Goal: Task Accomplishment & Management: Manage account settings

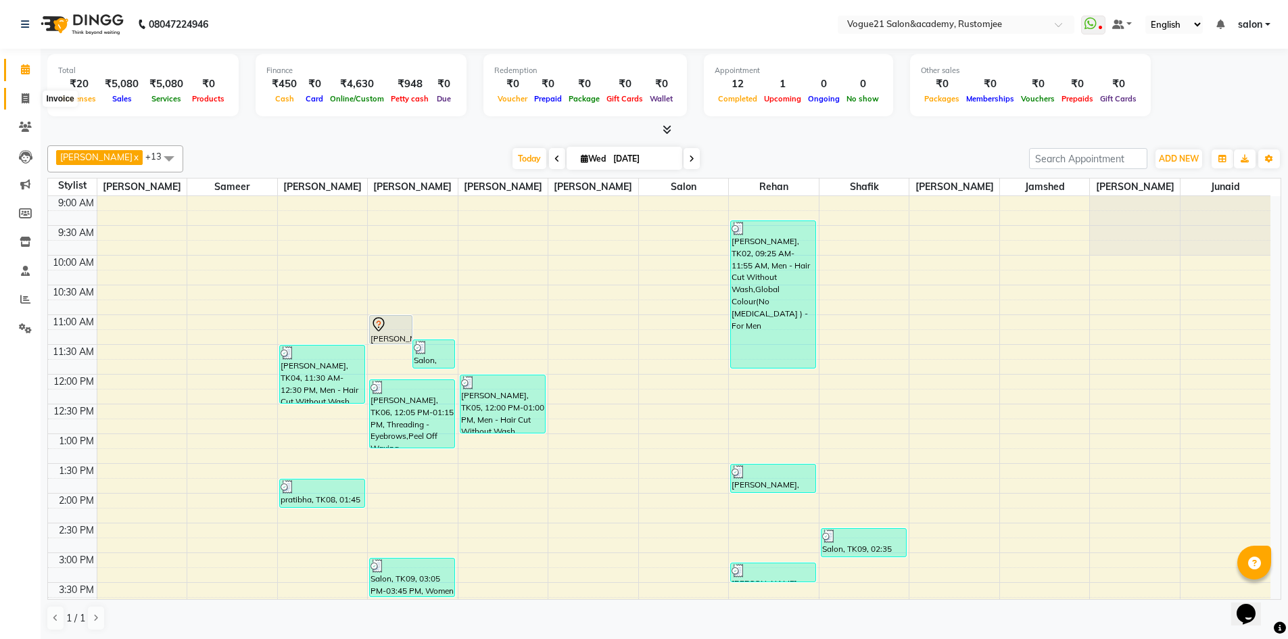
click at [26, 103] on icon at bounding box center [25, 98] width 7 height 10
select select "service"
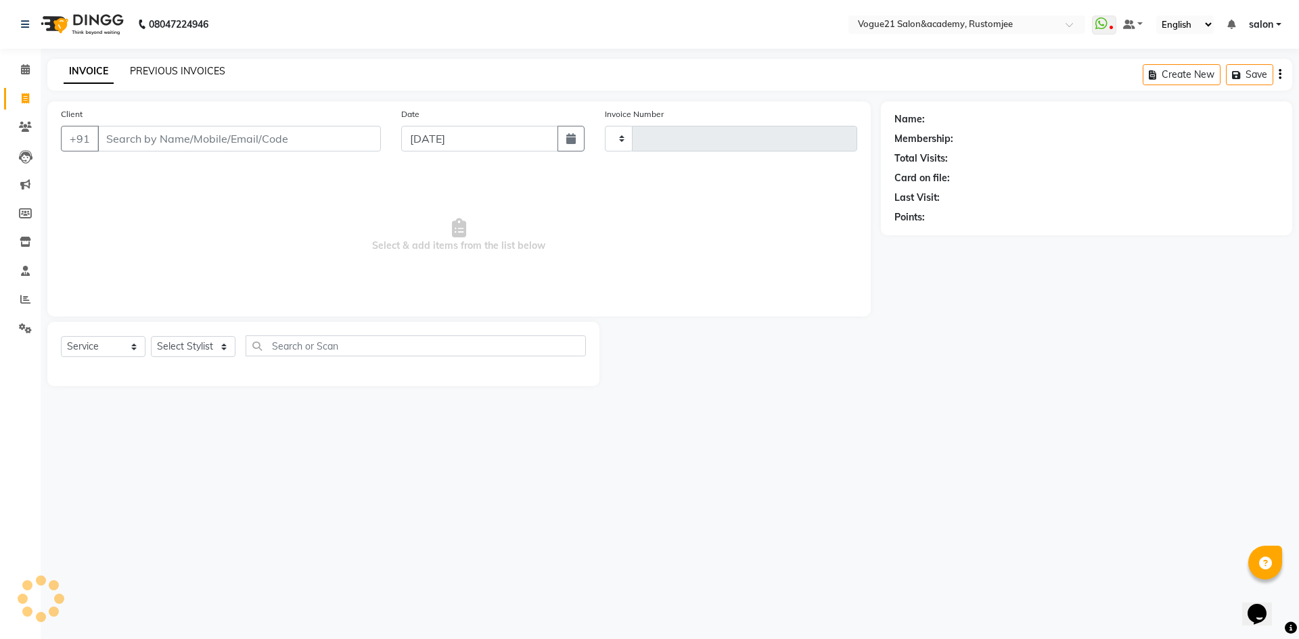
click at [198, 73] on link "PREVIOUS INVOICES" at bounding box center [177, 71] width 95 height 12
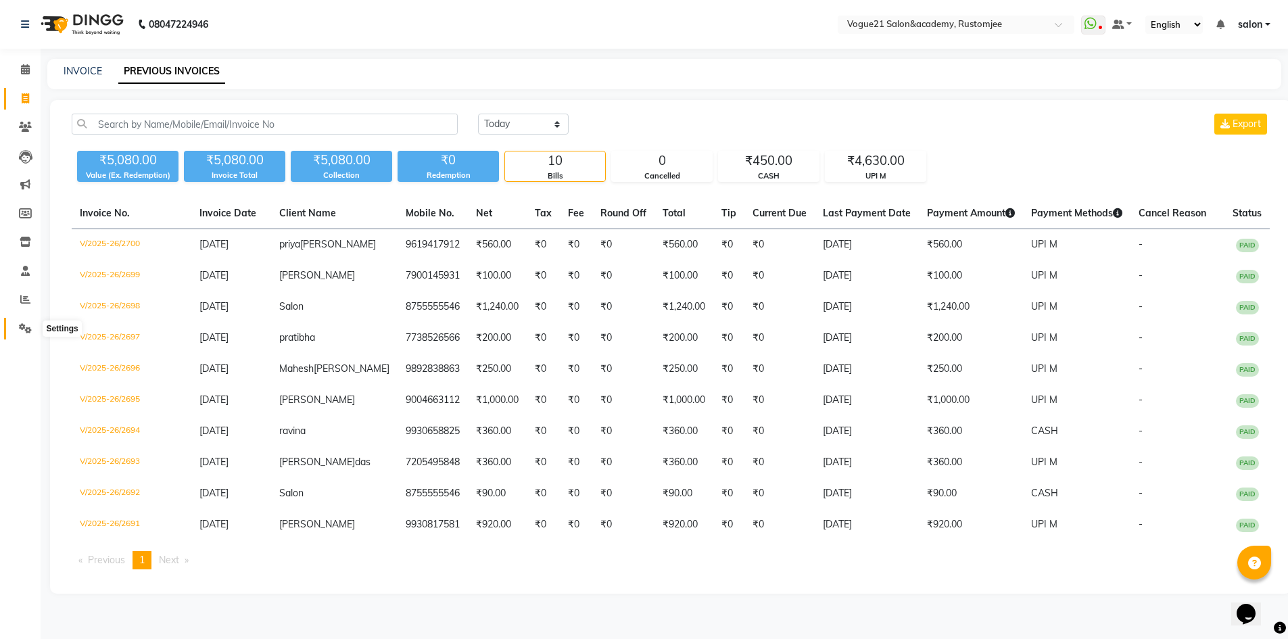
click at [28, 329] on icon at bounding box center [25, 328] width 13 height 10
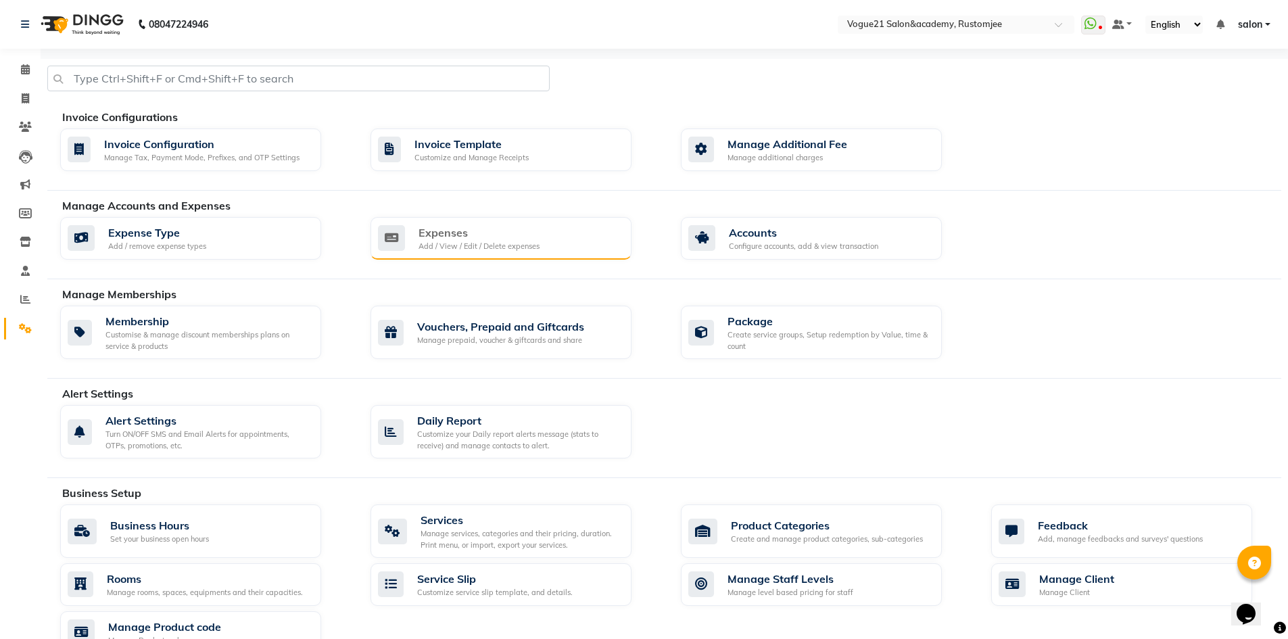
click at [469, 232] on div "Expenses" at bounding box center [479, 233] width 121 height 16
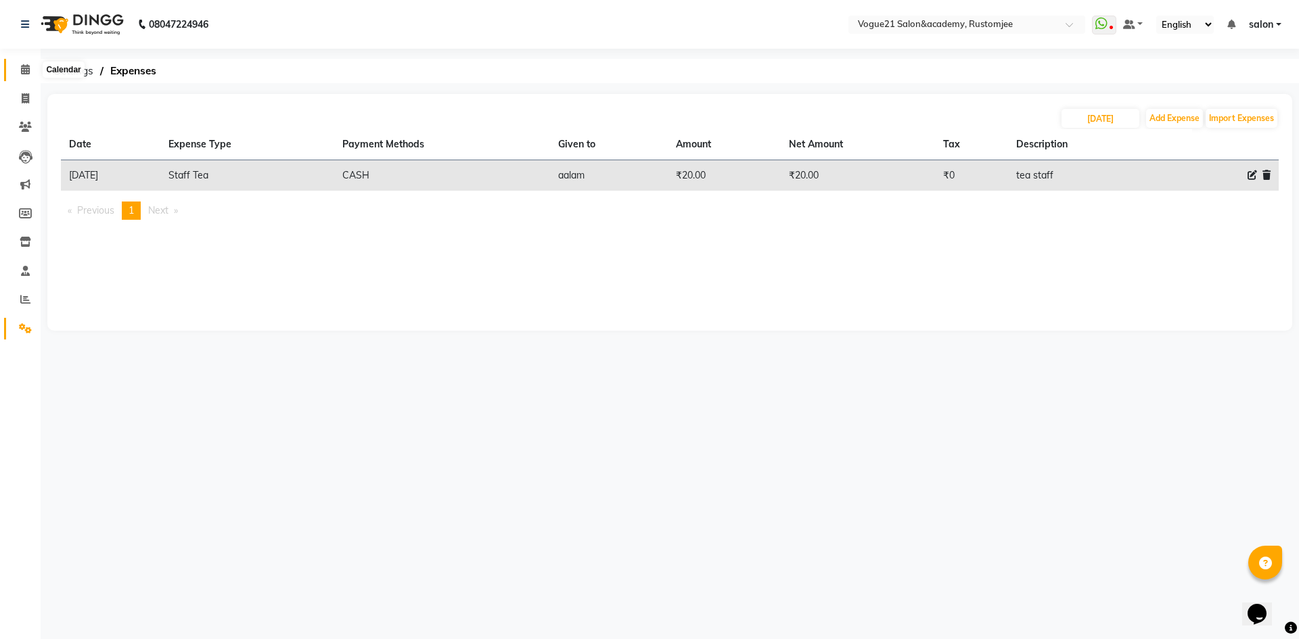
click at [22, 68] on icon at bounding box center [25, 69] width 9 height 10
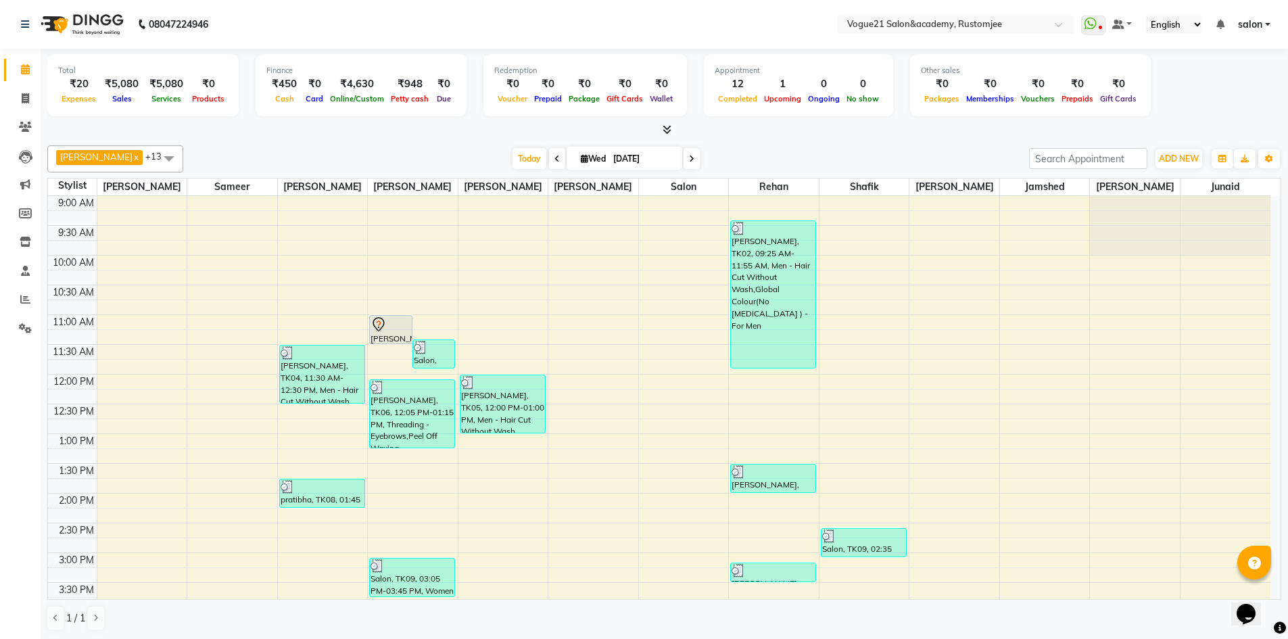
scroll to position [1, 0]
click at [30, 324] on icon at bounding box center [25, 328] width 13 height 10
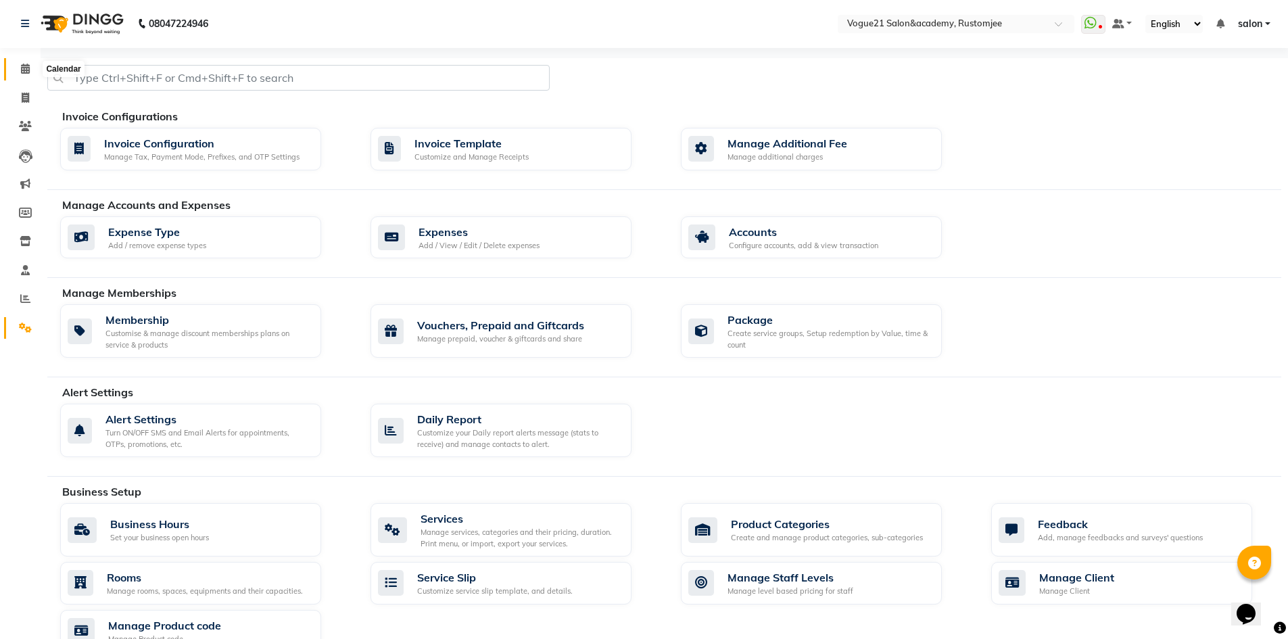
click at [20, 74] on span at bounding box center [26, 70] width 24 height 16
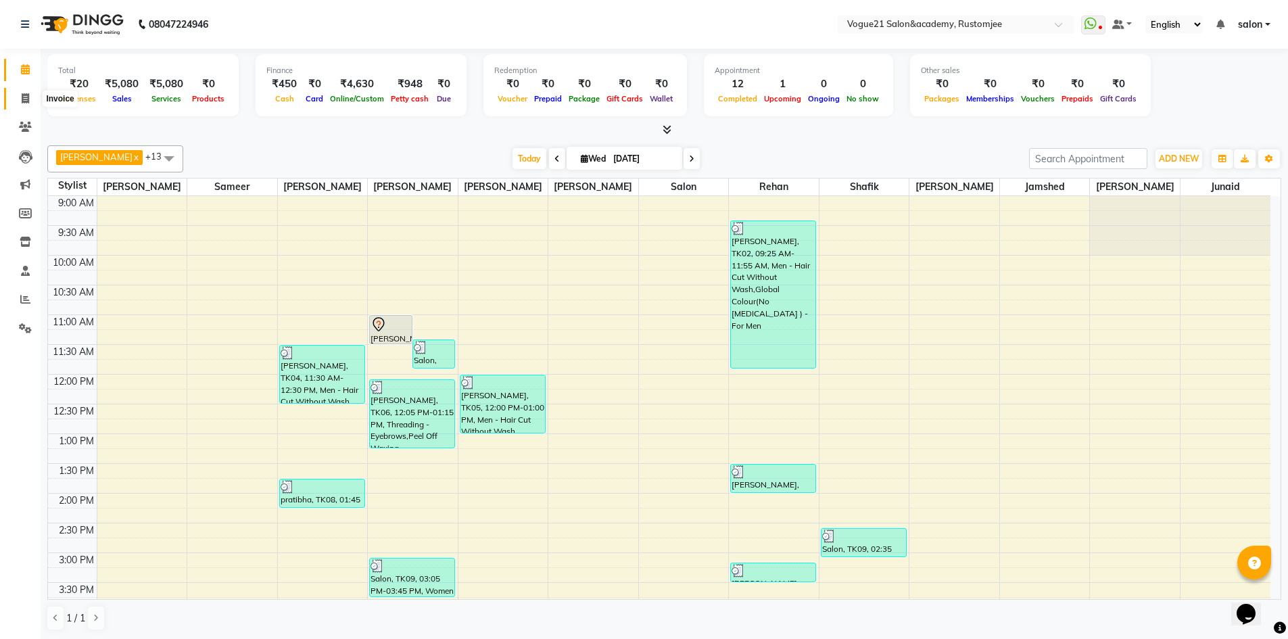
click at [28, 97] on icon at bounding box center [25, 98] width 7 height 10
select select "8171"
select select "service"
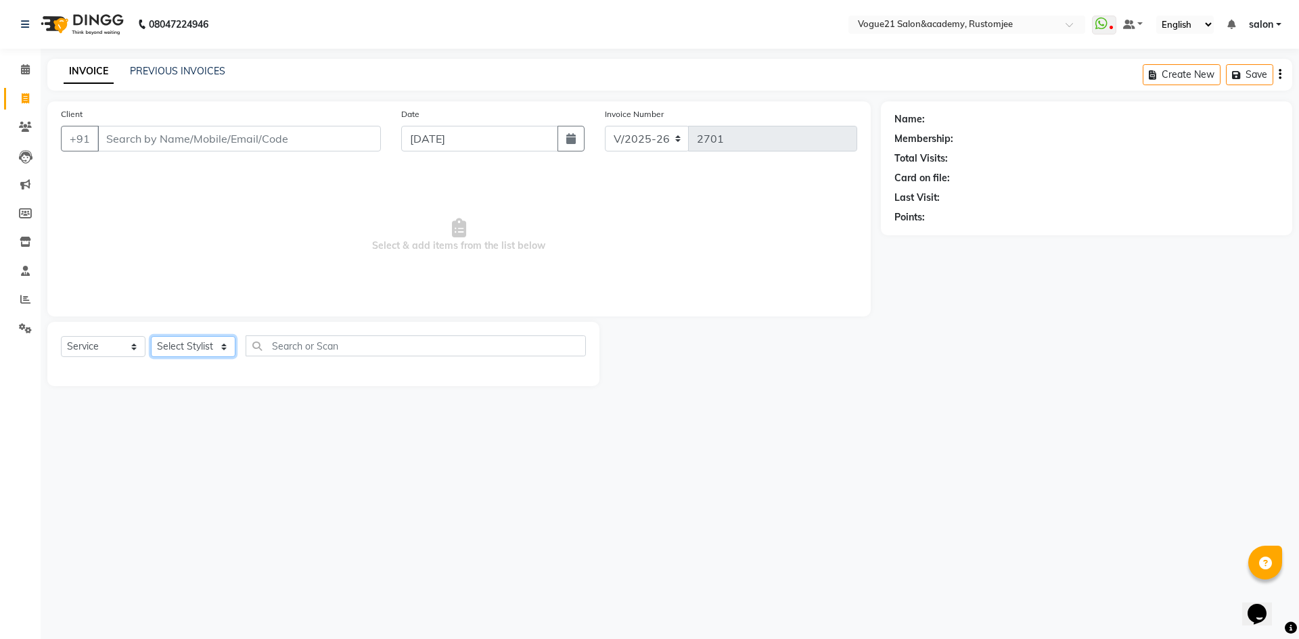
click at [212, 349] on select "Select Stylist aahil alicia anju soni Jamshed junaid Pooja yadav priya jadhav r…" at bounding box center [193, 346] width 85 height 21
select select "76929"
click at [151, 336] on select "Select Stylist aahil alicia anju soni Jamshed junaid Pooja yadav priya jadhav r…" at bounding box center [193, 346] width 85 height 21
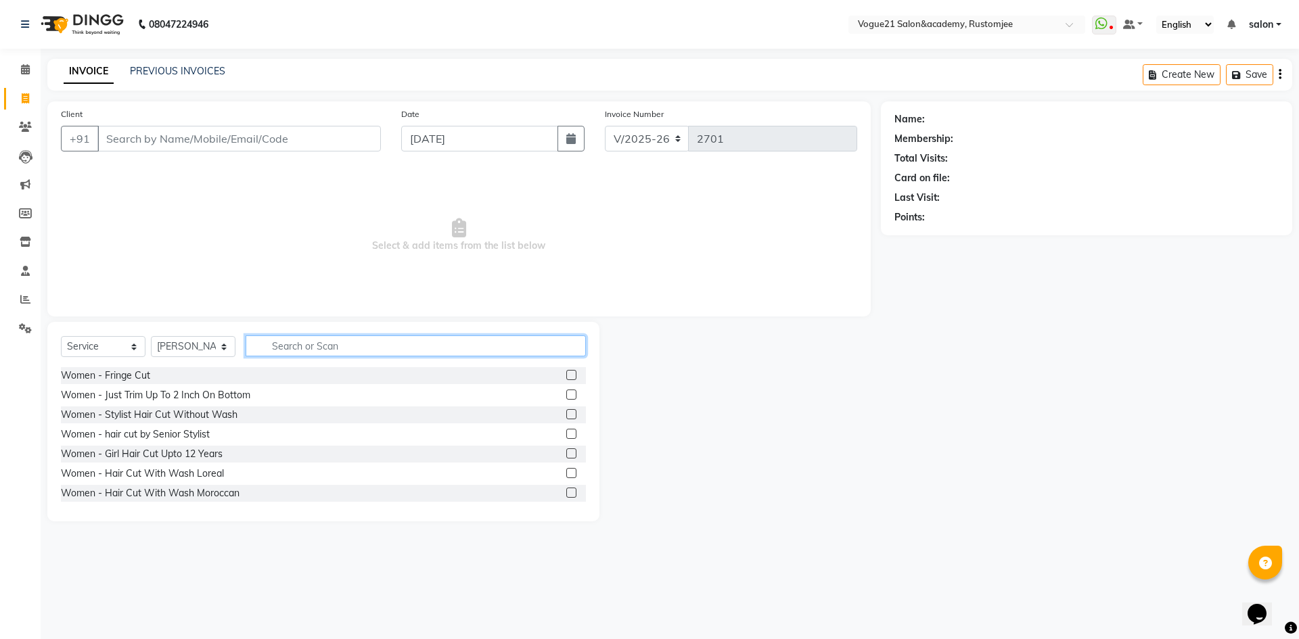
click at [284, 344] on input "text" at bounding box center [416, 345] width 340 height 21
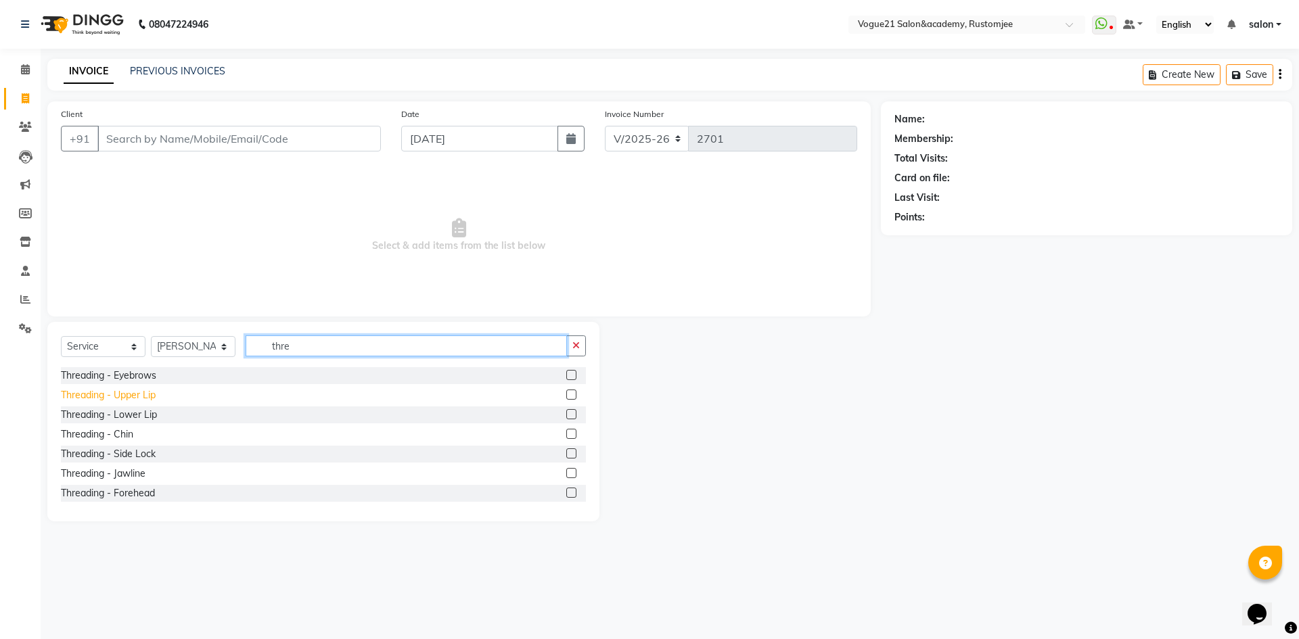
type input "thre"
click at [143, 401] on div "Threading - Upper Lip" at bounding box center [108, 395] width 95 height 14
checkbox input "false"
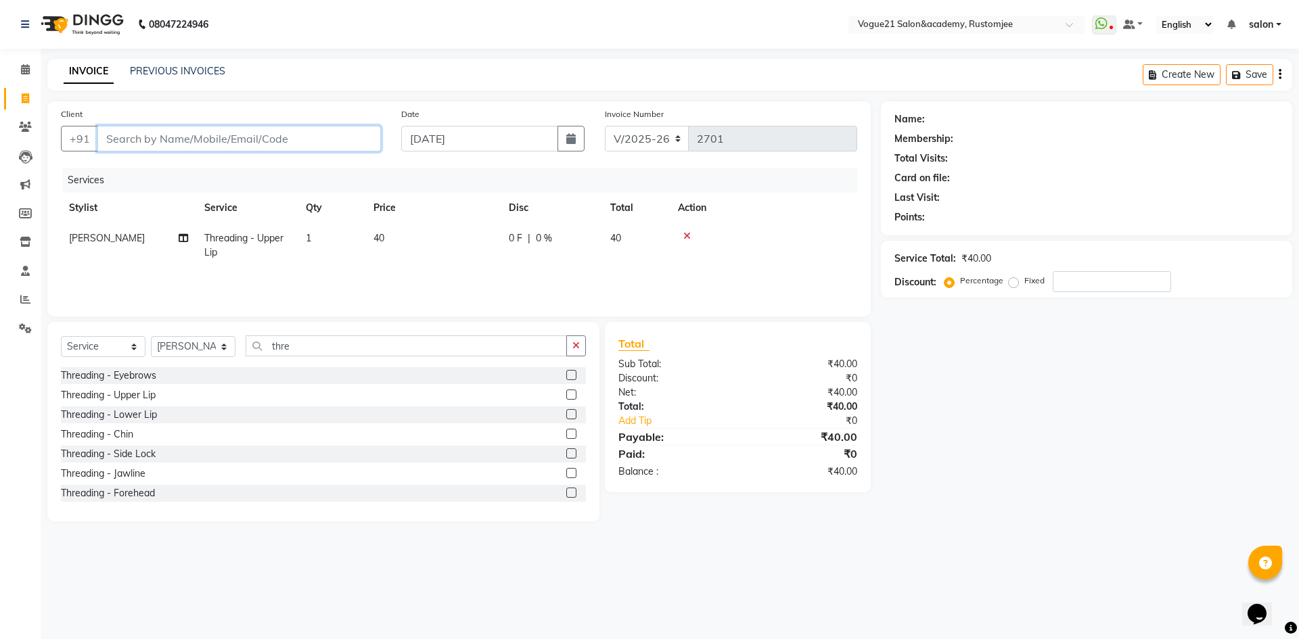
click at [248, 141] on input "Client" at bounding box center [238, 139] width 283 height 26
type input "9"
type input "0"
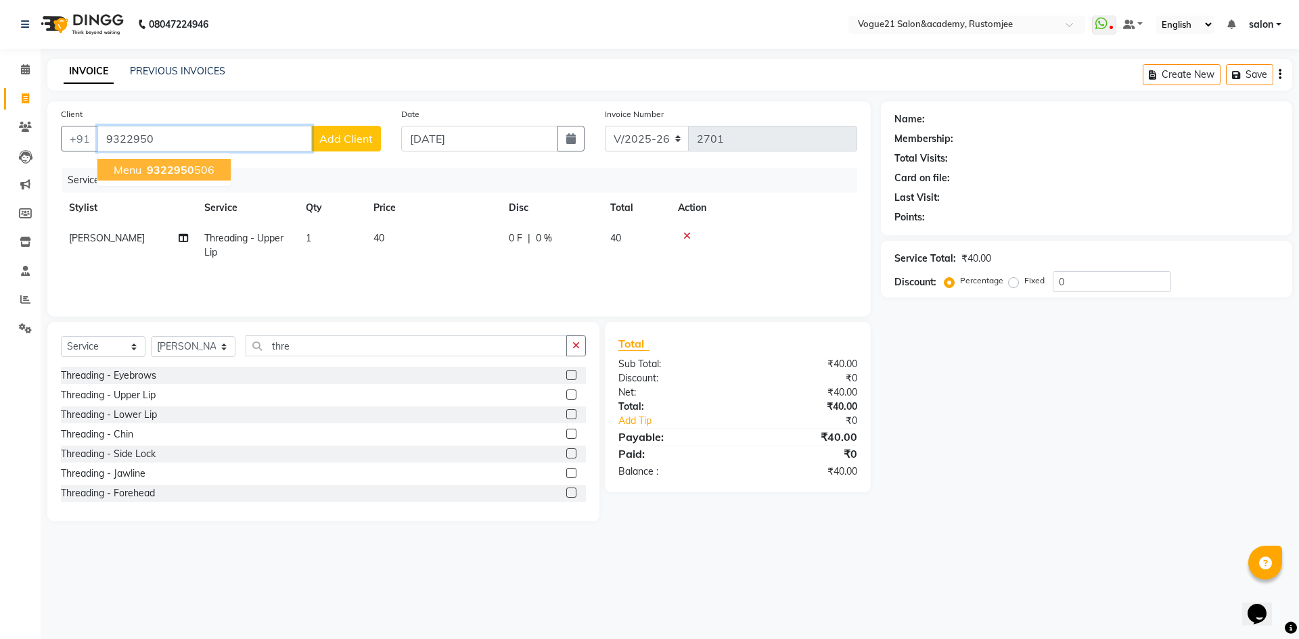
click at [135, 166] on span "menu" at bounding box center [128, 170] width 28 height 14
type input "9322950506"
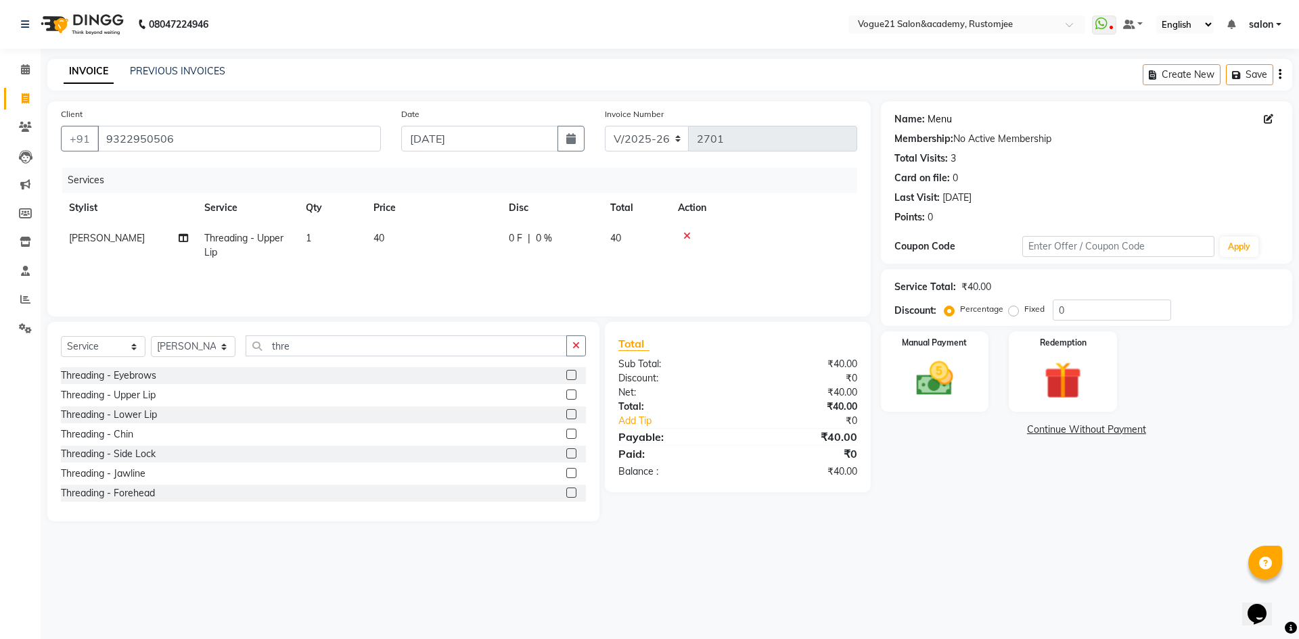
click at [937, 119] on link "Menu" at bounding box center [939, 119] width 24 height 14
click at [951, 399] on img at bounding box center [934, 378] width 63 height 45
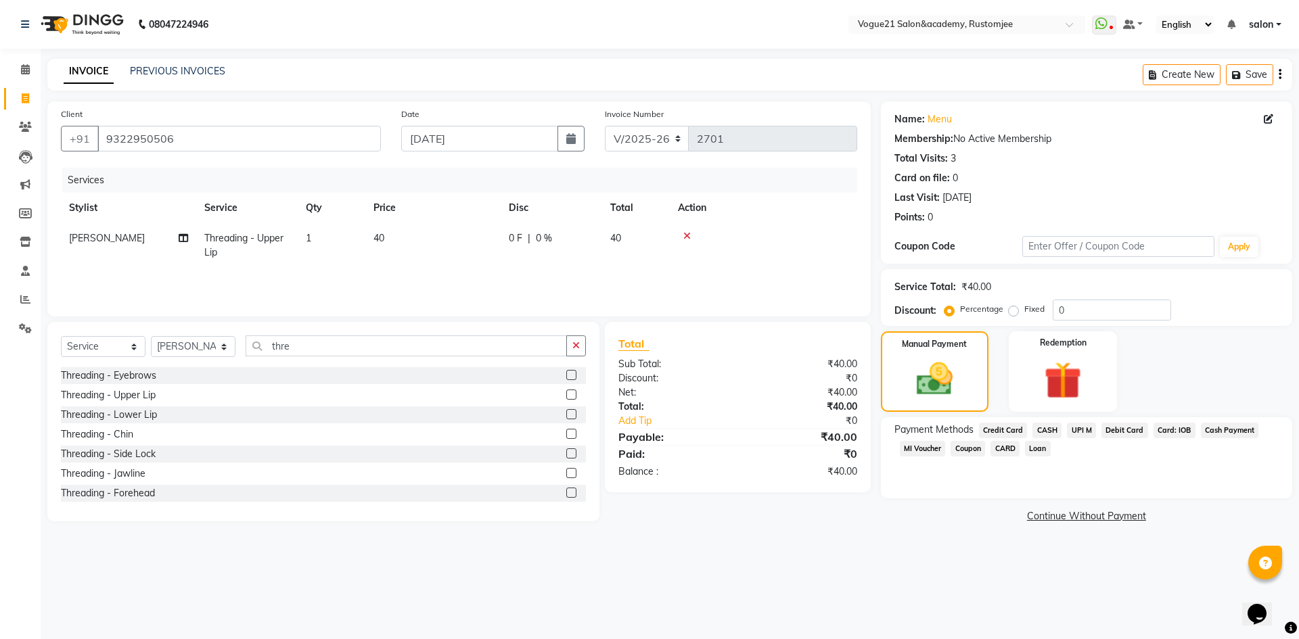
click at [1084, 427] on span "UPI M" at bounding box center [1081, 431] width 29 height 16
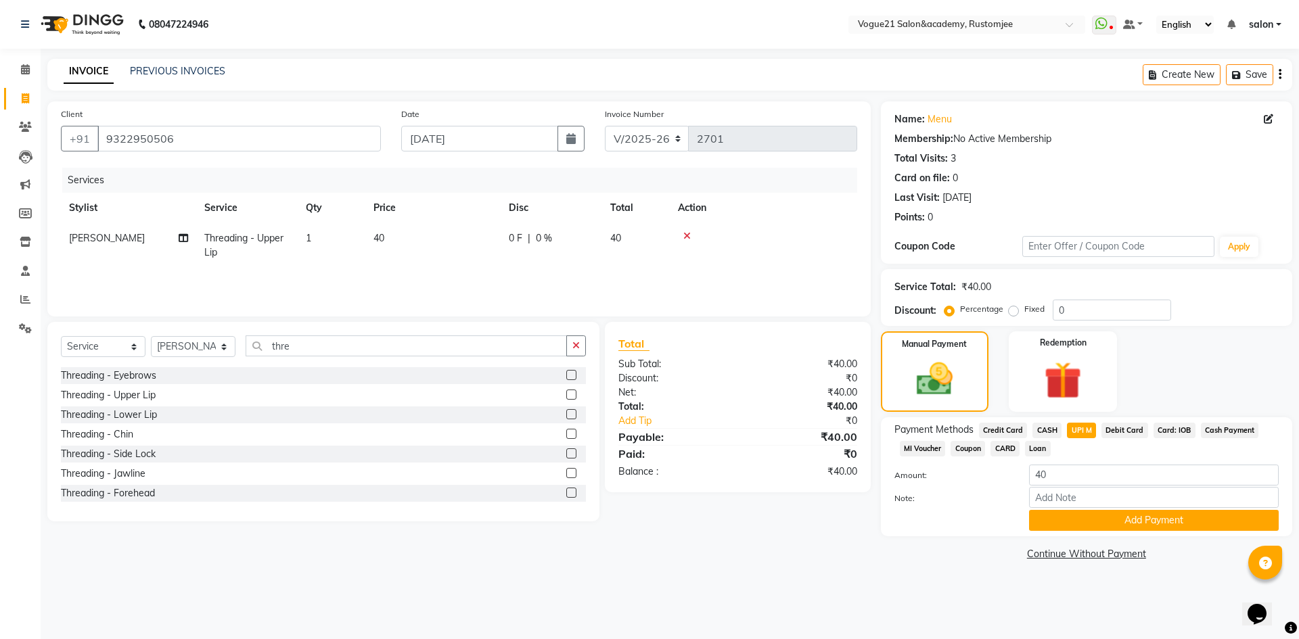
click at [1081, 532] on div "Payment Methods Credit Card CASH UPI M Debit Card Card: IOB Cash Payment MI Vou…" at bounding box center [1086, 476] width 411 height 119
click at [1081, 526] on button "Add Payment" at bounding box center [1154, 520] width 250 height 21
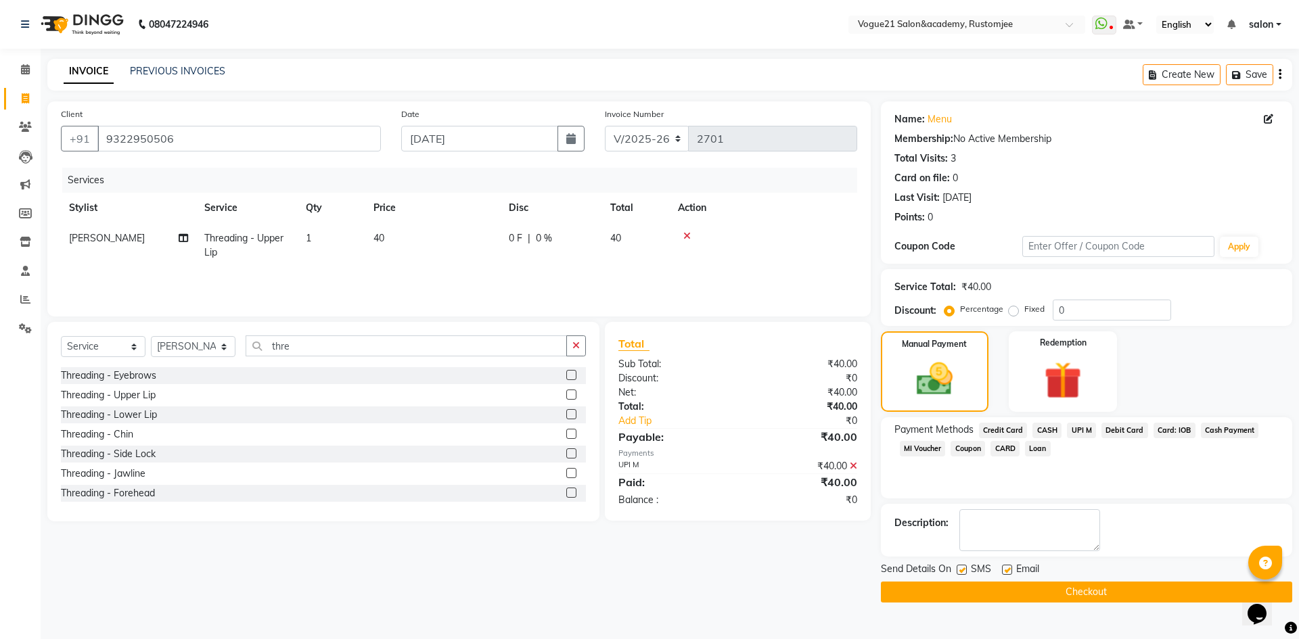
click at [970, 593] on button "Checkout" at bounding box center [1086, 592] width 411 height 21
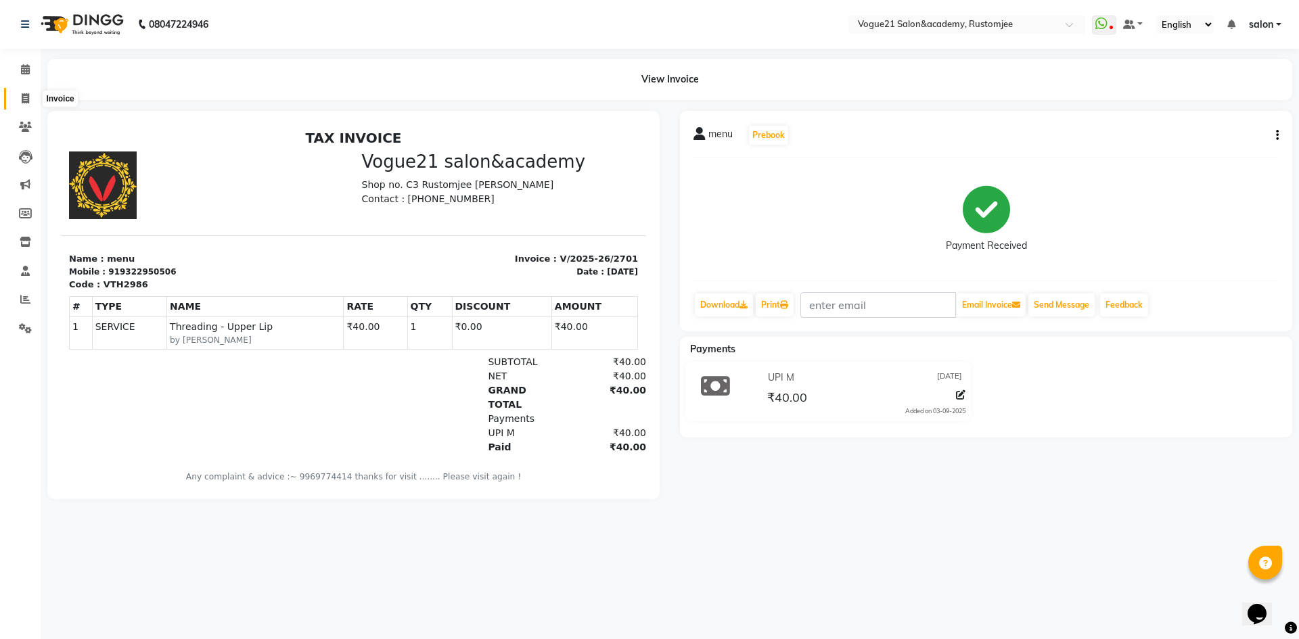
click at [32, 101] on span at bounding box center [26, 99] width 24 height 16
select select "8171"
select select "service"
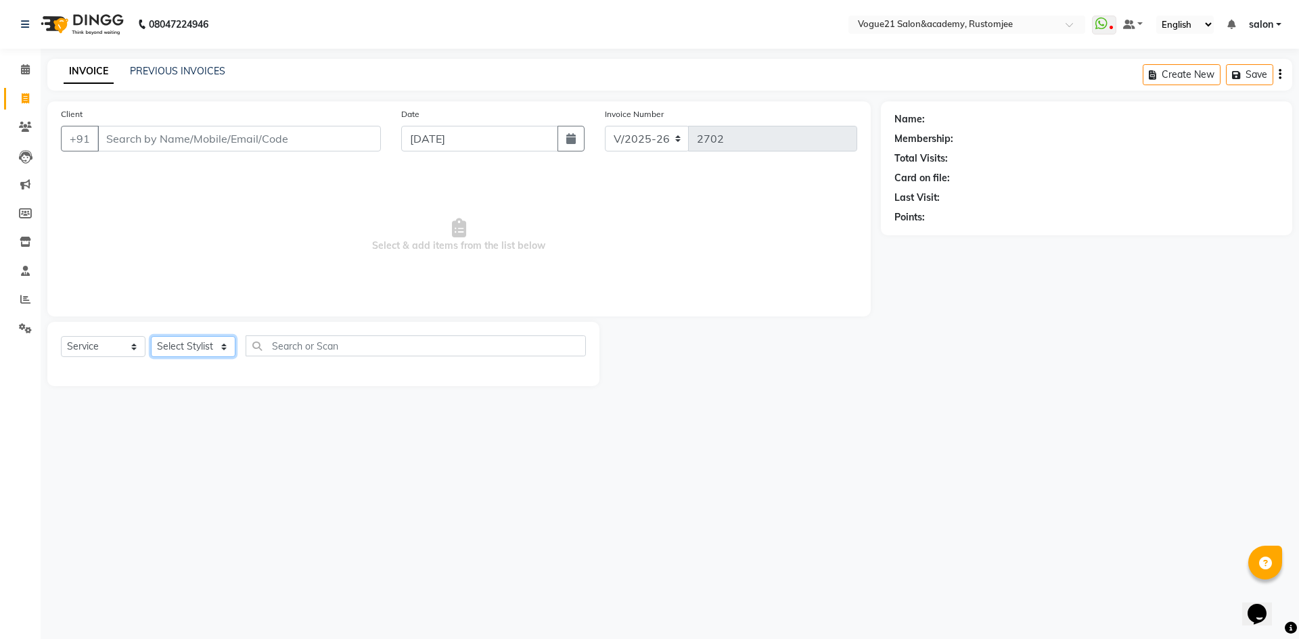
click at [214, 342] on select "Select Stylist aahil alicia anju soni Jamshed junaid Pooja yadav priya jadhav r…" at bounding box center [193, 346] width 85 height 21
click at [151, 336] on select "Select Stylist aahil alicia anju soni Jamshed junaid Pooja yadav priya jadhav r…" at bounding box center [193, 346] width 85 height 21
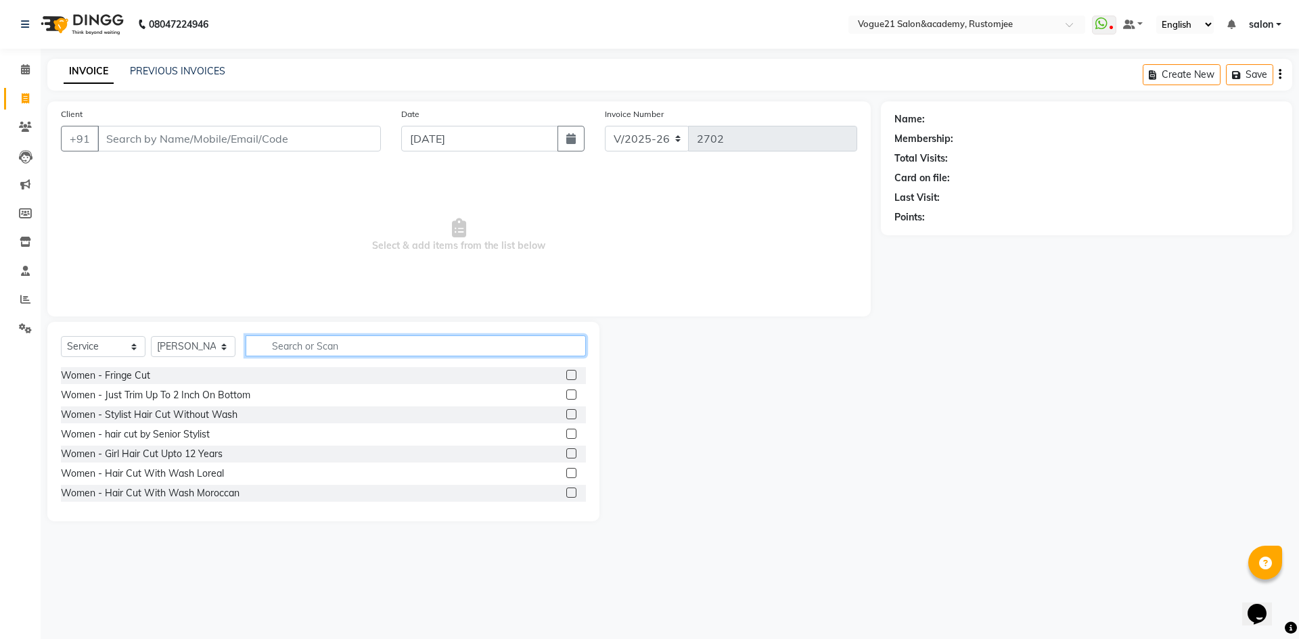
click at [271, 348] on input "text" at bounding box center [416, 345] width 340 height 21
click at [202, 347] on select "Select Stylist aahil alicia anju soni Jamshed junaid Pooja yadav priya jadhav r…" at bounding box center [193, 346] width 85 height 21
select select "77867"
click at [151, 336] on select "Select Stylist aahil alicia anju soni Jamshed junaid Pooja yadav priya jadhav r…" at bounding box center [193, 346] width 85 height 21
click at [284, 347] on input "text" at bounding box center [416, 345] width 340 height 21
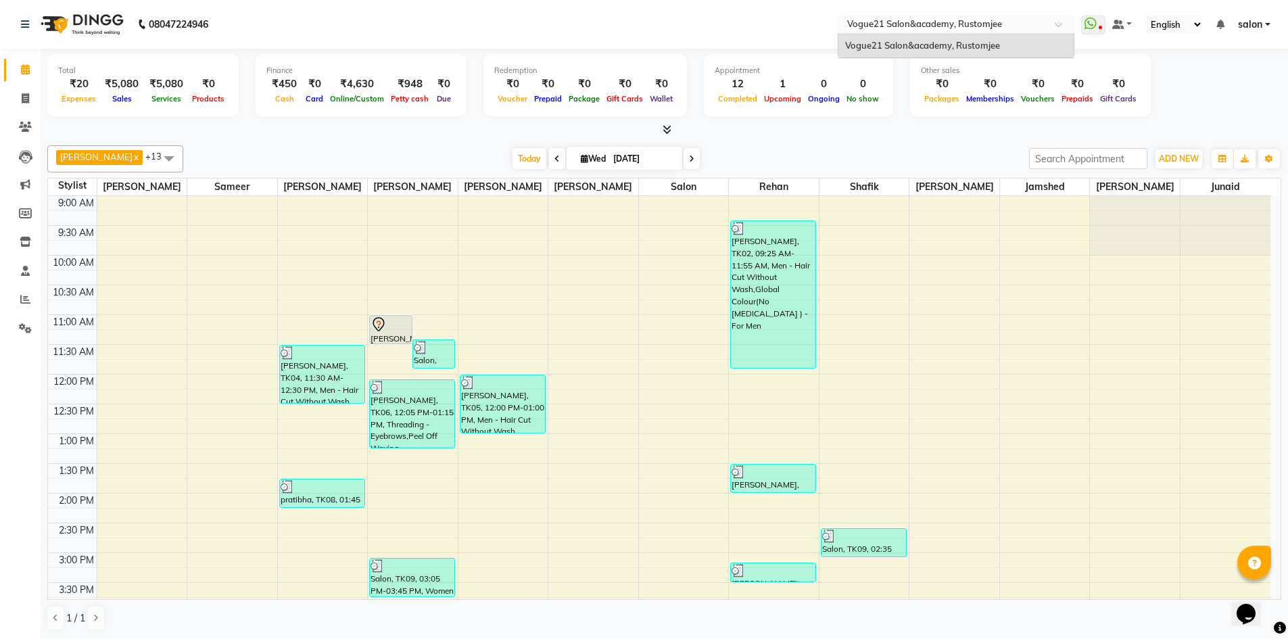
click at [862, 19] on input "text" at bounding box center [943, 26] width 196 height 14
click at [28, 95] on icon at bounding box center [25, 98] width 7 height 10
select select "8171"
select select "service"
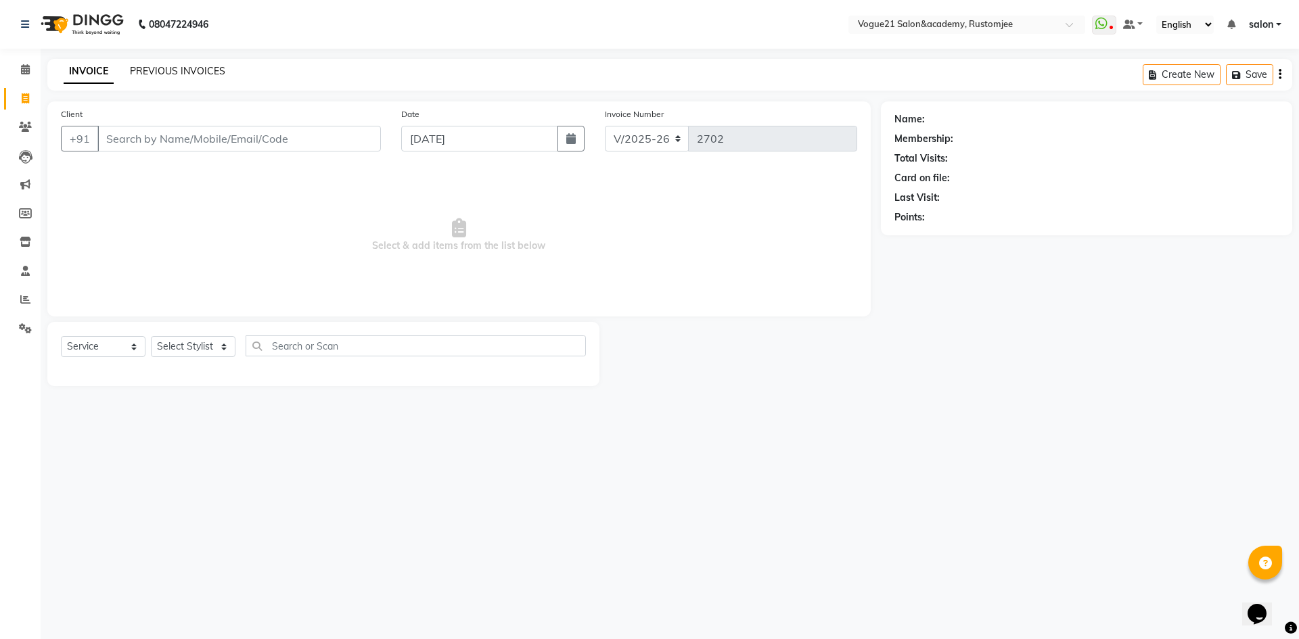
click at [200, 71] on link "PREVIOUS INVOICES" at bounding box center [177, 71] width 95 height 12
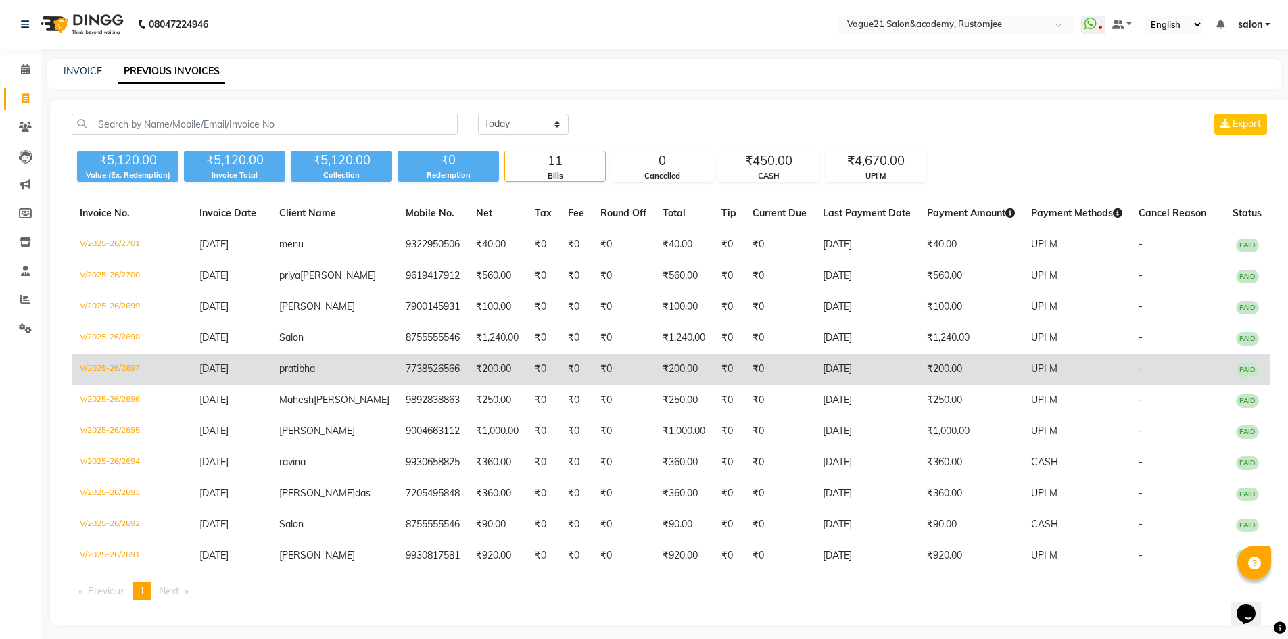
scroll to position [33, 0]
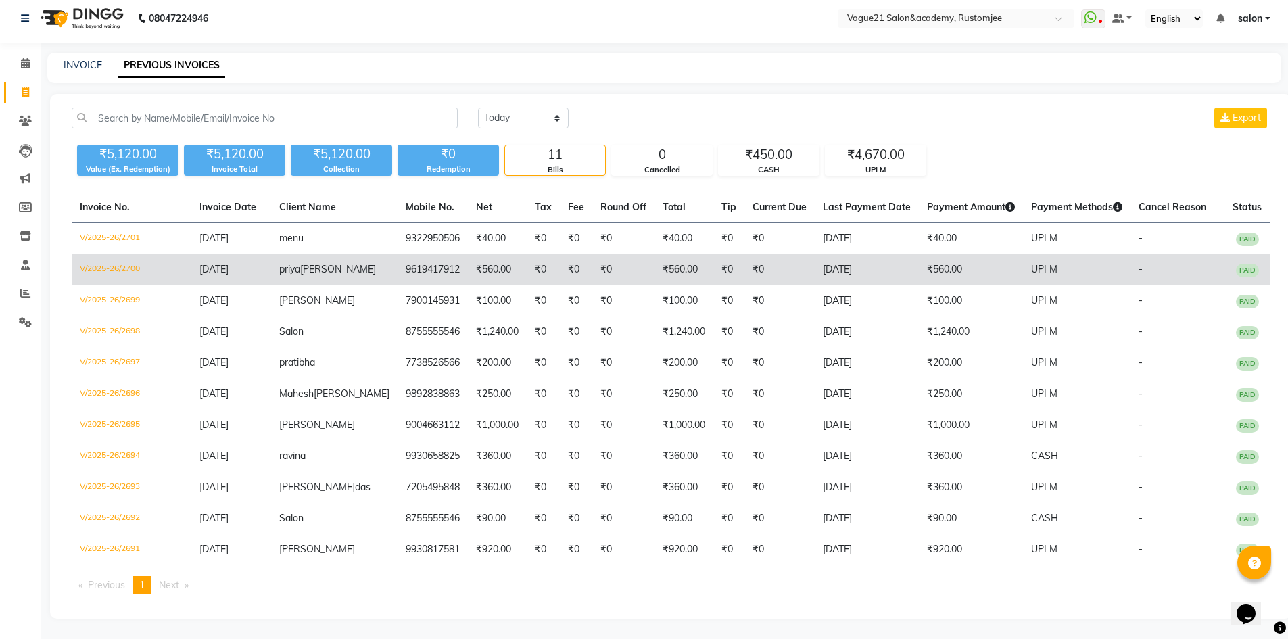
click at [633, 242] on tbody "V/2025-26/2701 03-09-2025 menu 9322950506 ₹40.00 ₹0 ₹0 ₹0 ₹40.00 ₹0 ₹0 03-09-20…" at bounding box center [671, 394] width 1199 height 343
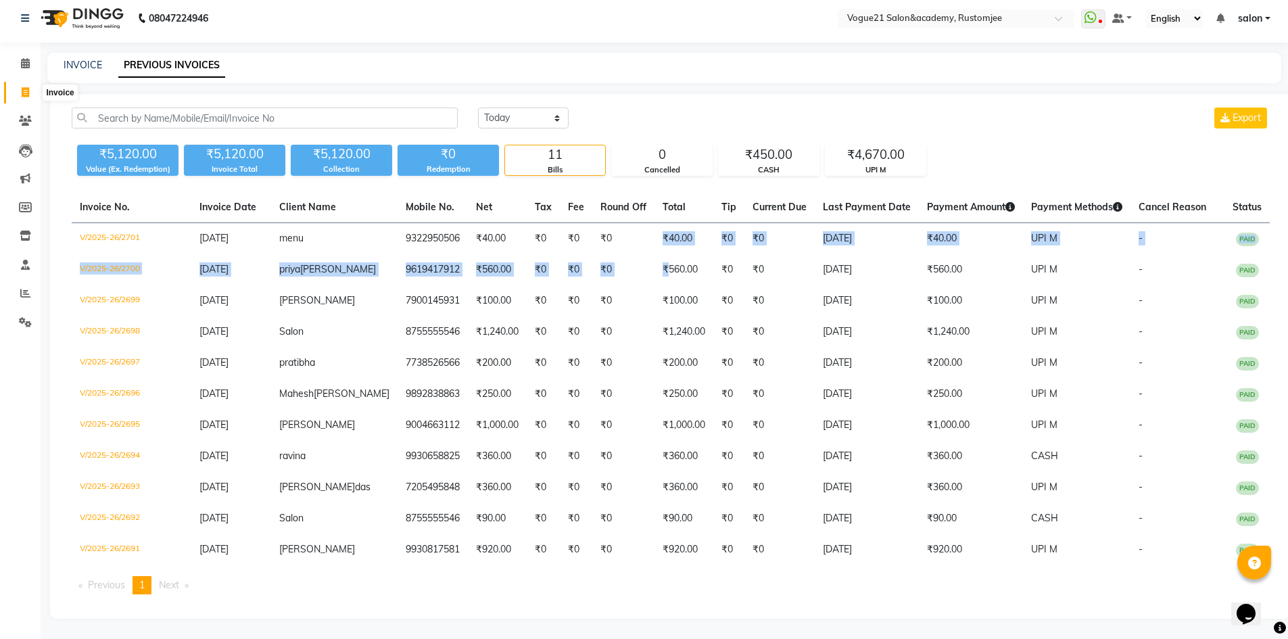
click at [30, 85] on span at bounding box center [26, 93] width 24 height 16
select select "service"
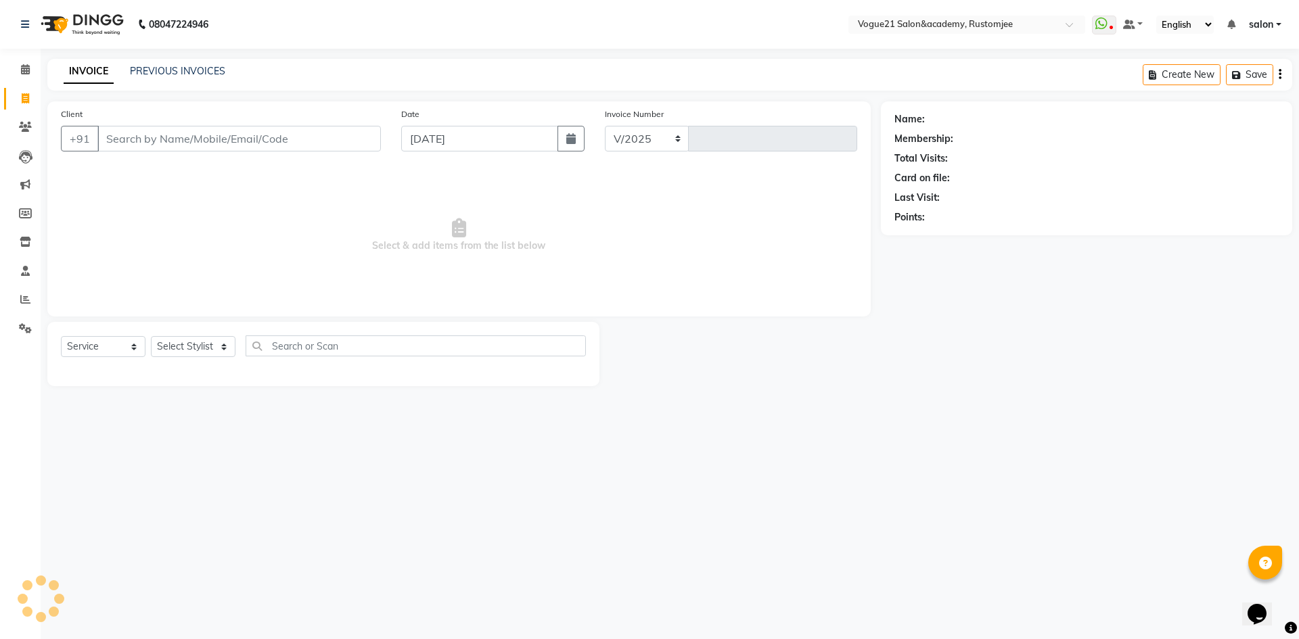
select select "8171"
type input "2702"
click at [204, 342] on select "Select Stylist" at bounding box center [193, 346] width 85 height 21
select select "77867"
click at [151, 336] on select "Select Stylist [PERSON_NAME] [PERSON_NAME] [PERSON_NAME] [PERSON_NAME] [PERSON_…" at bounding box center [193, 346] width 85 height 21
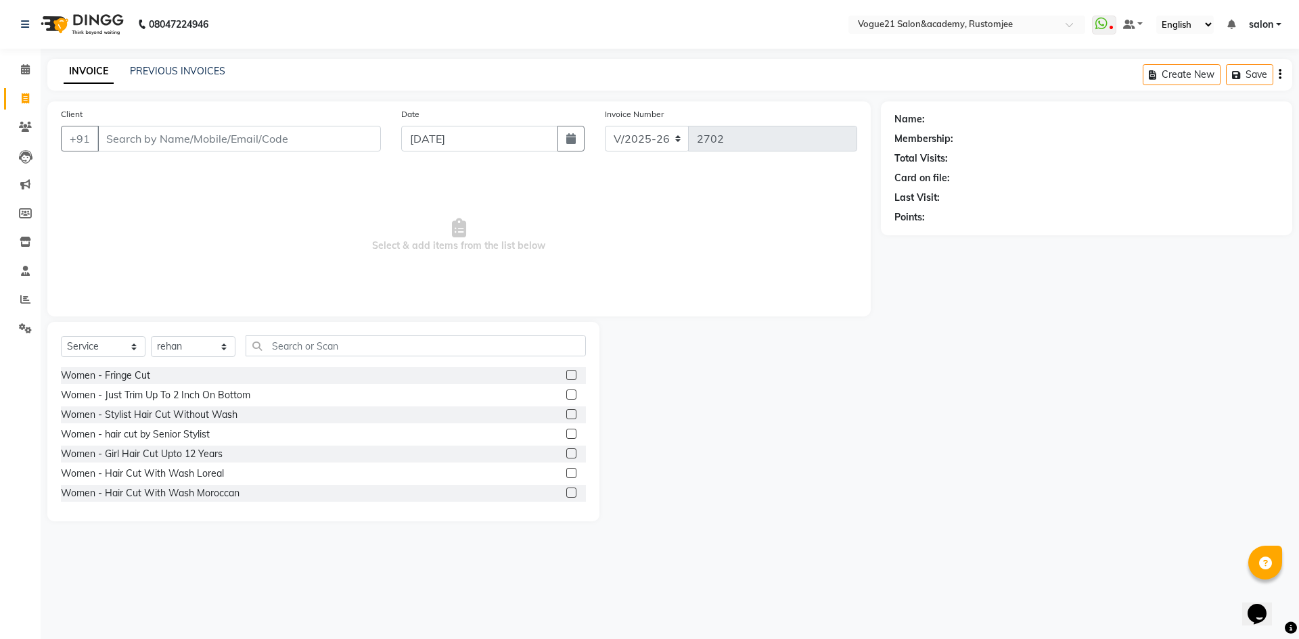
click at [304, 357] on div "Select Service Product Membership Package Voucher Prepaid Gift Card Select Styl…" at bounding box center [323, 351] width 525 height 32
click at [302, 348] on input "text" at bounding box center [416, 345] width 340 height 21
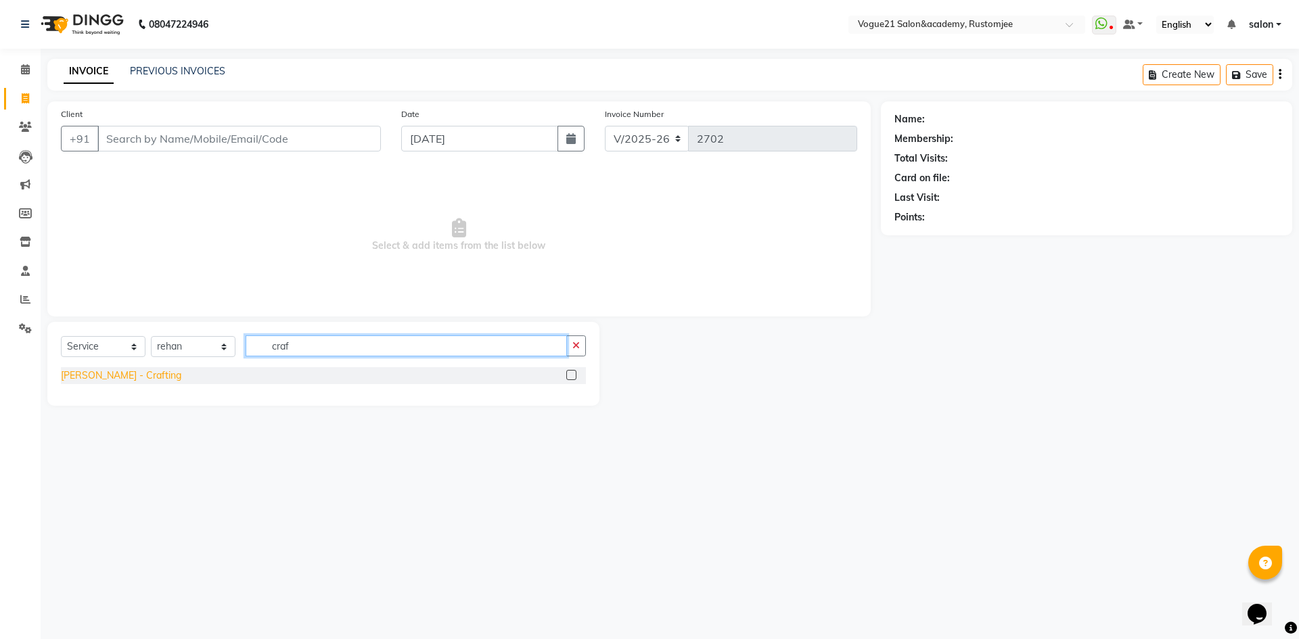
type input "craf"
click at [83, 378] on div "Beard - Crafting" at bounding box center [121, 376] width 120 height 14
checkbox input "false"
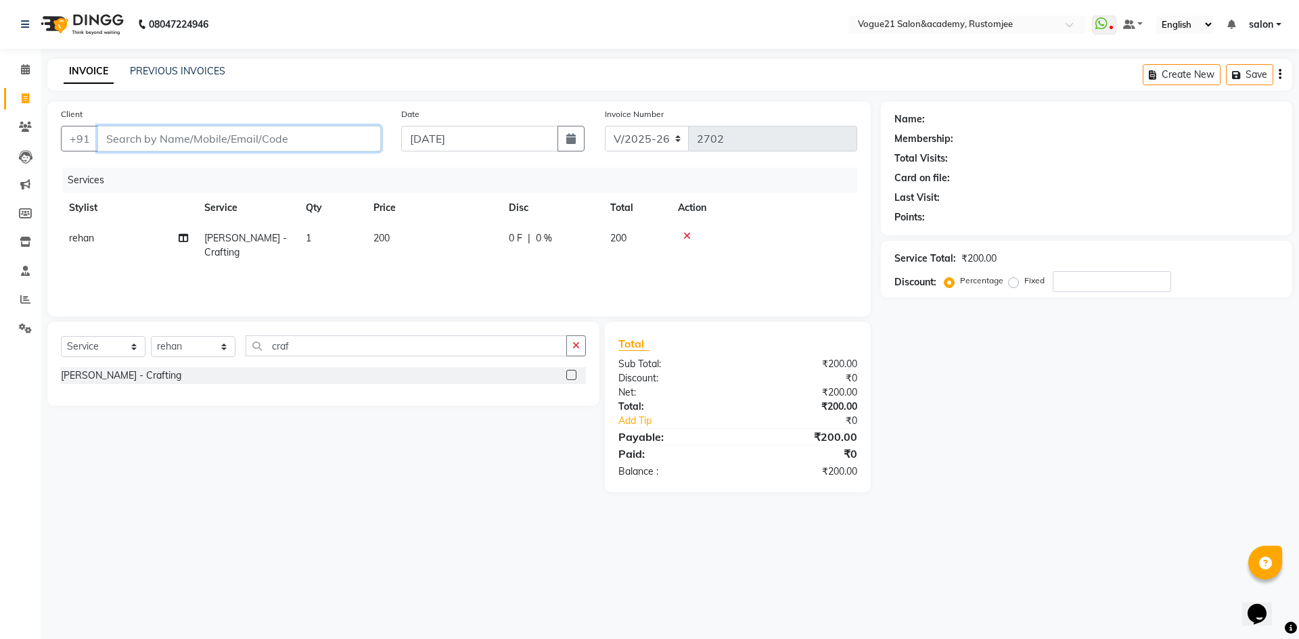
click at [298, 140] on input "Client" at bounding box center [238, 139] width 283 height 26
type input "9"
type input "0"
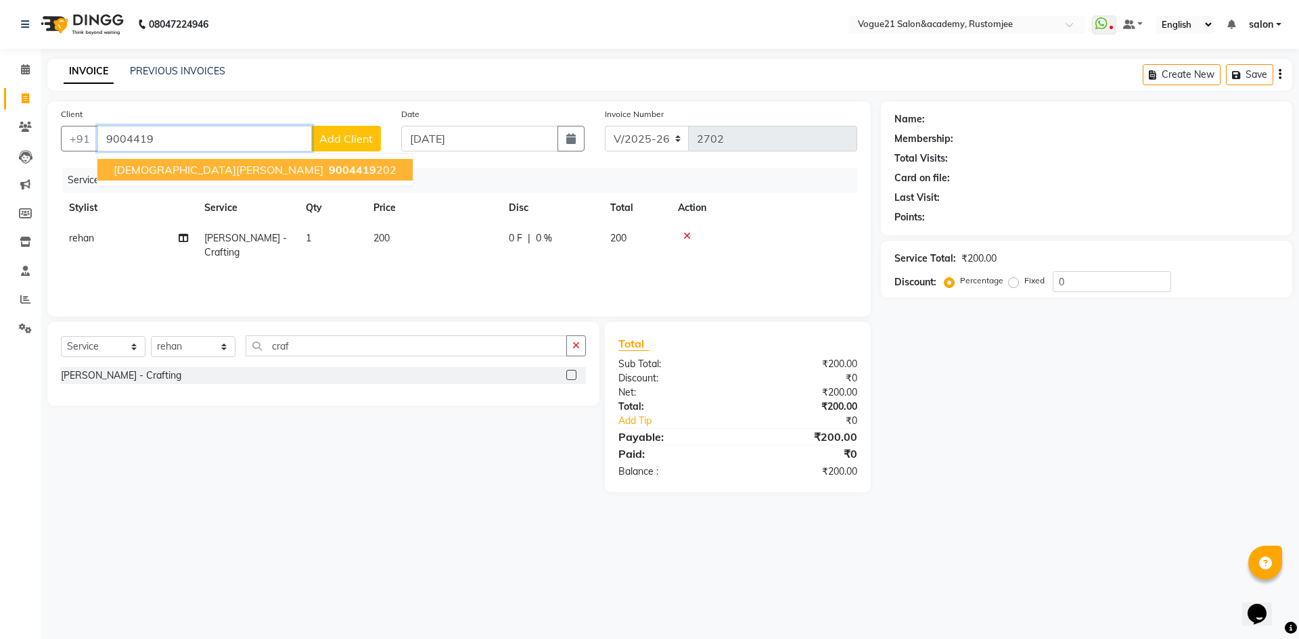
click at [180, 175] on span "[DEMOGRAPHIC_DATA][PERSON_NAME]" at bounding box center [219, 170] width 210 height 14
type input "9004419202"
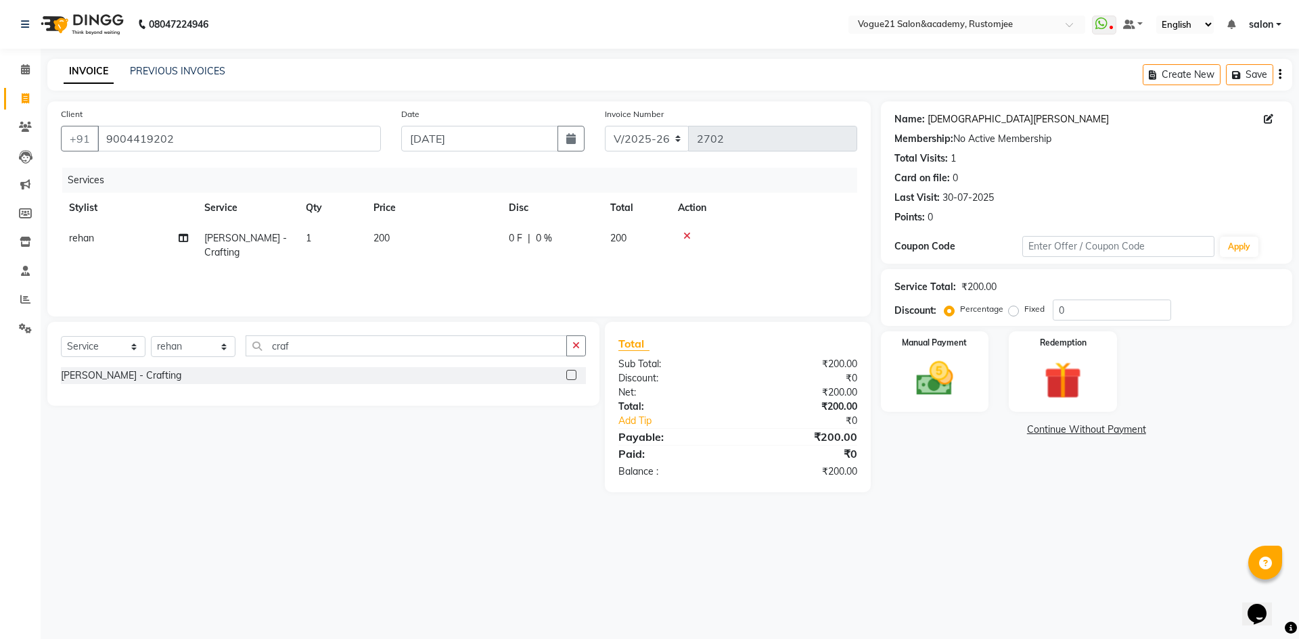
click at [953, 117] on link "Vishnu Shinde" at bounding box center [1017, 119] width 181 height 14
click at [961, 396] on img at bounding box center [934, 378] width 63 height 45
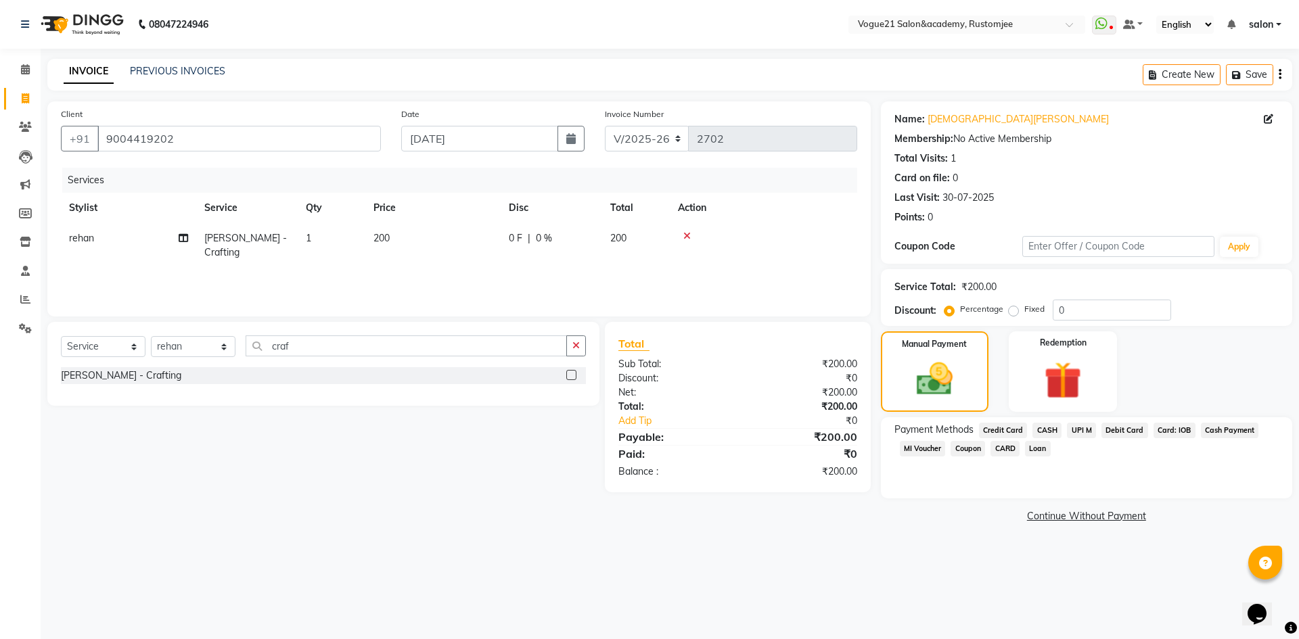
click at [1087, 429] on span "UPI M" at bounding box center [1081, 431] width 29 height 16
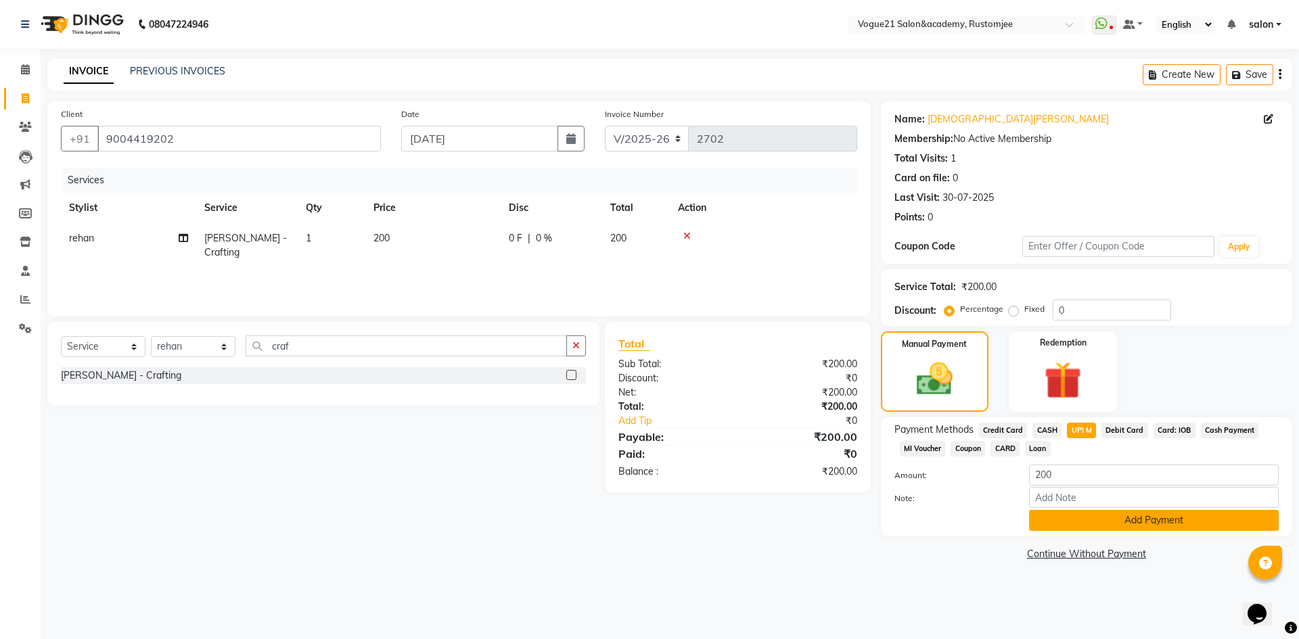
click at [1061, 517] on button "Add Payment" at bounding box center [1154, 520] width 250 height 21
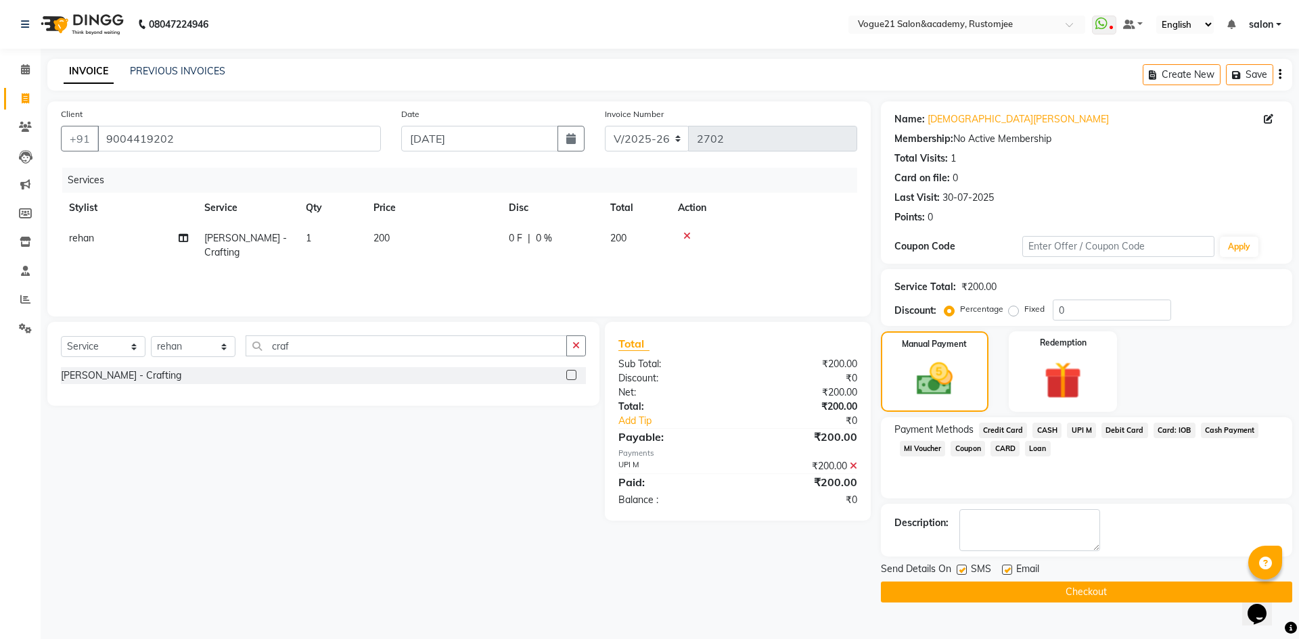
click at [1040, 587] on button "Checkout" at bounding box center [1086, 592] width 411 height 21
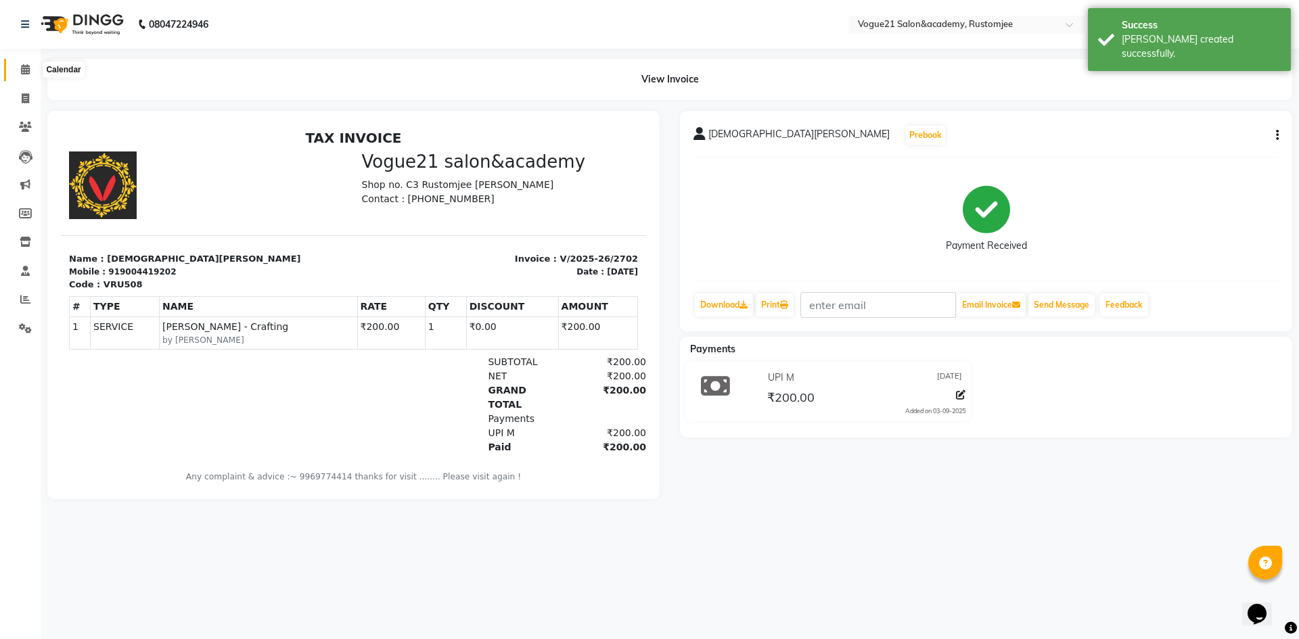
click at [25, 66] on icon at bounding box center [25, 69] width 9 height 10
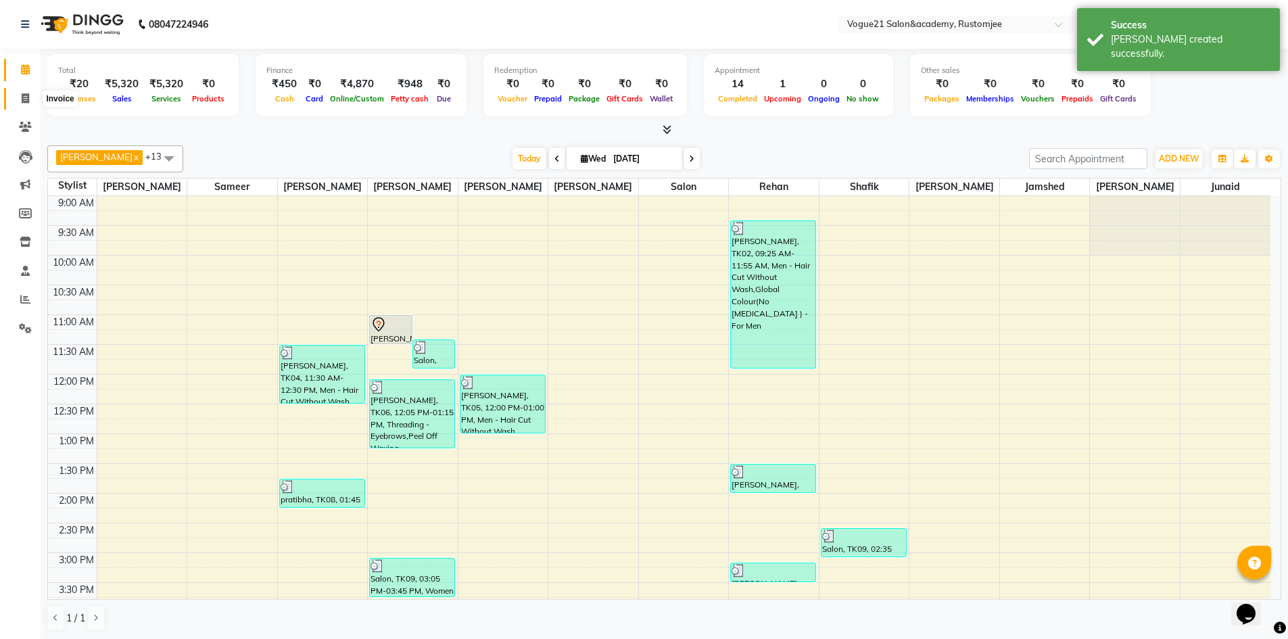
click at [31, 103] on span at bounding box center [26, 99] width 24 height 16
select select "service"
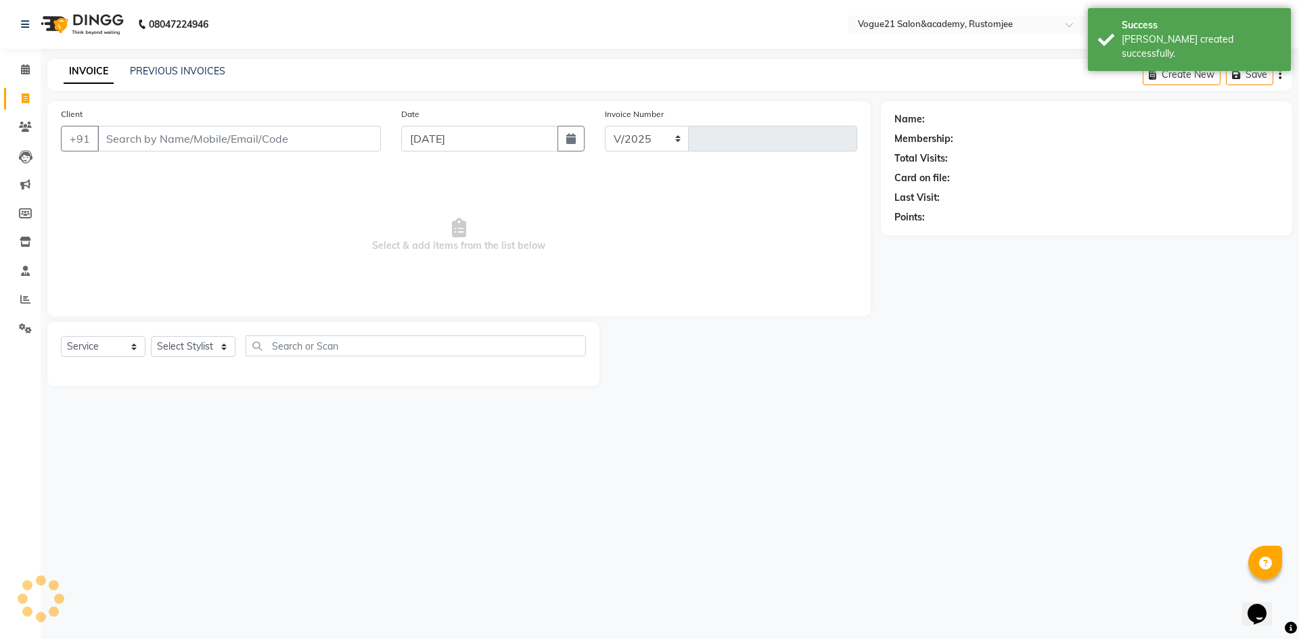
select select "8171"
type input "2703"
click at [175, 346] on select "Select Stylist" at bounding box center [193, 346] width 85 height 21
select select "76929"
click at [151, 336] on select "Select Stylist aahil alicia anju soni Jamshed junaid Pooja yadav priya jadhav r…" at bounding box center [193, 346] width 85 height 21
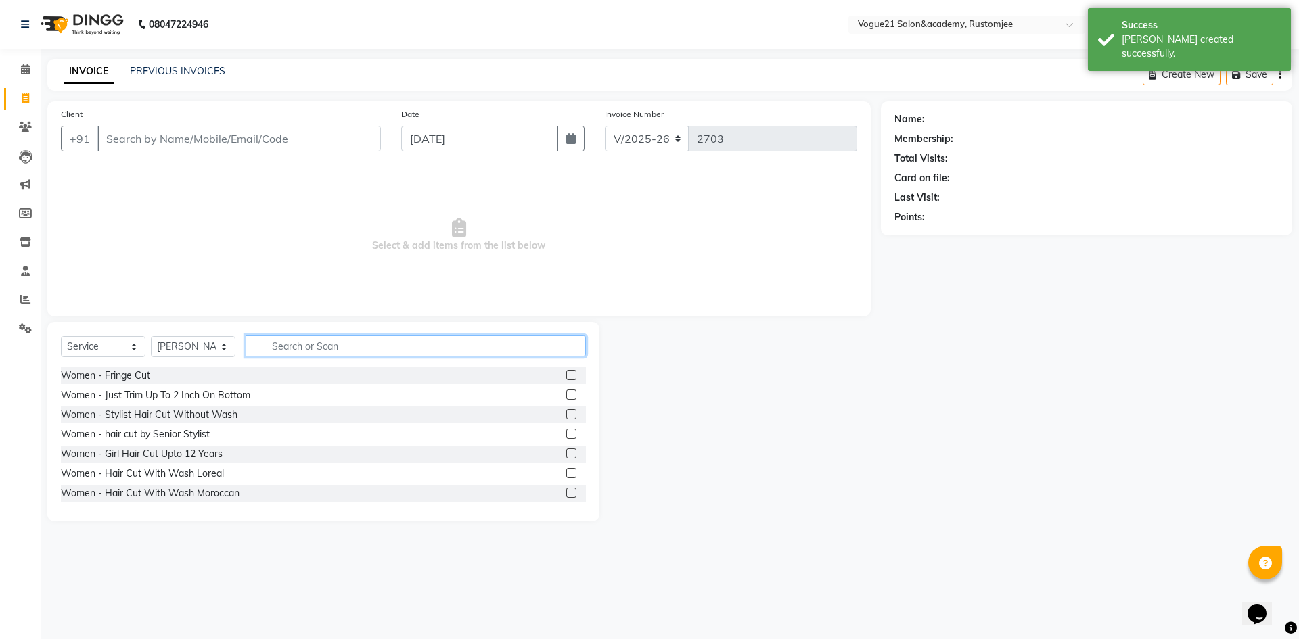
click at [294, 348] on input "text" at bounding box center [416, 345] width 340 height 21
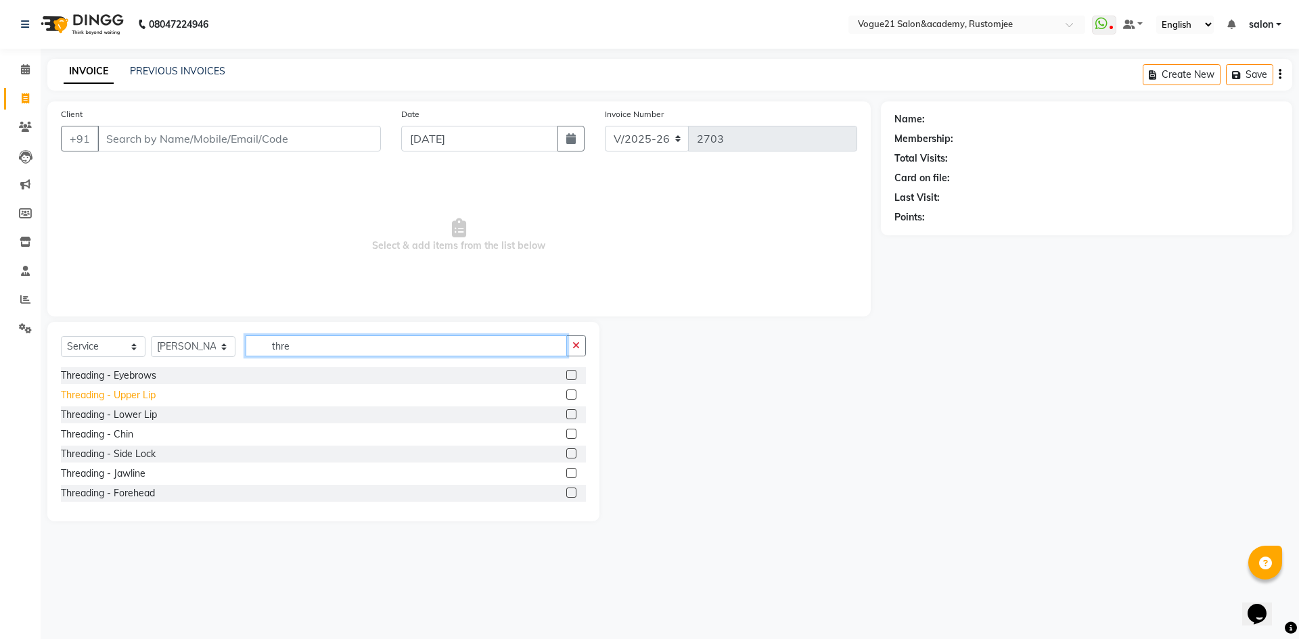
type input "thre"
click at [111, 394] on div "Threading - Upper Lip" at bounding box center [108, 395] width 95 height 14
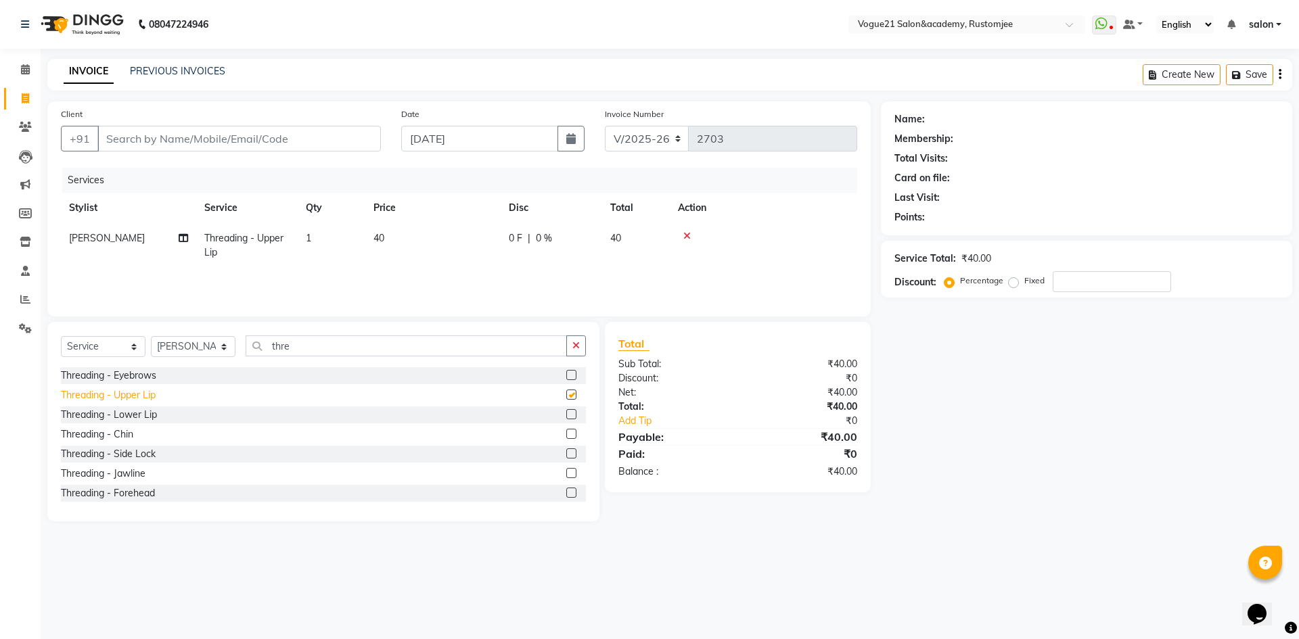
checkbox input "false"
click at [290, 135] on input "Client" at bounding box center [238, 139] width 283 height 26
click at [202, 348] on select "Select Stylist aahil alicia anju soni Jamshed junaid Pooja yadav priya jadhav r…" at bounding box center [193, 346] width 85 height 21
select select "78479"
click at [151, 336] on select "Select Stylist aahil alicia anju soni Jamshed junaid Pooja yadav priya jadhav r…" at bounding box center [193, 346] width 85 height 21
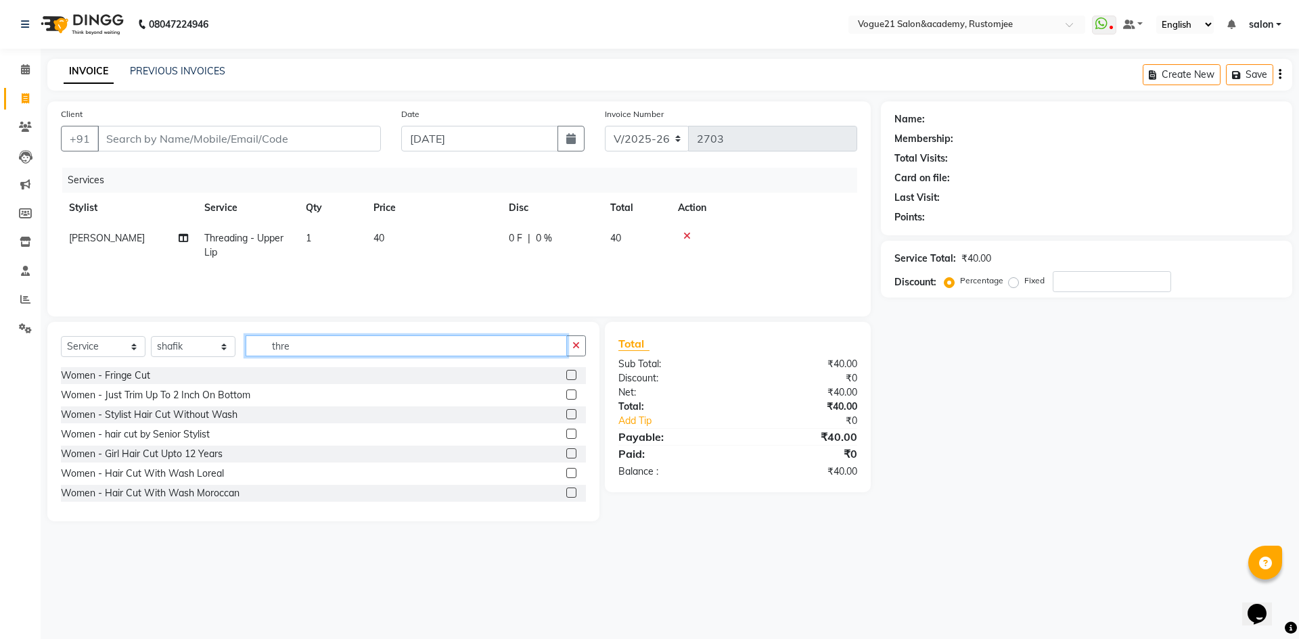
click at [305, 351] on input "thre" at bounding box center [406, 345] width 321 height 21
type input "t"
type input "blow"
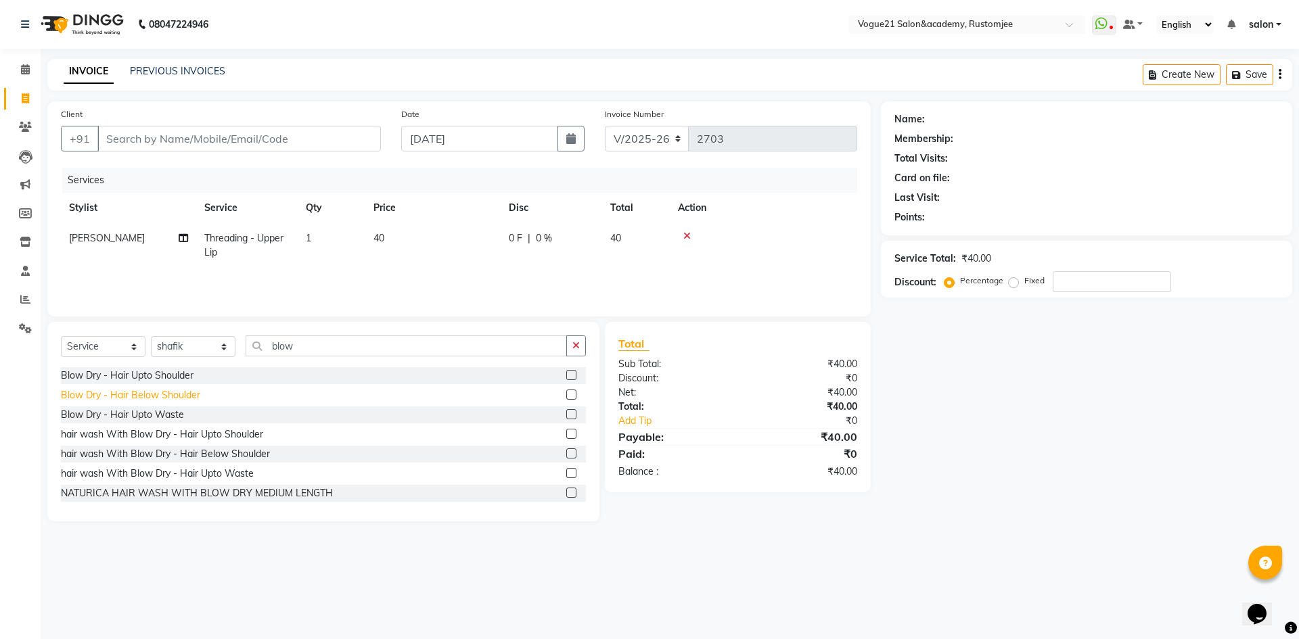
click at [180, 396] on div "Blow Dry - Hair Below Shoulder" at bounding box center [130, 395] width 139 height 14
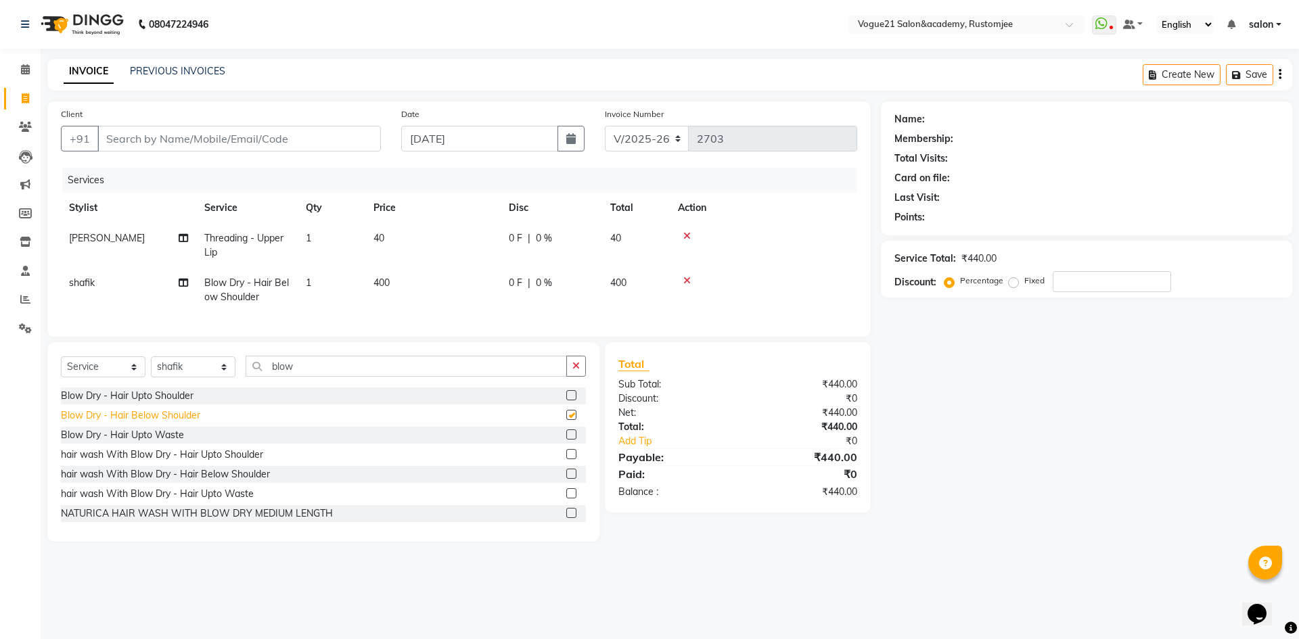
checkbox input "false"
click at [549, 284] on span "0 %" at bounding box center [544, 283] width 16 height 14
select select "78479"
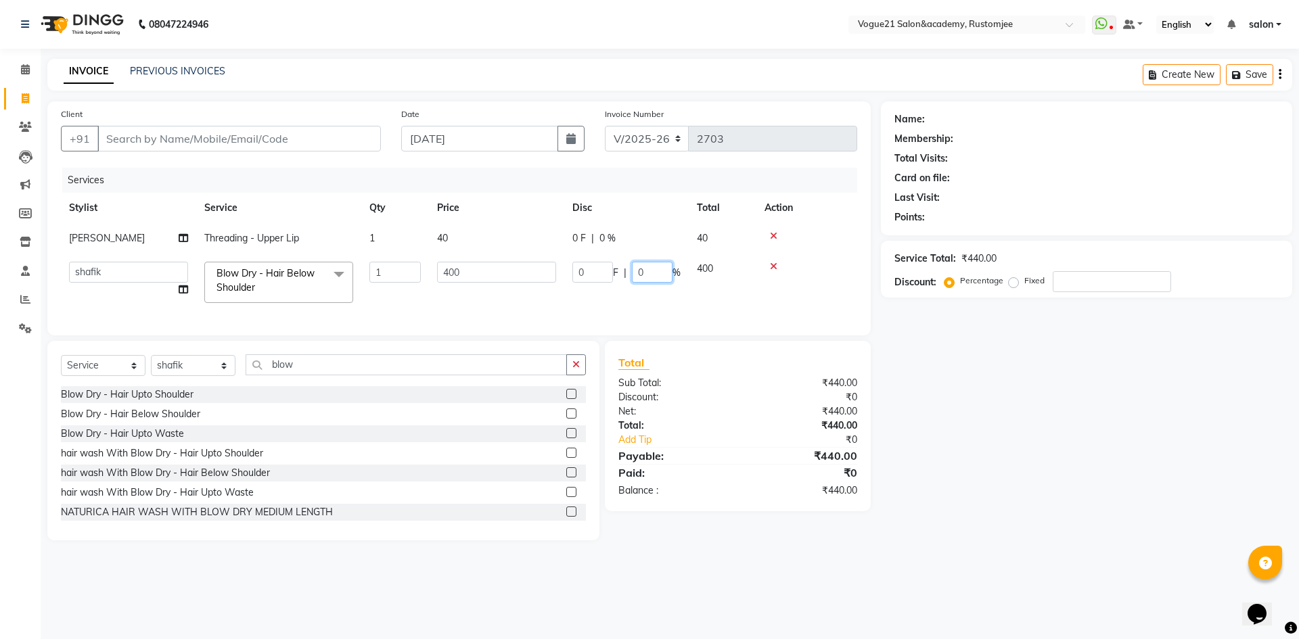
click at [645, 270] on input "0" at bounding box center [652, 272] width 41 height 21
type input "10"
click at [1038, 363] on div "Name: Membership: Total Visits: Card on file: Last Visit: Points: Service Total…" at bounding box center [1091, 320] width 421 height 439
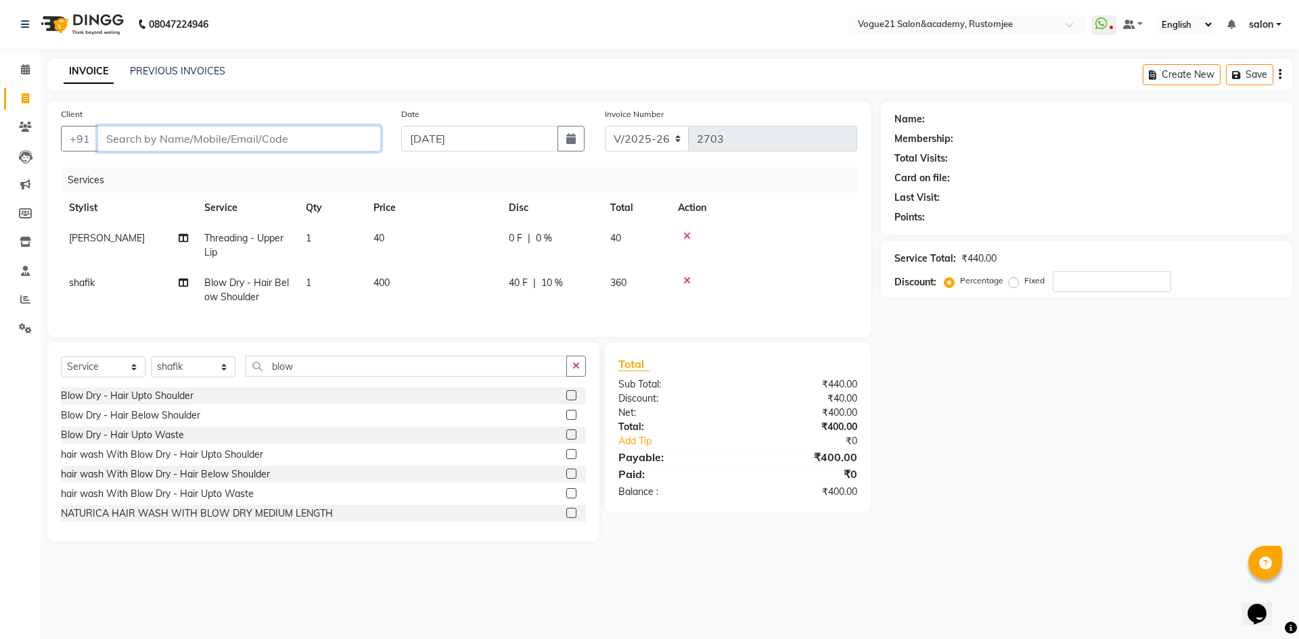
click at [277, 137] on input "Client" at bounding box center [238, 139] width 283 height 26
type input "9"
type input "0"
type input "9967930381"
click at [349, 133] on span "Add Client" at bounding box center [345, 139] width 53 height 14
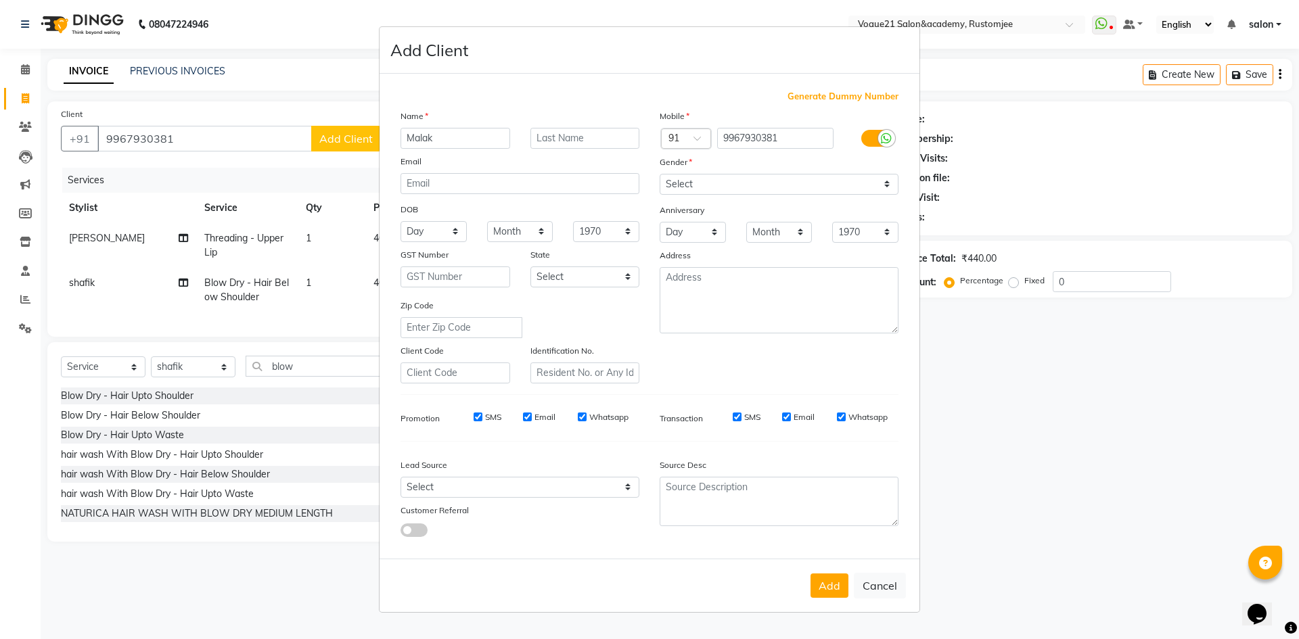
type input "Malak"
click at [741, 180] on select "Select Male Female Other Prefer Not To Say" at bounding box center [778, 184] width 239 height 21
select select "female"
click at [659, 174] on select "Select Male Female Other Prefer Not To Say" at bounding box center [778, 184] width 239 height 21
click at [834, 588] on button "Add" at bounding box center [829, 586] width 38 height 24
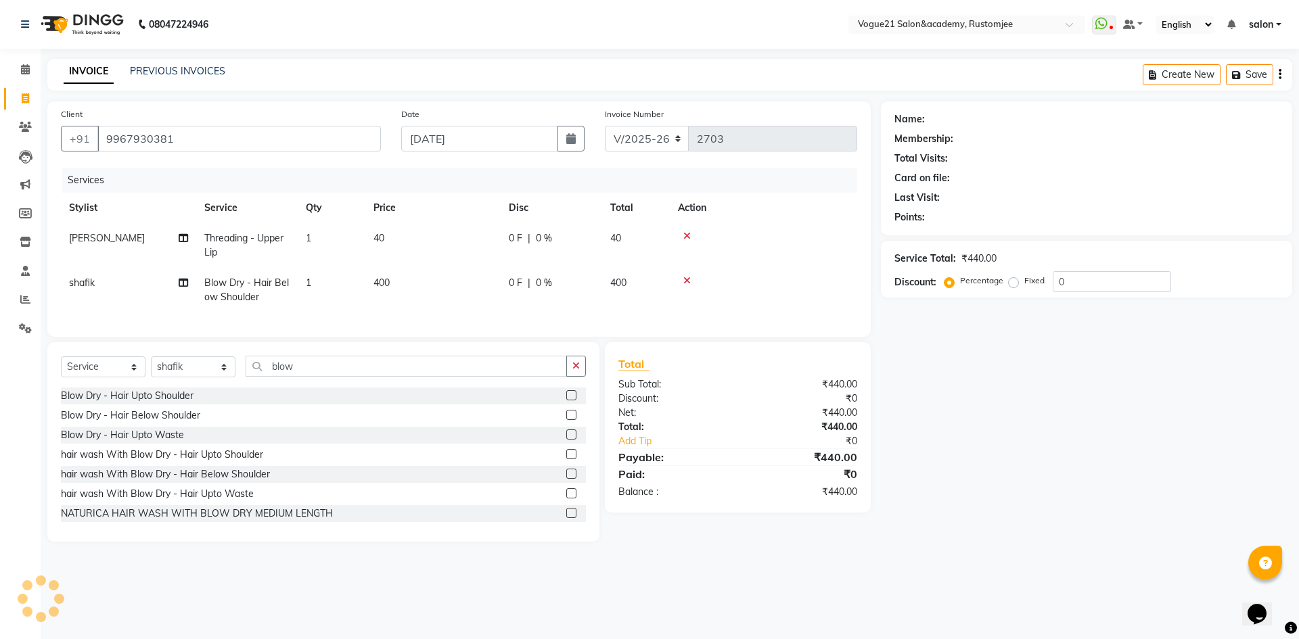
select select
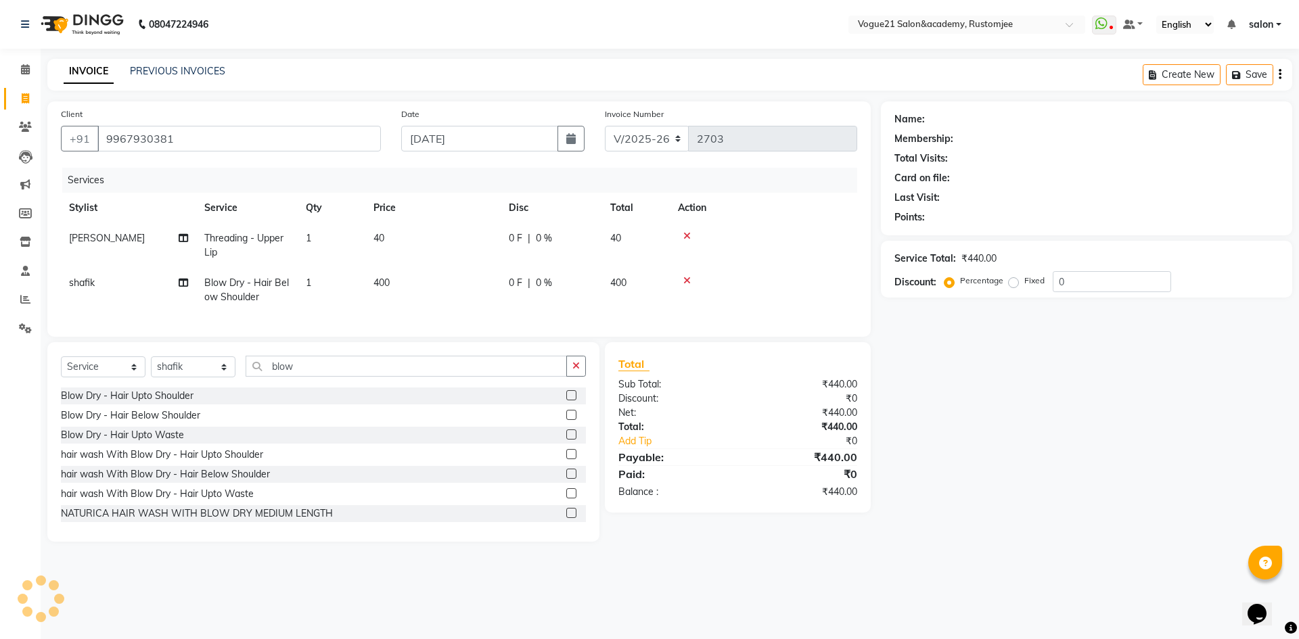
select select
checkbox input "false"
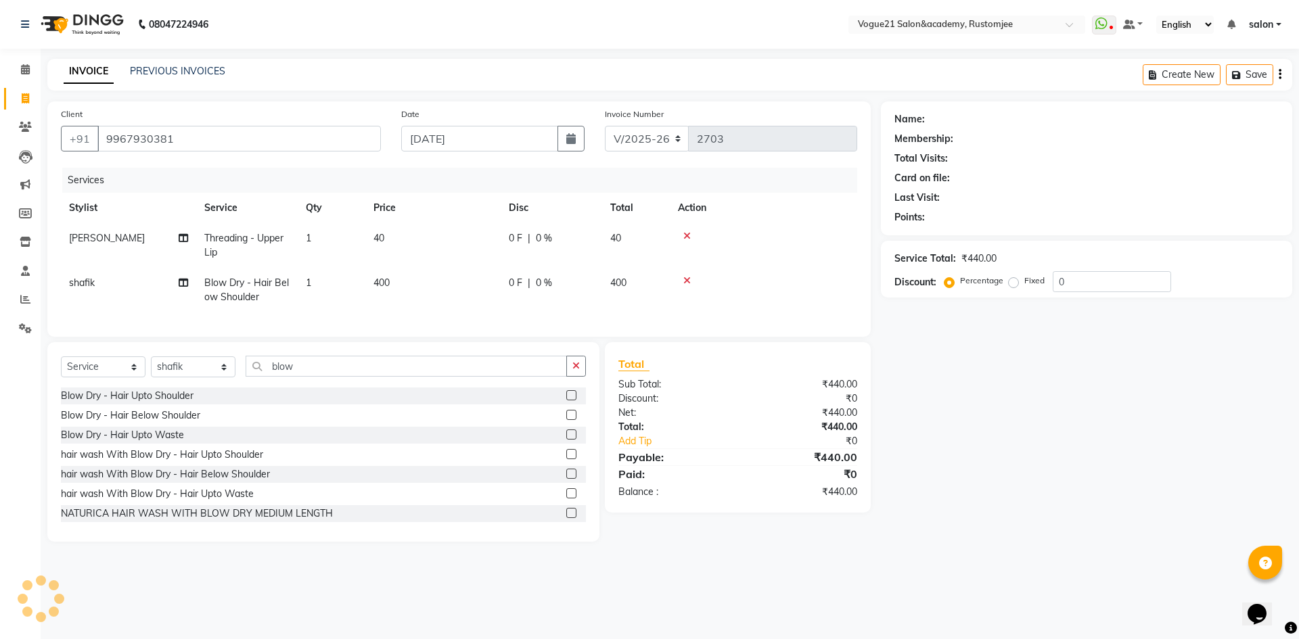
checkbox input "false"
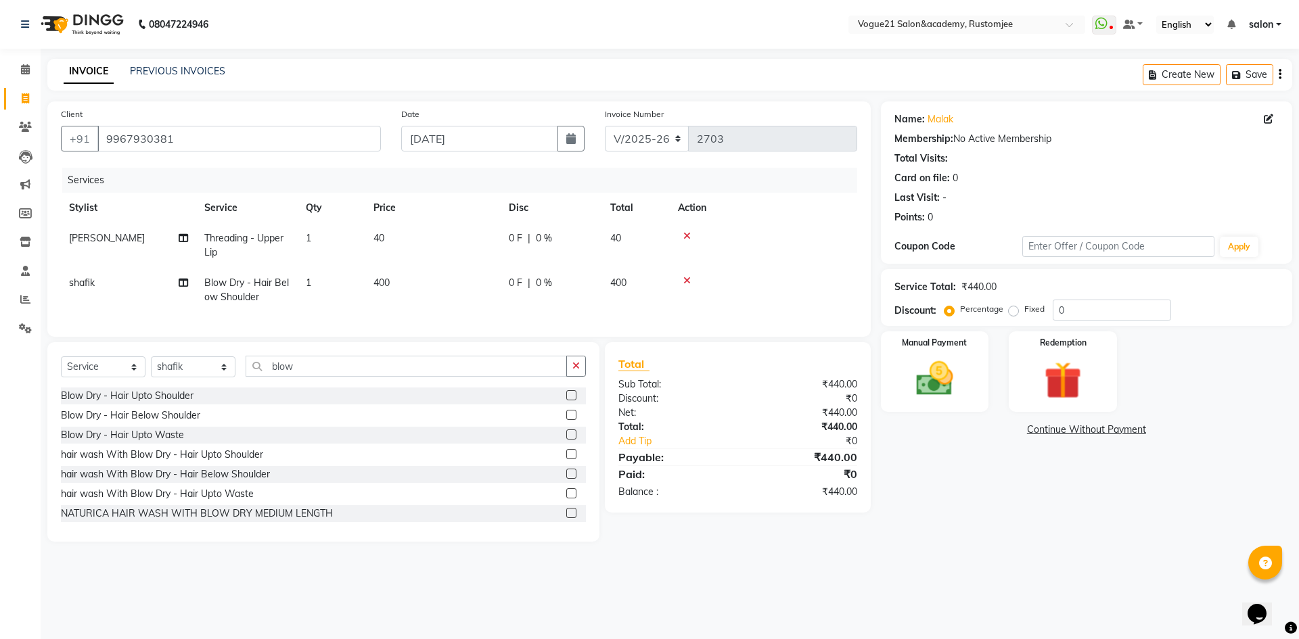
click at [548, 287] on span "0 %" at bounding box center [544, 283] width 16 height 14
select select "78479"
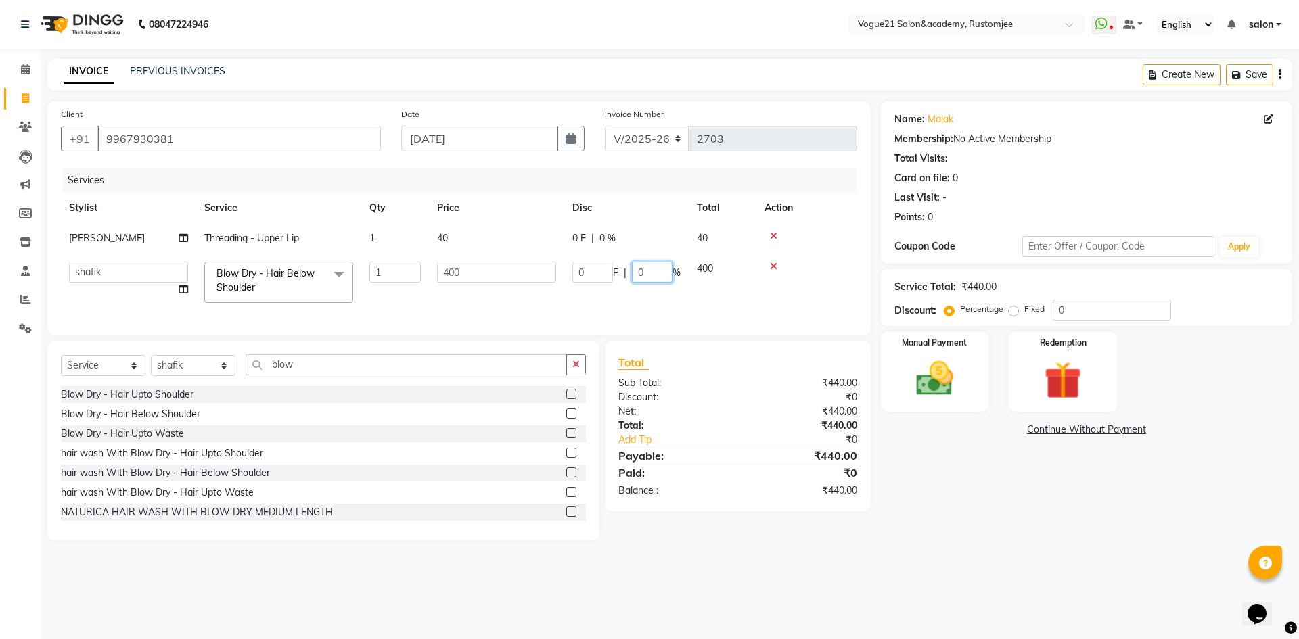
click at [647, 268] on input "0" at bounding box center [652, 272] width 41 height 21
type input "10"
click at [996, 488] on div "Name: Malak Membership: No Active Membership Total Visits: Card on file: 0 Last…" at bounding box center [1091, 320] width 421 height 439
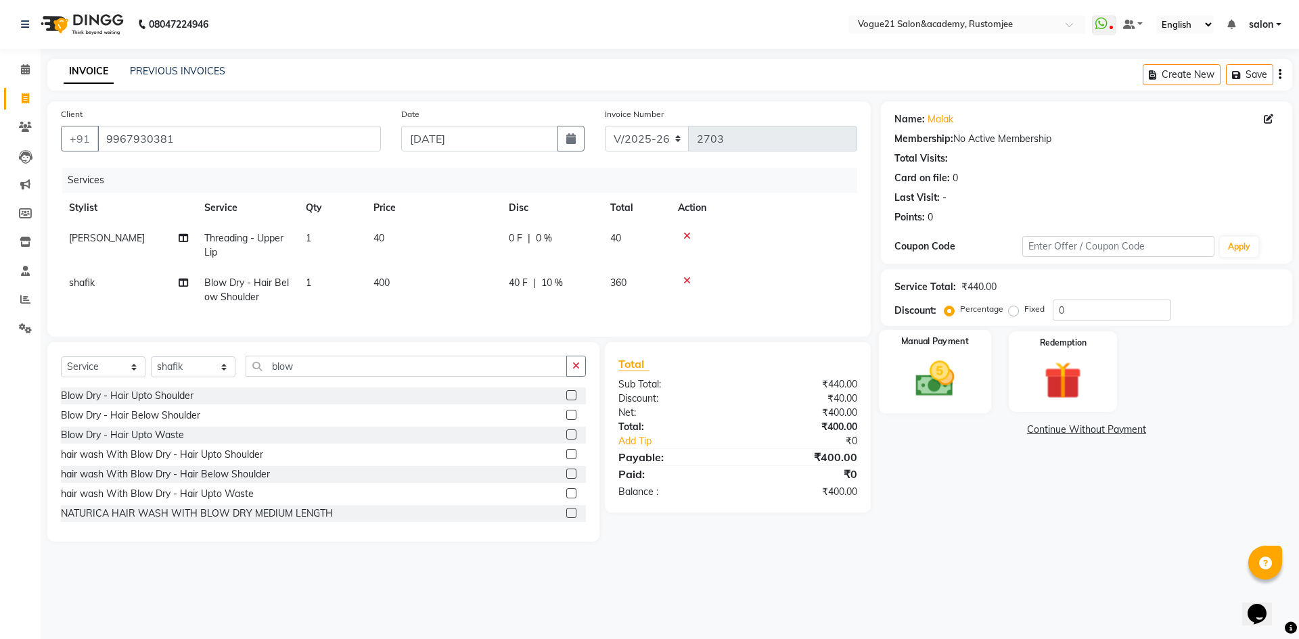
click at [948, 384] on img at bounding box center [934, 378] width 63 height 45
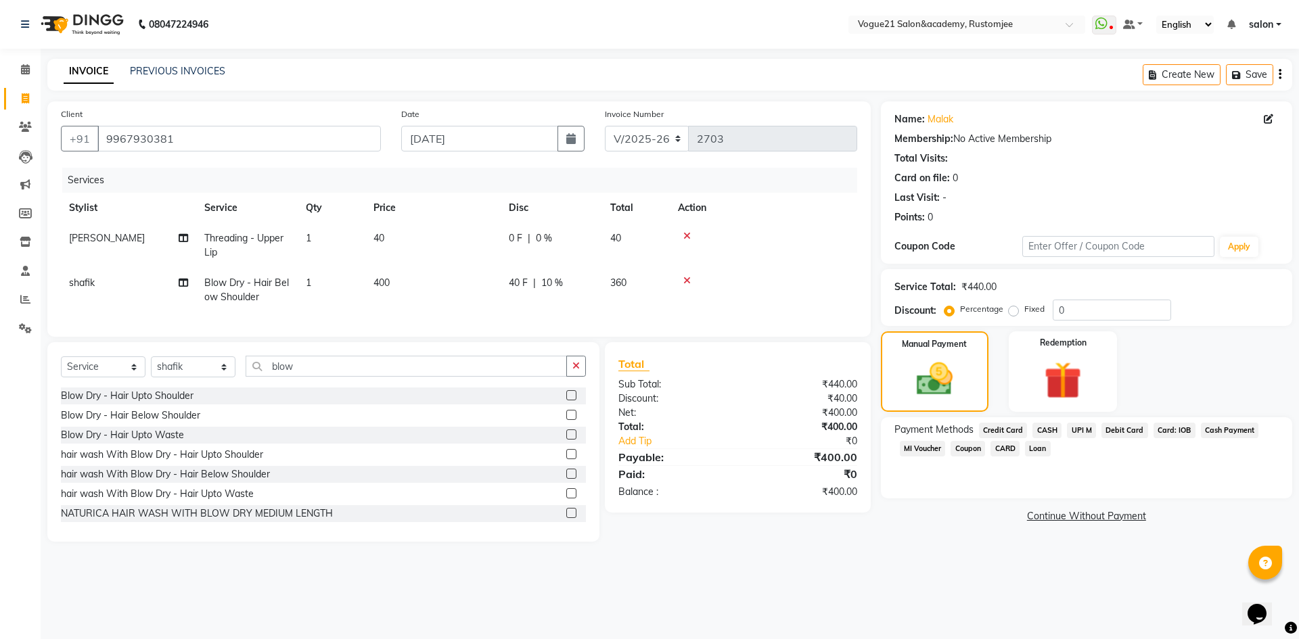
click at [1047, 425] on span "CASH" at bounding box center [1046, 431] width 29 height 16
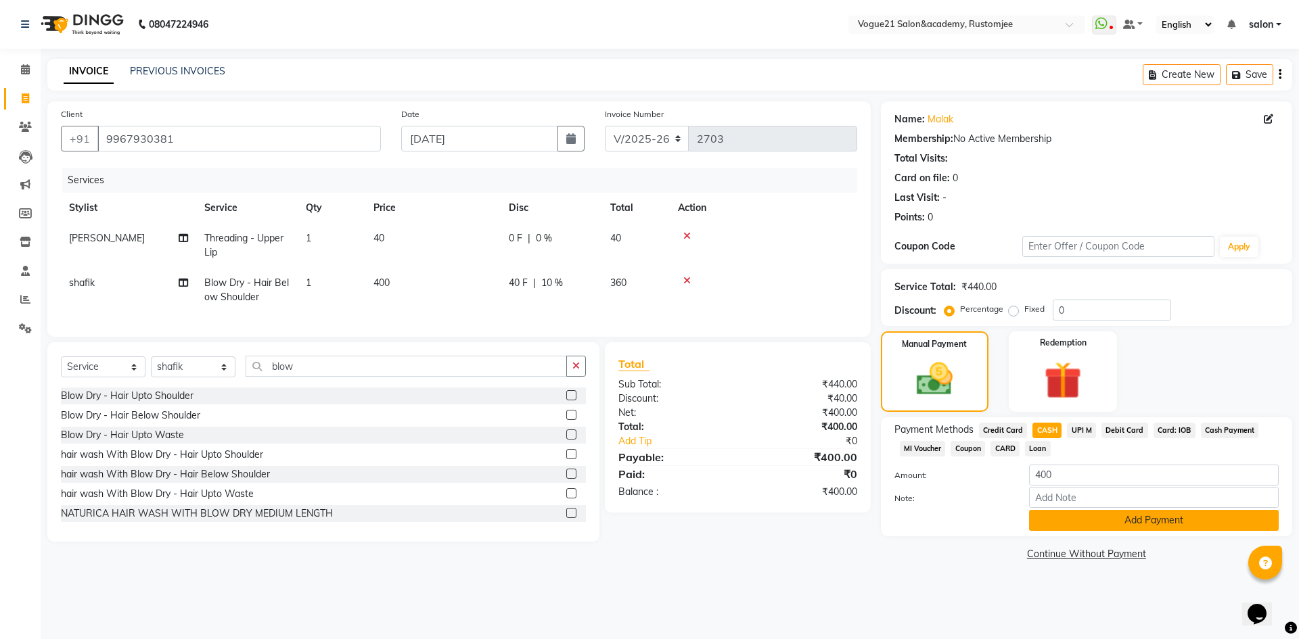
click at [1067, 528] on button "Add Payment" at bounding box center [1154, 520] width 250 height 21
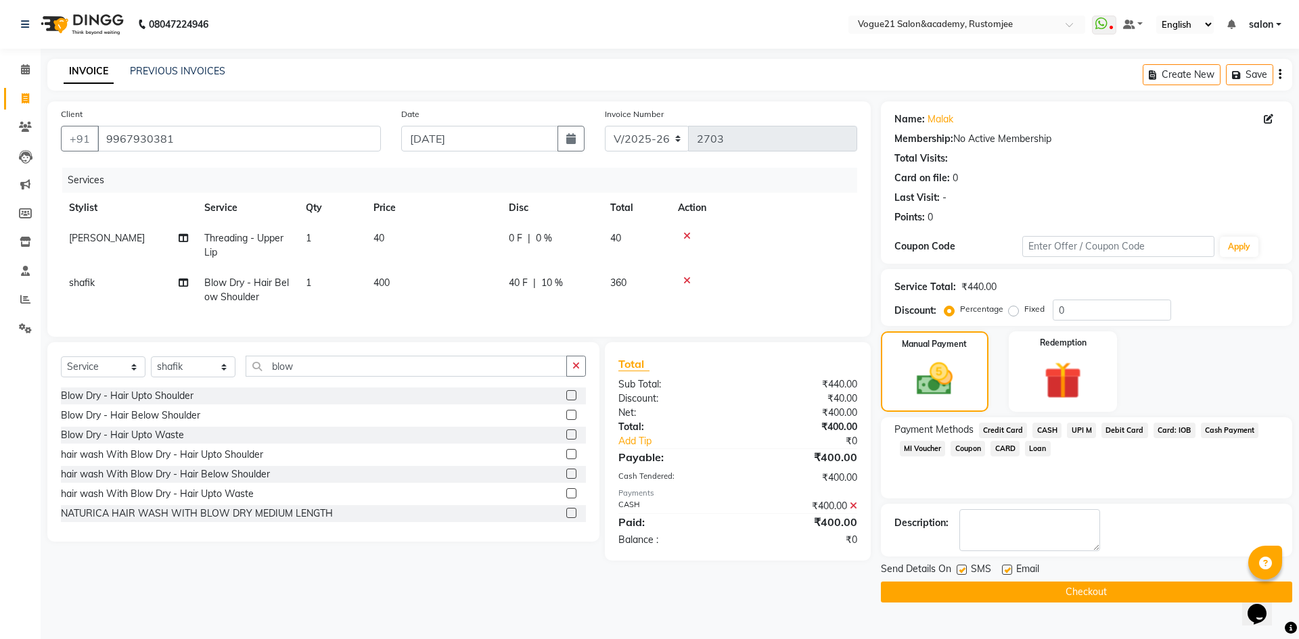
click at [998, 595] on button "Checkout" at bounding box center [1086, 592] width 411 height 21
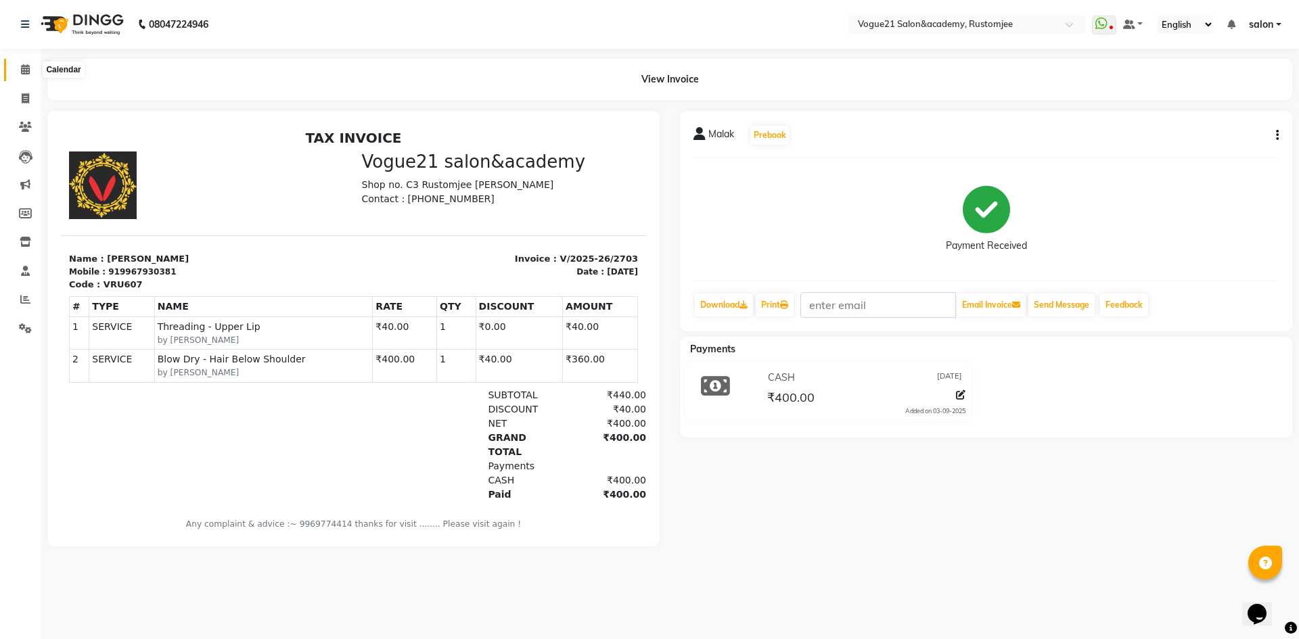
drag, startPoint x: 28, startPoint y: 68, endPoint x: 92, endPoint y: 37, distance: 71.7
click at [28, 68] on icon at bounding box center [25, 69] width 9 height 10
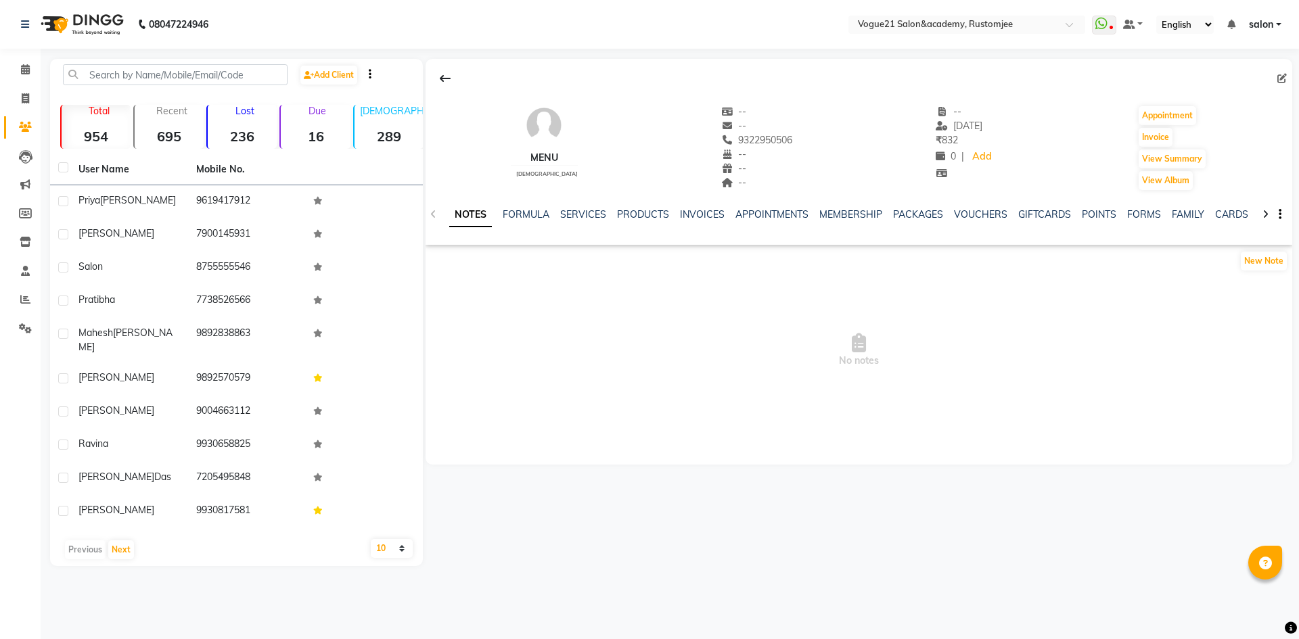
click at [850, 206] on div "NOTES FORMULA SERVICES PRODUCTS INVOICES APPOINTMENTS MEMBERSHIP PACKAGES VOUCH…" at bounding box center [858, 214] width 866 height 47
click at [848, 211] on link "MEMBERSHIP" at bounding box center [850, 214] width 63 height 12
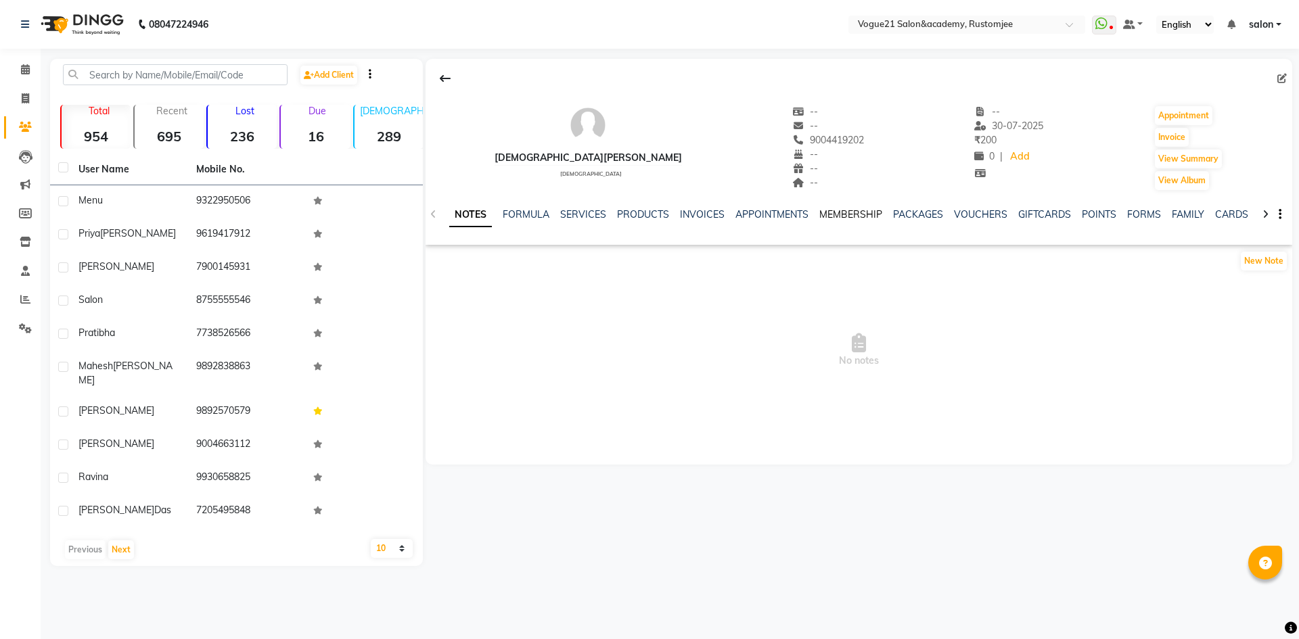
click at [863, 210] on link "MEMBERSHIP" at bounding box center [850, 214] width 63 height 12
click at [29, 70] on icon at bounding box center [25, 69] width 9 height 10
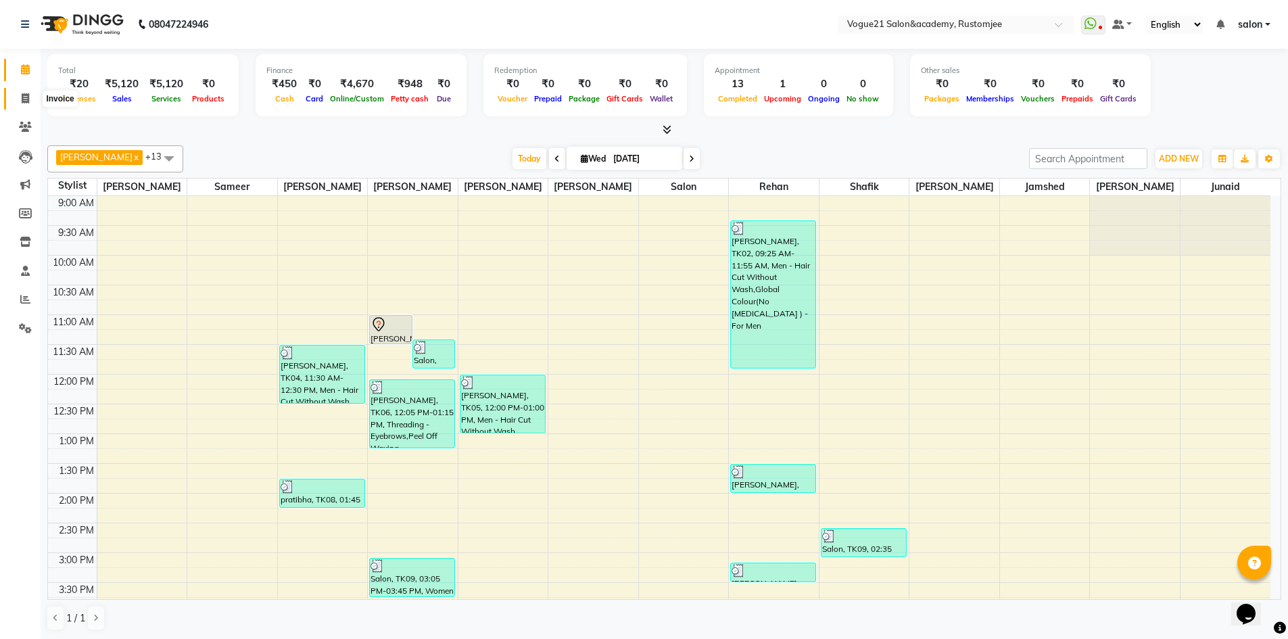
click at [17, 96] on span at bounding box center [26, 99] width 24 height 16
select select "8171"
select select "service"
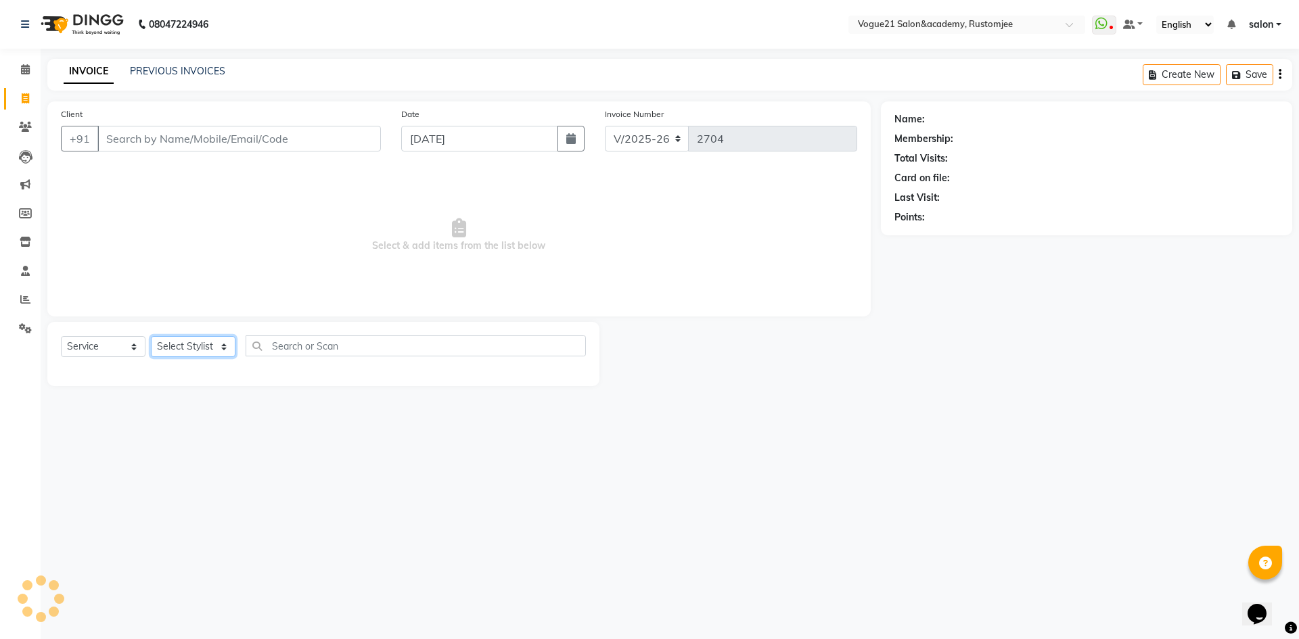
click at [192, 341] on select "Select Stylist [PERSON_NAME] [PERSON_NAME] [PERSON_NAME] [PERSON_NAME] [PERSON_…" at bounding box center [193, 346] width 85 height 21
click at [151, 336] on select "Select Stylist [PERSON_NAME] [PERSON_NAME] [PERSON_NAME] [PERSON_NAME] [PERSON_…" at bounding box center [193, 346] width 85 height 21
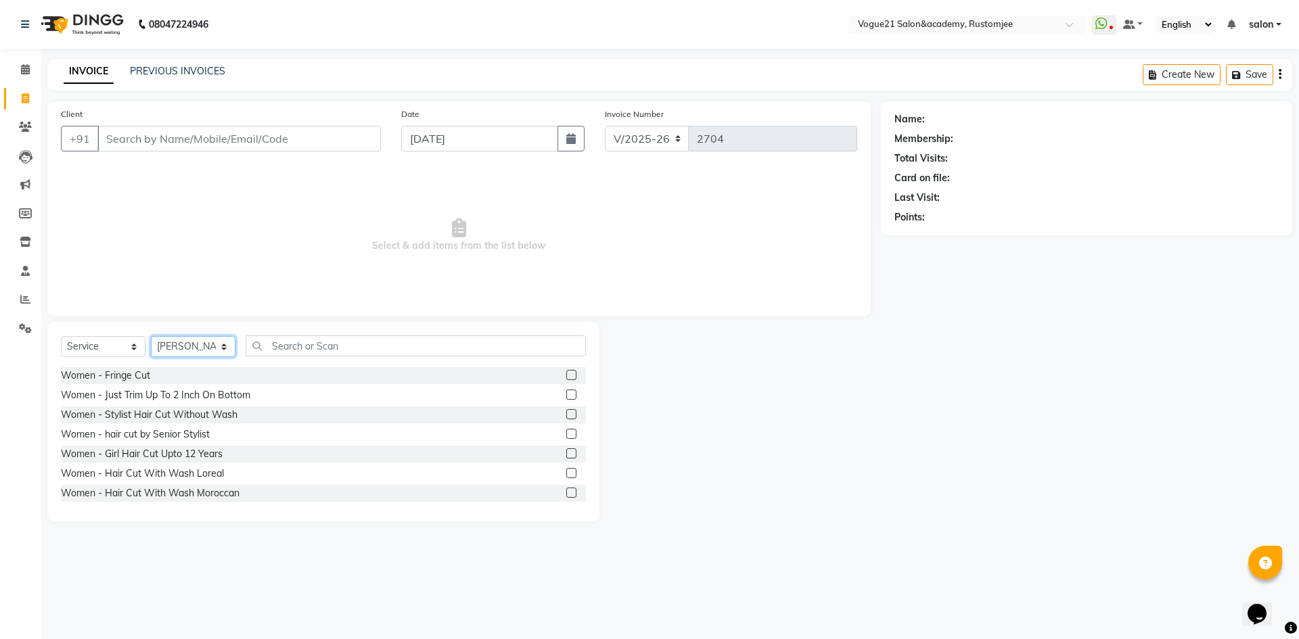
click at [200, 344] on select "Select Stylist [PERSON_NAME] [PERSON_NAME] [PERSON_NAME] [PERSON_NAME] [PERSON_…" at bounding box center [193, 346] width 85 height 21
select select "76929"
click at [151, 336] on select "Select Stylist [PERSON_NAME] [PERSON_NAME] [PERSON_NAME] [PERSON_NAME] [PERSON_…" at bounding box center [193, 346] width 85 height 21
click at [317, 347] on input "text" at bounding box center [416, 345] width 340 height 21
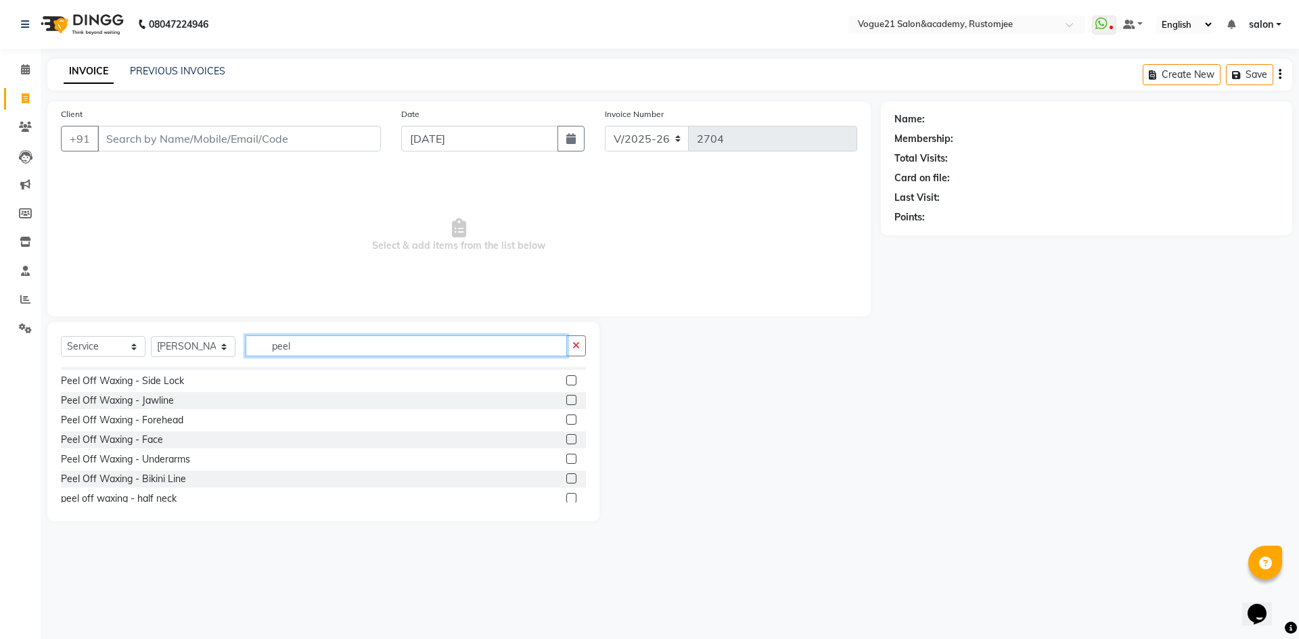
scroll to position [100, 0]
type input "peel"
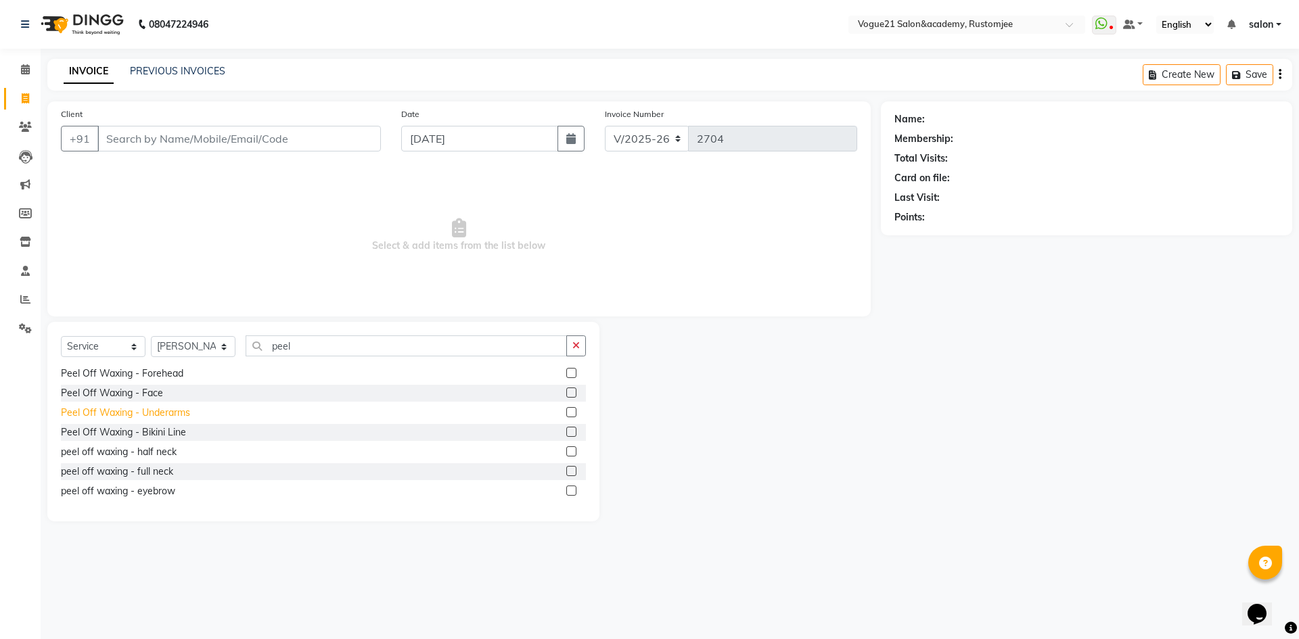
click at [181, 414] on div "Peel Off Waxing - Underarms" at bounding box center [125, 413] width 129 height 14
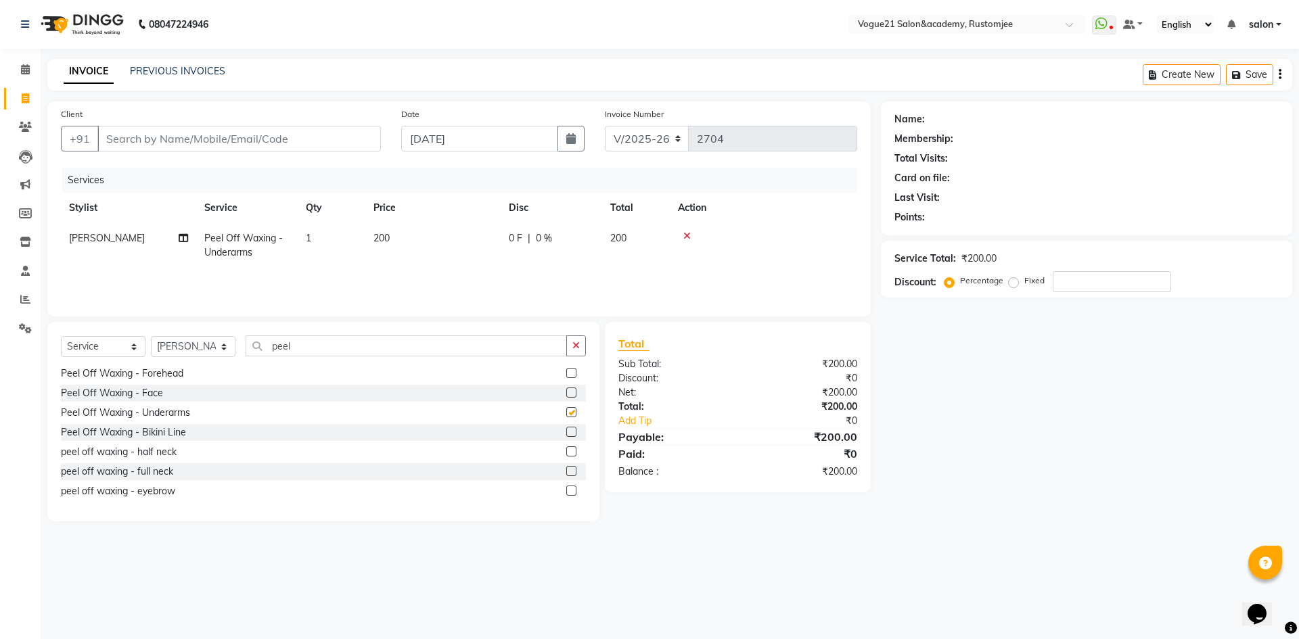
checkbox input "false"
click at [258, 145] on input "Client" at bounding box center [238, 139] width 283 height 26
type input "9"
type input "0"
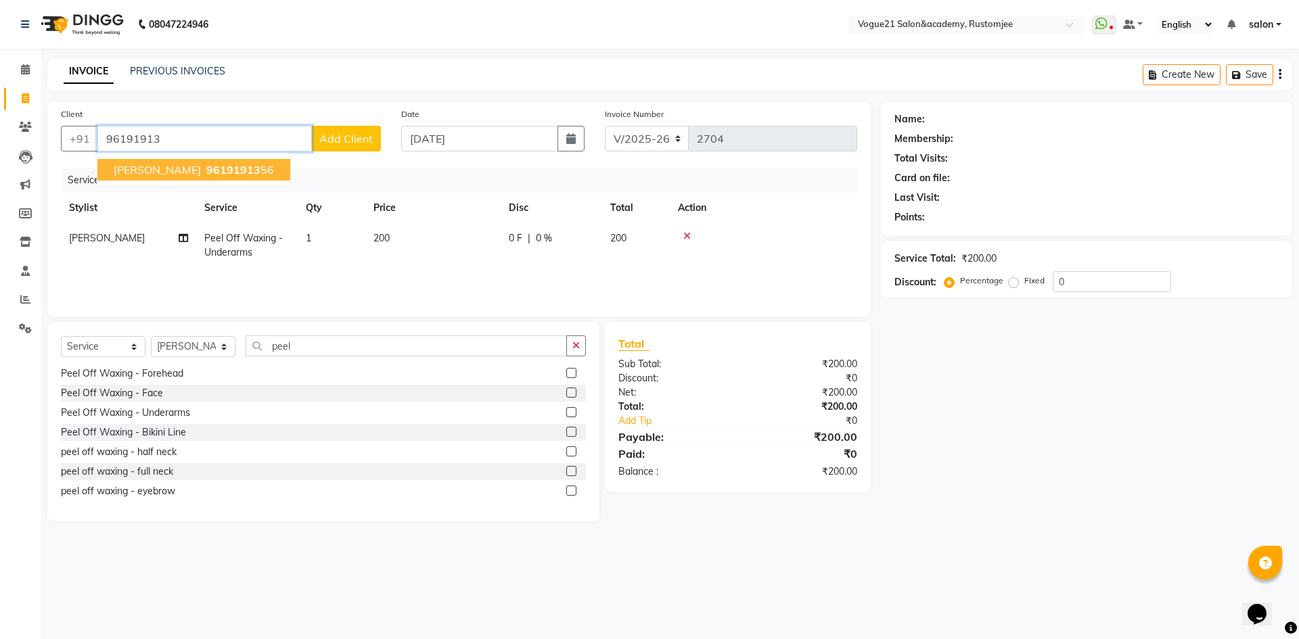
click at [219, 170] on span "96191913" at bounding box center [233, 170] width 54 height 14
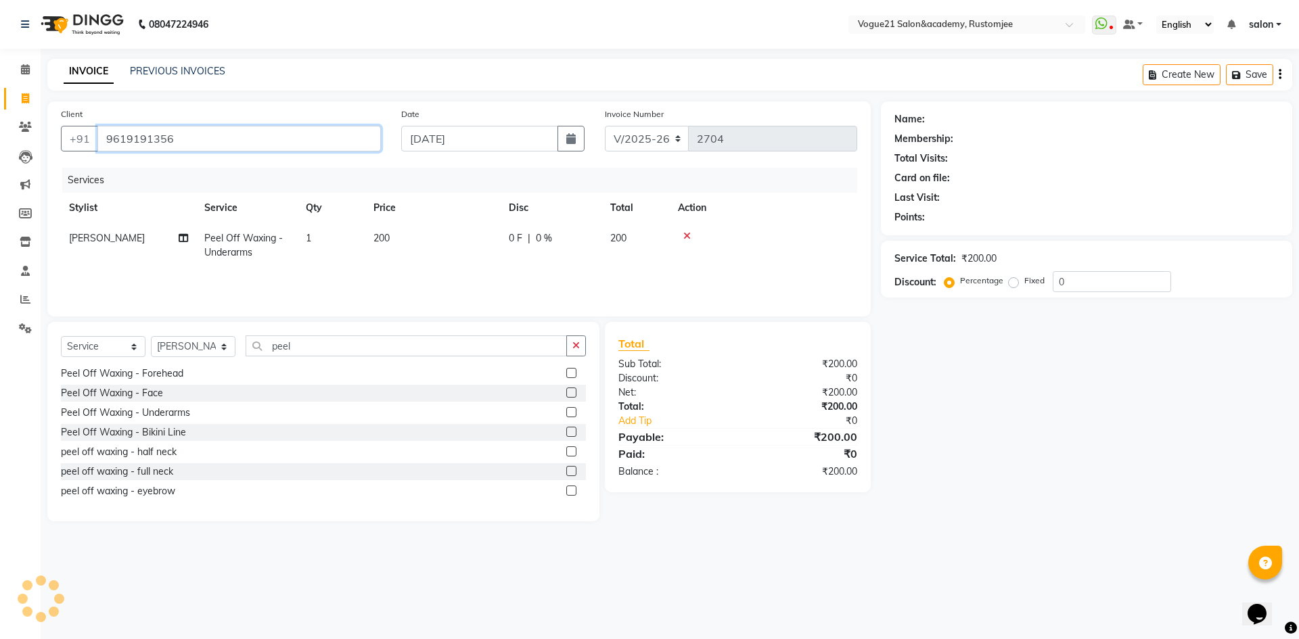
type input "9619191356"
select select "1: Object"
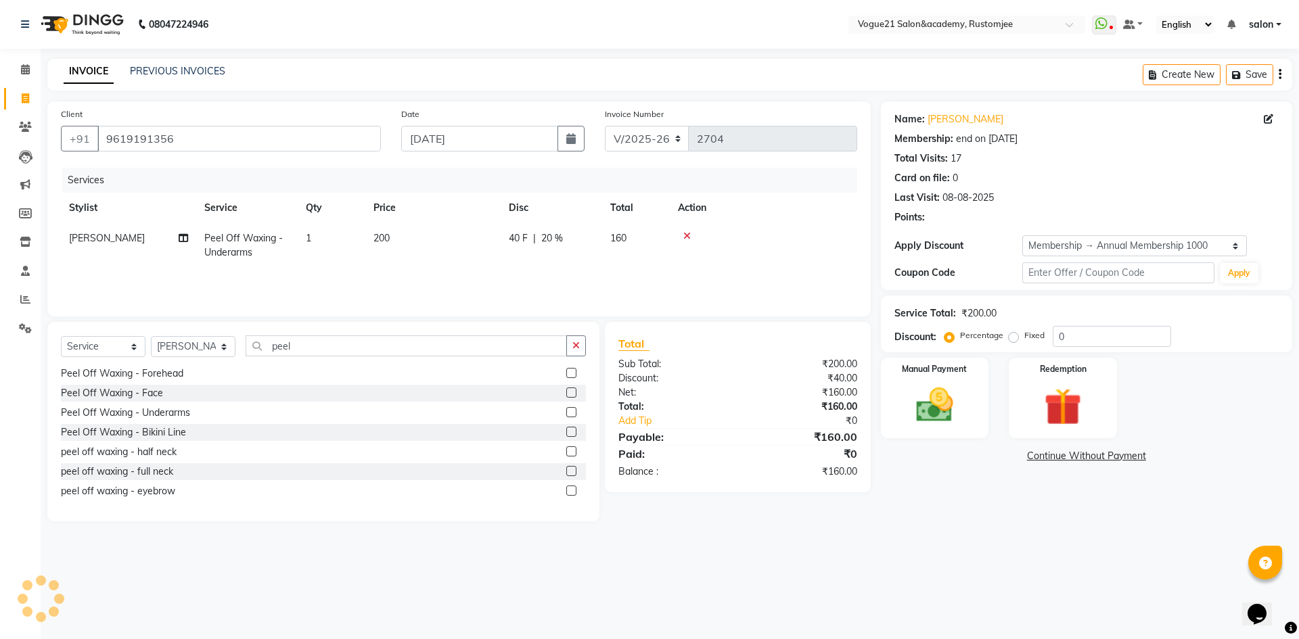
type input "20"
click at [977, 112] on link "Suchita Jadhav" at bounding box center [965, 119] width 76 height 14
click at [931, 414] on img at bounding box center [934, 405] width 63 height 45
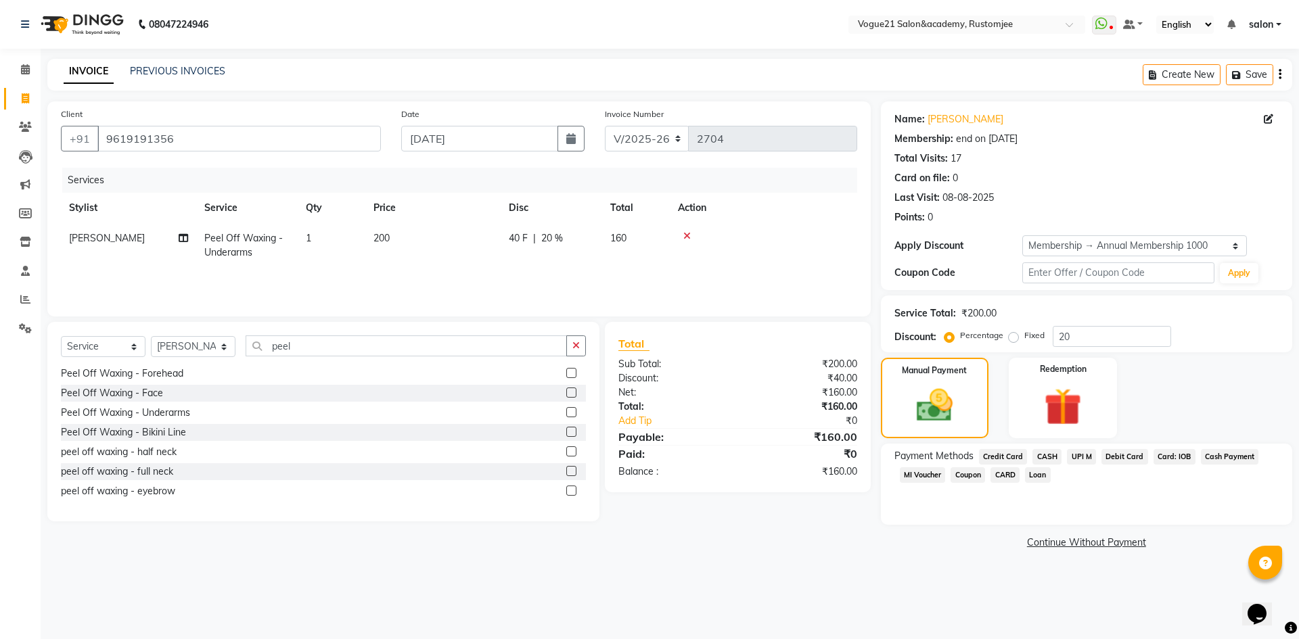
click at [1078, 452] on span "UPI M" at bounding box center [1081, 457] width 29 height 16
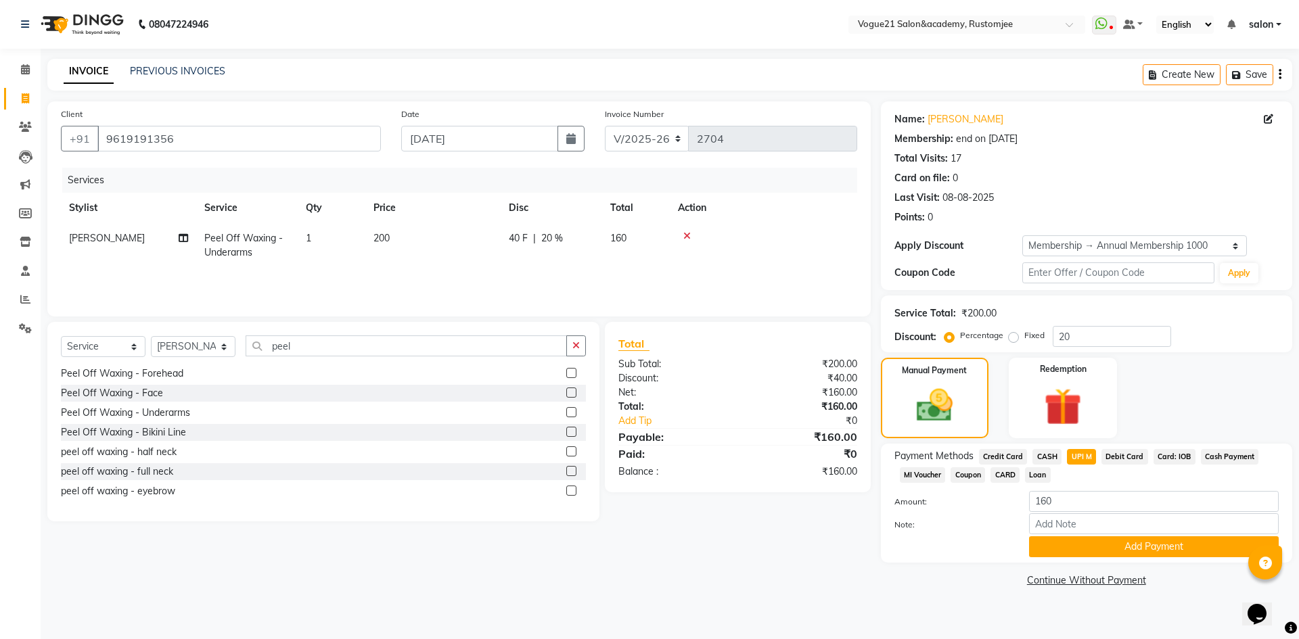
click at [845, 589] on div "Client +91 9619191356 Date 03-09-2025 Invoice Number V/2025 V/2025-26 2704 Serv…" at bounding box center [458, 345] width 843 height 489
click at [776, 27] on nav "08047224946 Select Location × Vogue21 Salon&academy, Rustomjee WhatsApp Status …" at bounding box center [649, 24] width 1299 height 49
click at [1085, 557] on button "Add Payment" at bounding box center [1154, 546] width 250 height 21
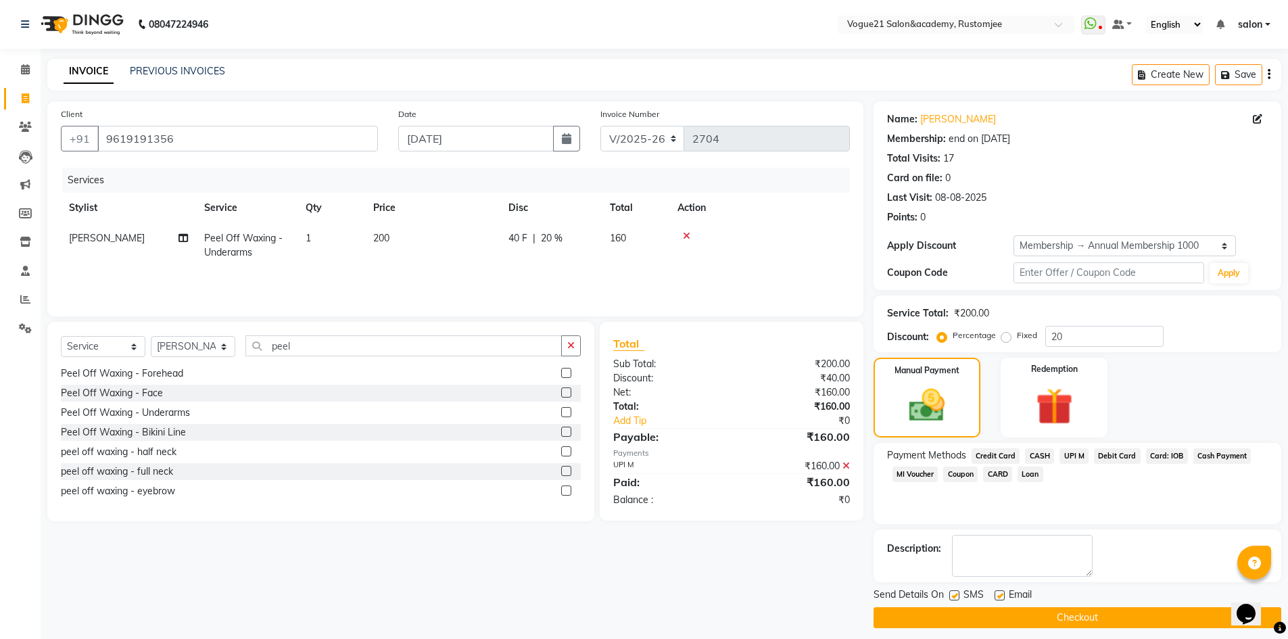
click at [1027, 616] on button "Checkout" at bounding box center [1078, 617] width 408 height 21
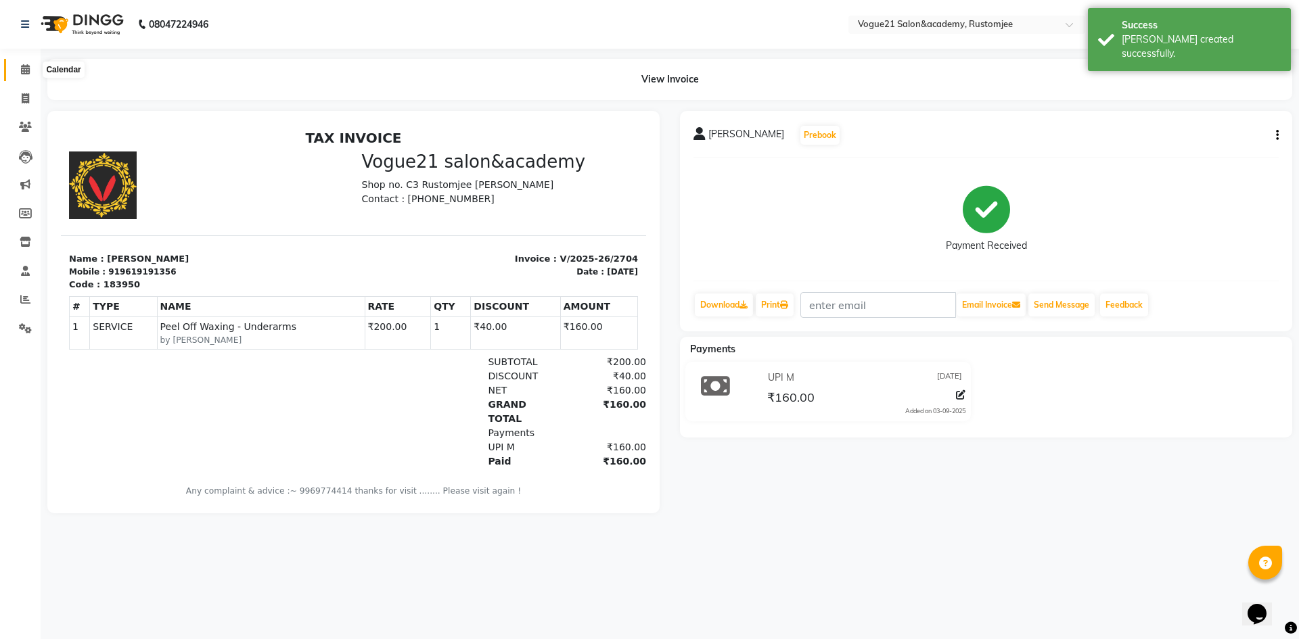
click at [24, 70] on icon at bounding box center [25, 69] width 9 height 10
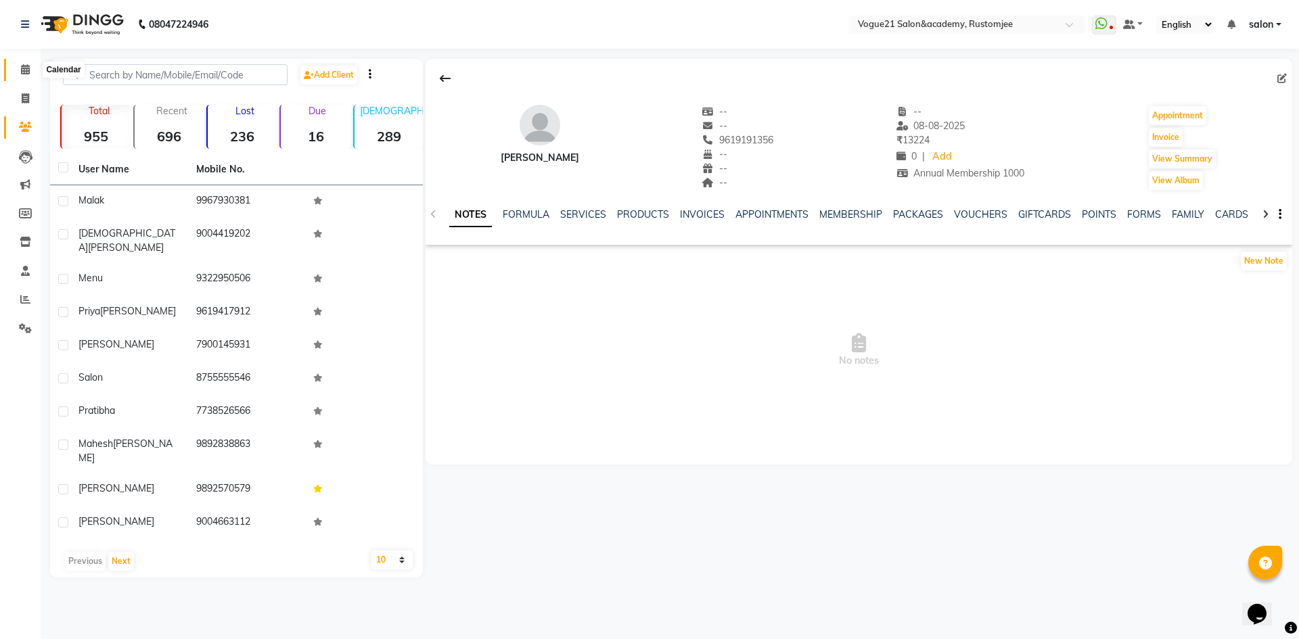
click at [28, 70] on icon at bounding box center [25, 69] width 9 height 10
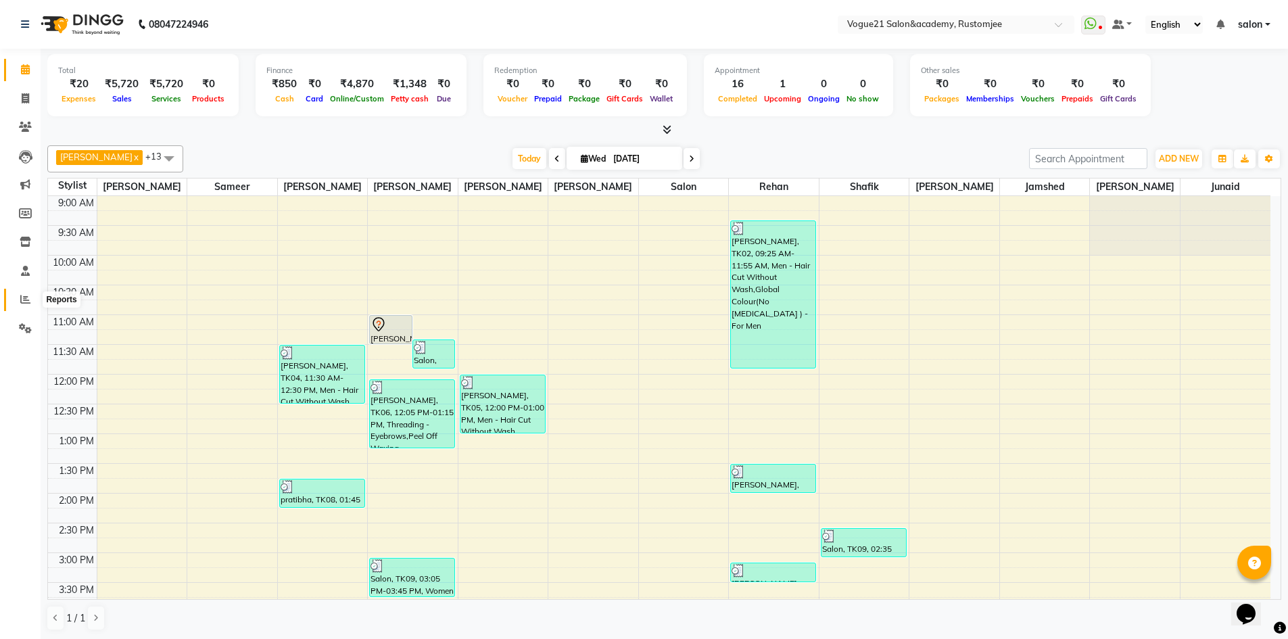
click at [22, 293] on span at bounding box center [26, 300] width 24 height 16
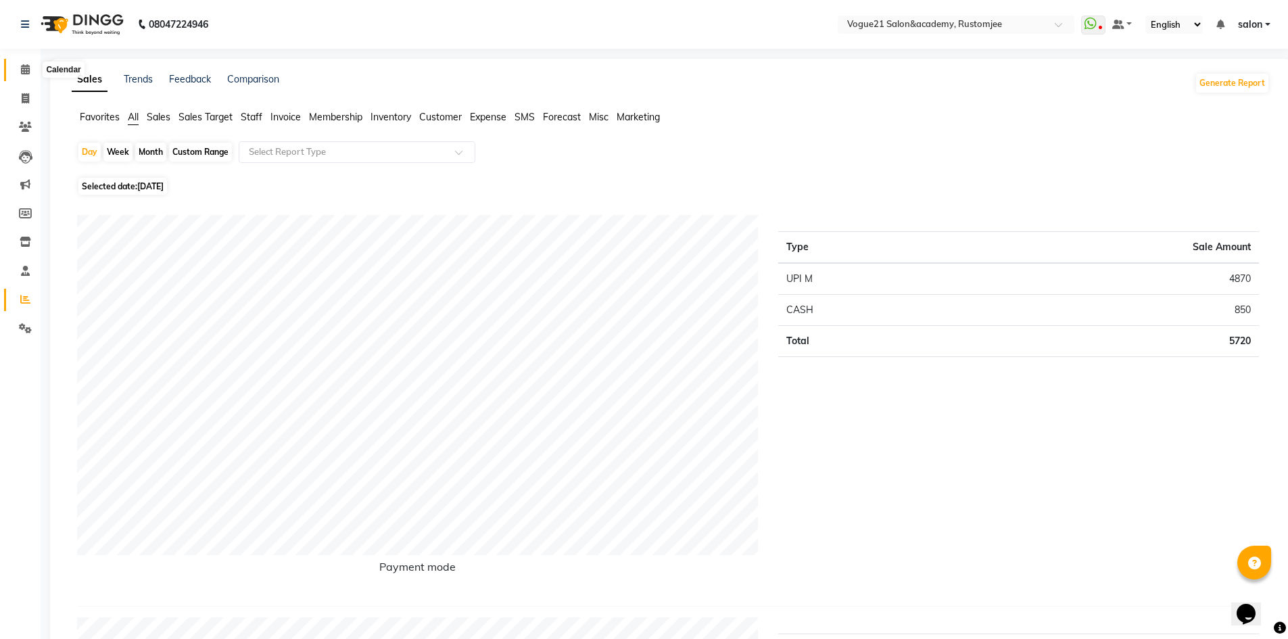
click at [24, 72] on icon at bounding box center [25, 69] width 9 height 10
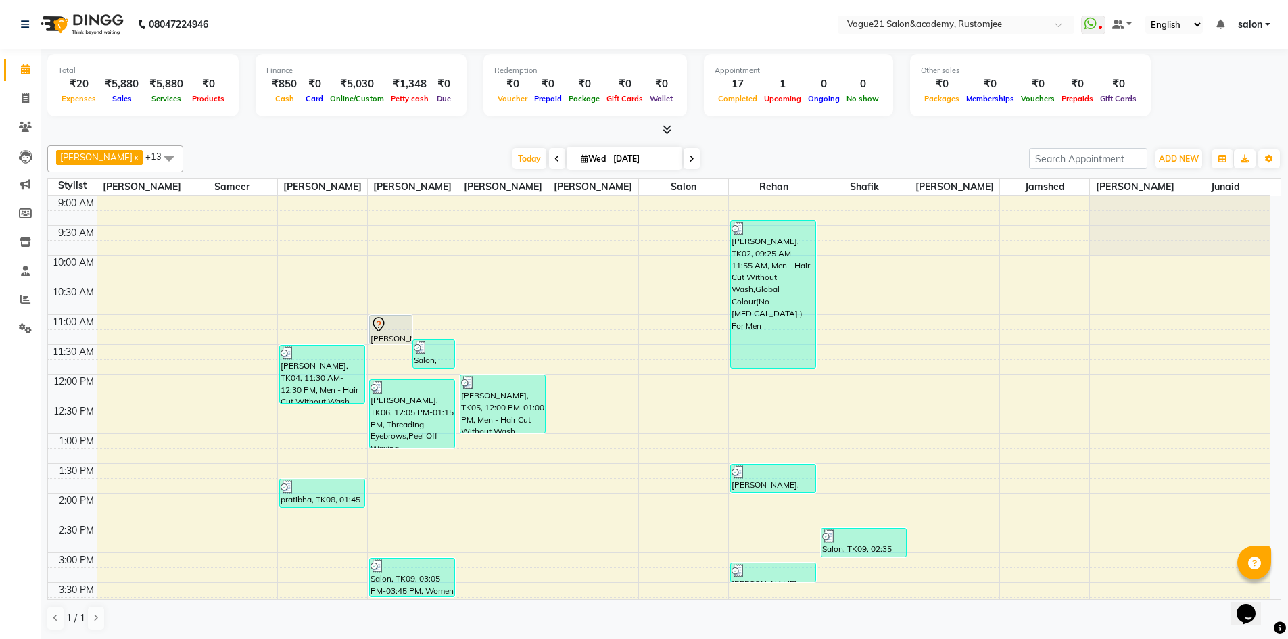
click at [266, 28] on nav "08047224946 Select Location × Vogue21 Salon&academy, [PERSON_NAME] WhatsApp Sta…" at bounding box center [644, 24] width 1288 height 49
click at [1245, 28] on span "salon" at bounding box center [1250, 25] width 24 height 14
click at [1222, 99] on link "Sign out" at bounding box center [1202, 93] width 124 height 21
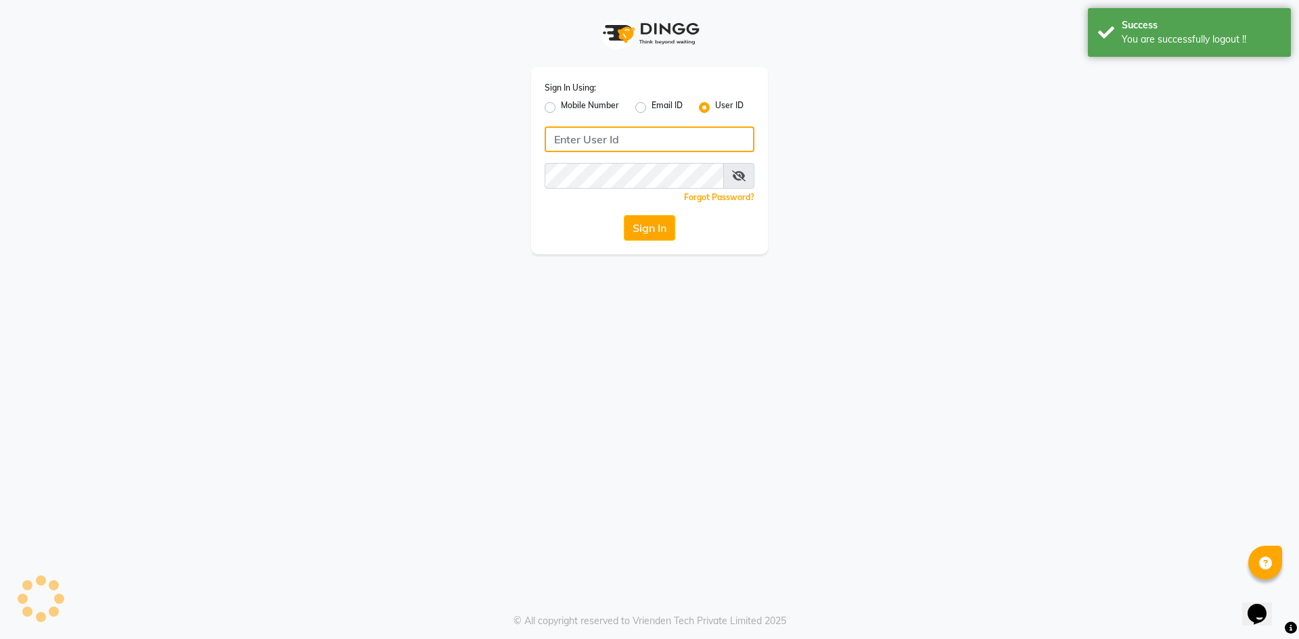
click at [632, 128] on input "Username" at bounding box center [649, 139] width 210 height 26
type input "vogue21"
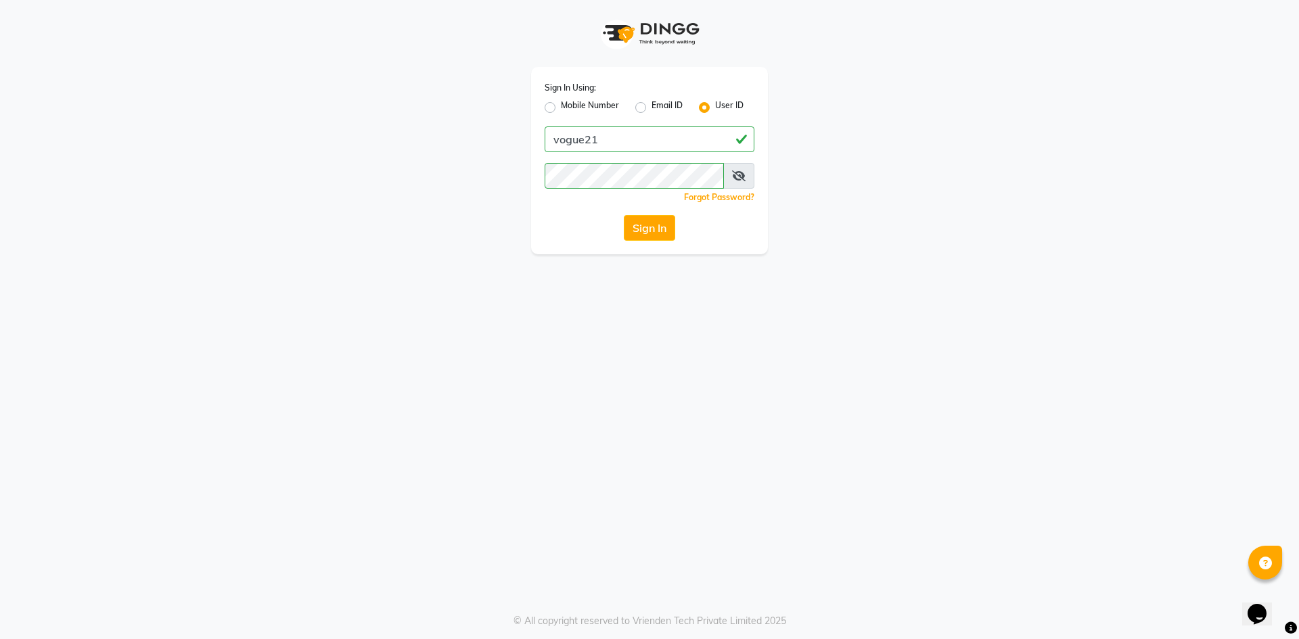
click at [730, 176] on span at bounding box center [738, 176] width 31 height 26
click at [740, 172] on icon at bounding box center [739, 175] width 14 height 11
click at [657, 220] on button "Sign In" at bounding box center [649, 228] width 51 height 26
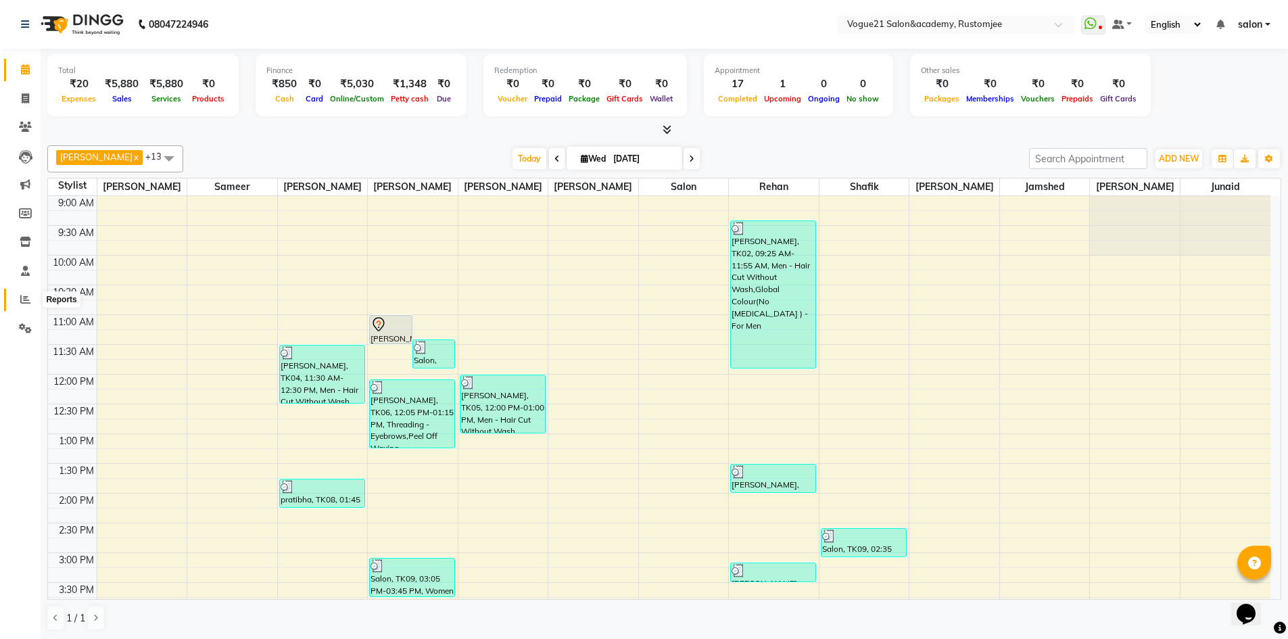
click at [27, 298] on icon at bounding box center [25, 299] width 10 height 10
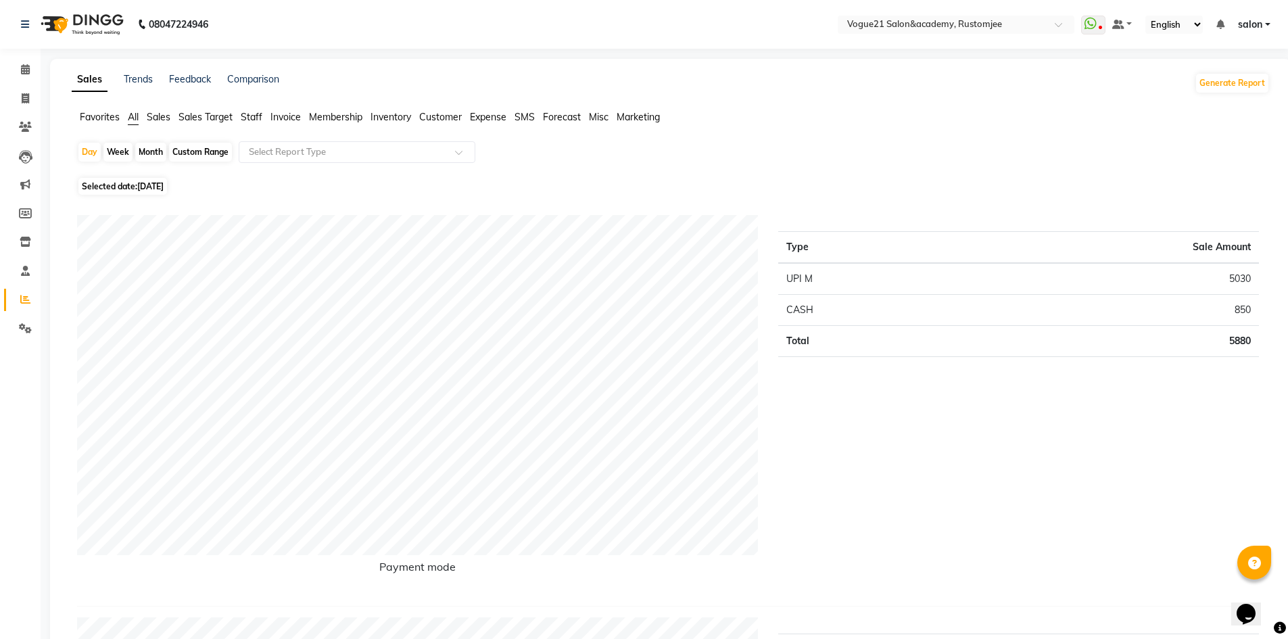
click at [152, 153] on div "Month" at bounding box center [150, 152] width 31 height 19
select select "9"
select select "2025"
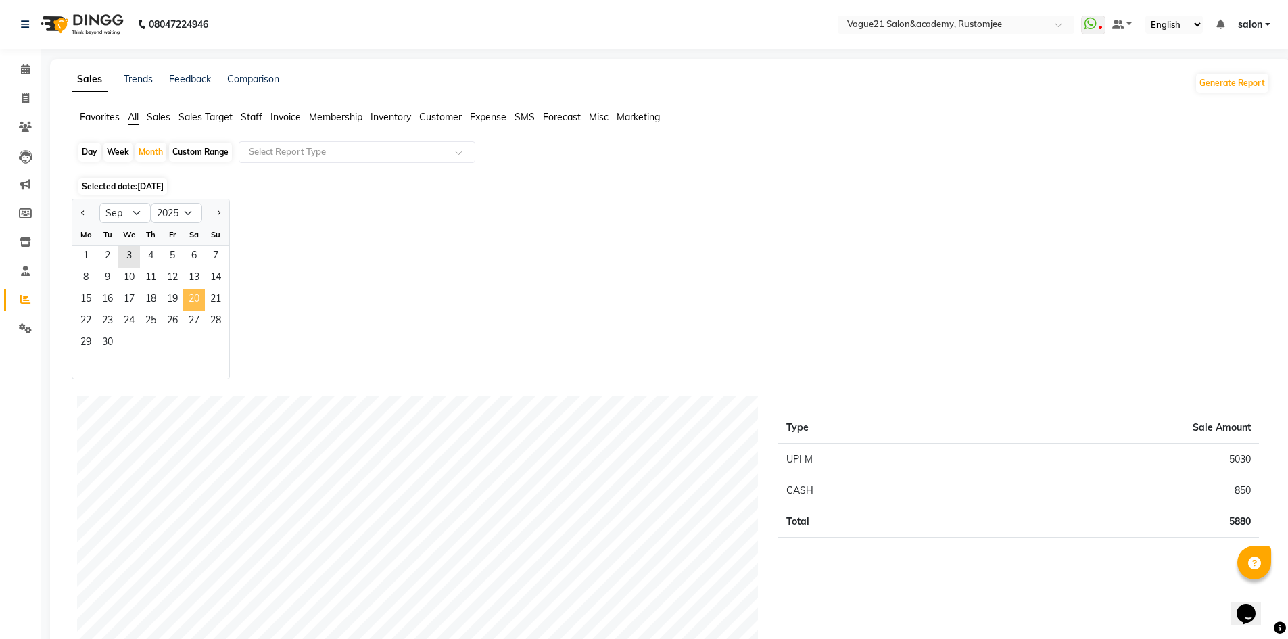
click at [187, 298] on span "20" at bounding box center [194, 300] width 22 height 22
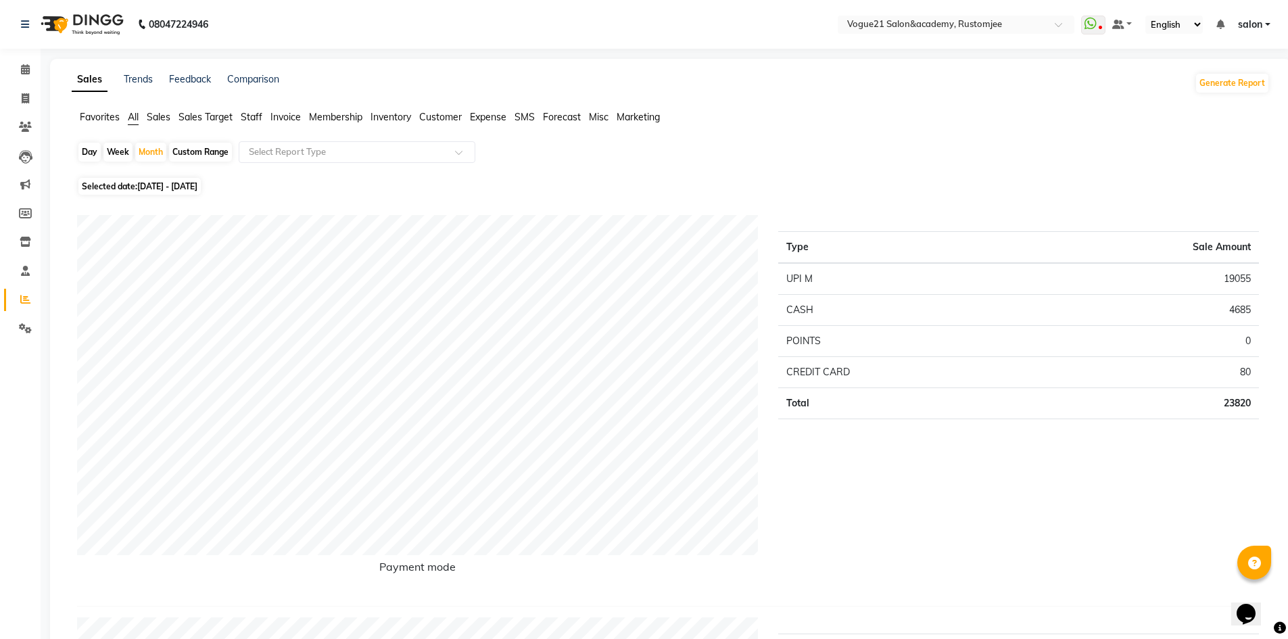
click at [93, 154] on div "Day" at bounding box center [89, 152] width 22 height 19
select select "9"
select select "2025"
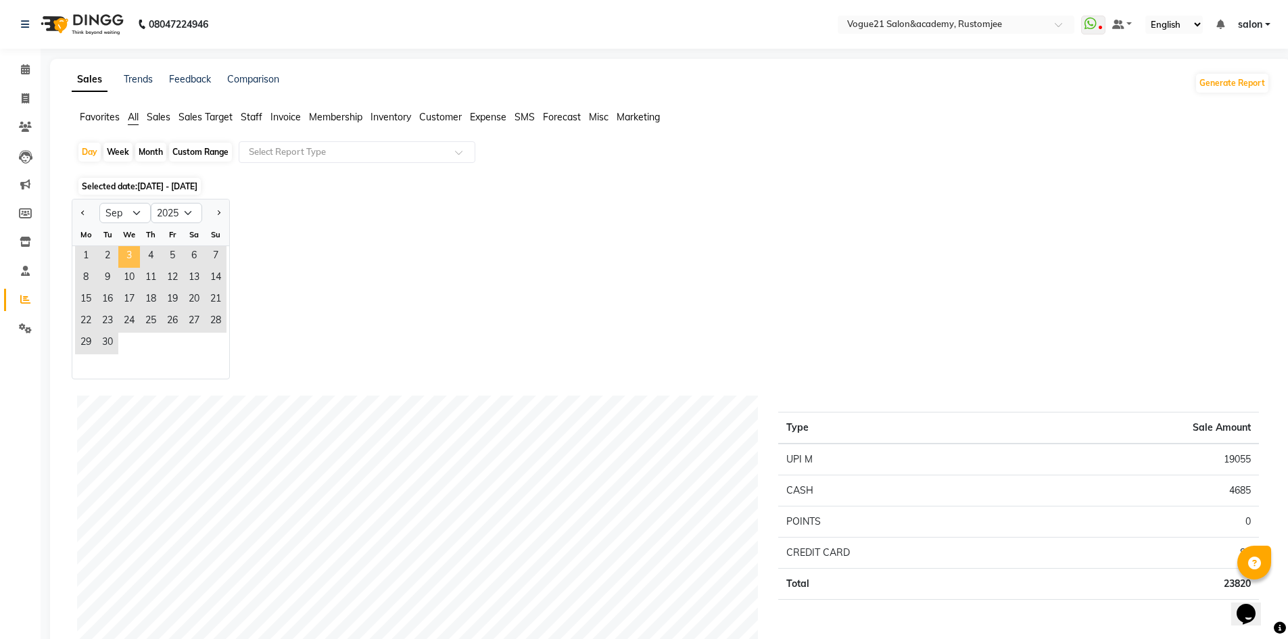
click at [127, 255] on span "3" at bounding box center [129, 257] width 22 height 22
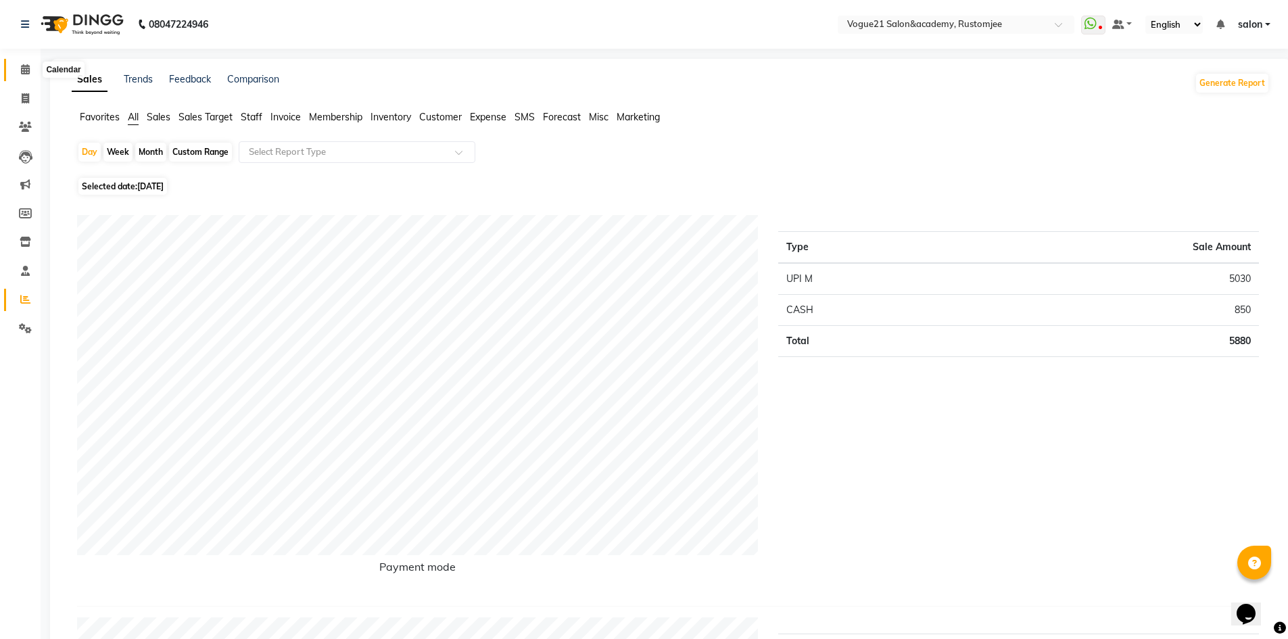
click at [18, 72] on span at bounding box center [26, 70] width 24 height 16
